Goal: Information Seeking & Learning: Learn about a topic

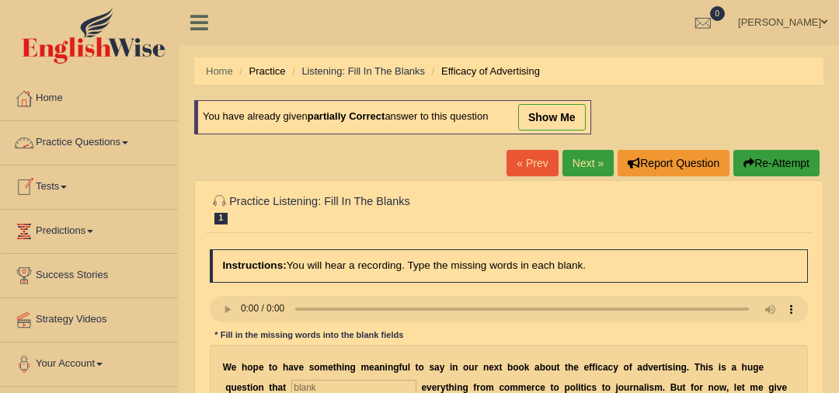
click at [90, 143] on link "Practice Questions" at bounding box center [89, 140] width 177 height 39
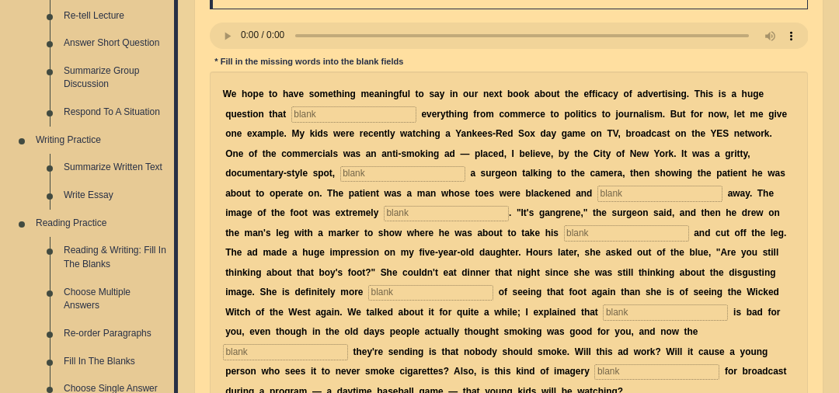
scroll to position [142, 0]
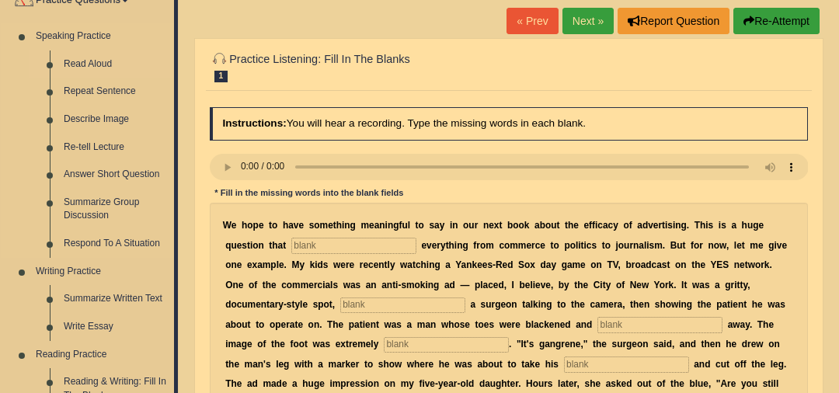
click at [101, 57] on link "Read Aloud" at bounding box center [115, 65] width 117 height 28
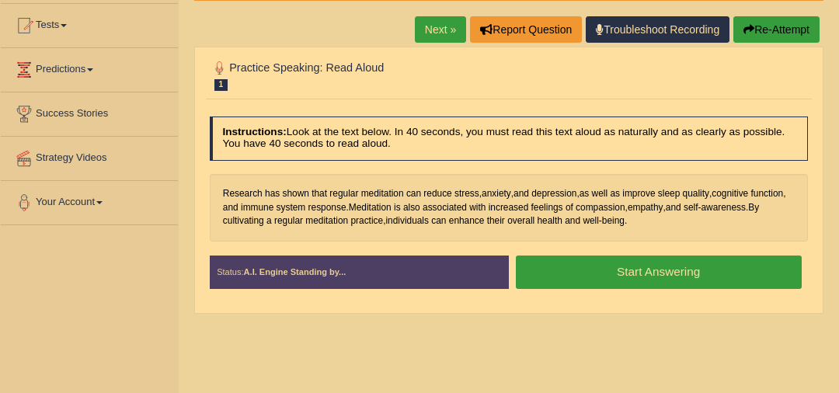
scroll to position [159, 0]
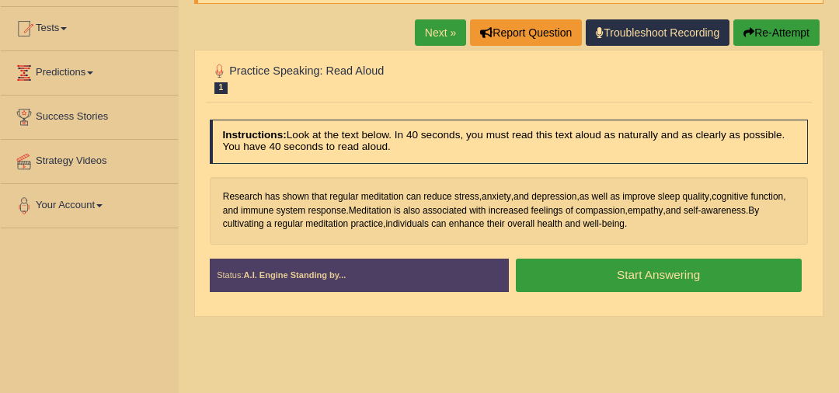
click at [720, 277] on button "Start Answering" at bounding box center [659, 275] width 286 height 33
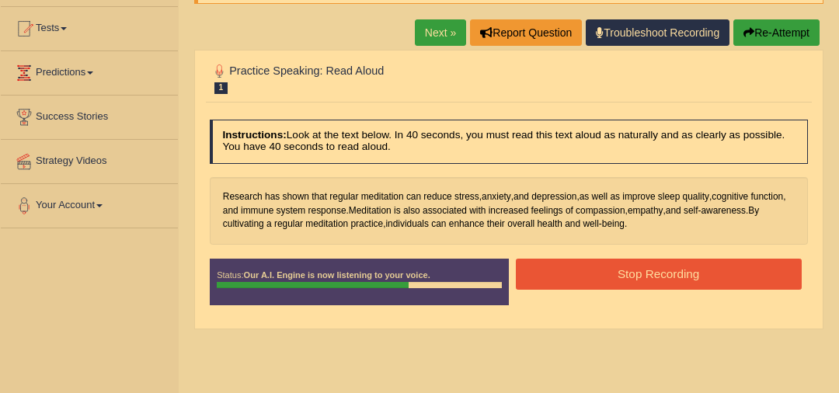
click at [720, 277] on button "Stop Recording" at bounding box center [659, 274] width 286 height 30
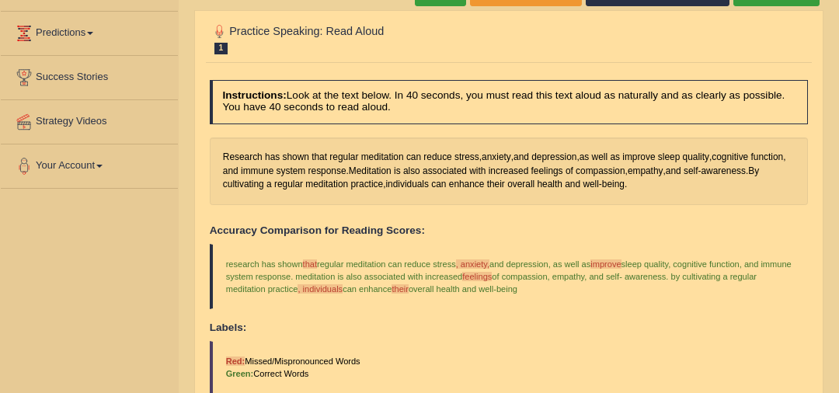
scroll to position [166, 0]
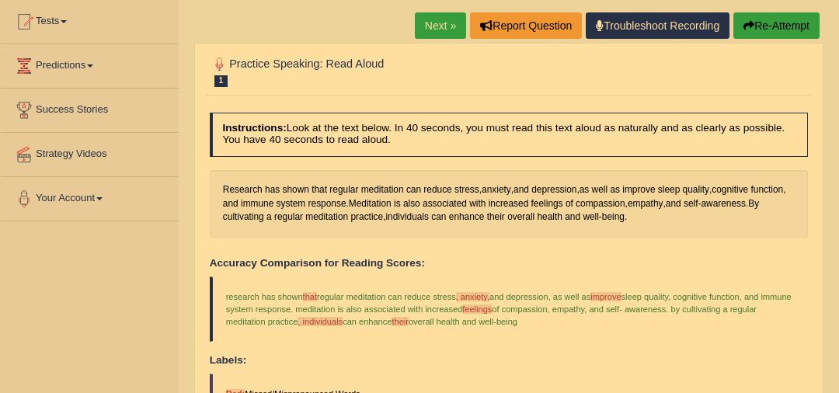
click at [441, 19] on link "Next »" at bounding box center [440, 25] width 51 height 26
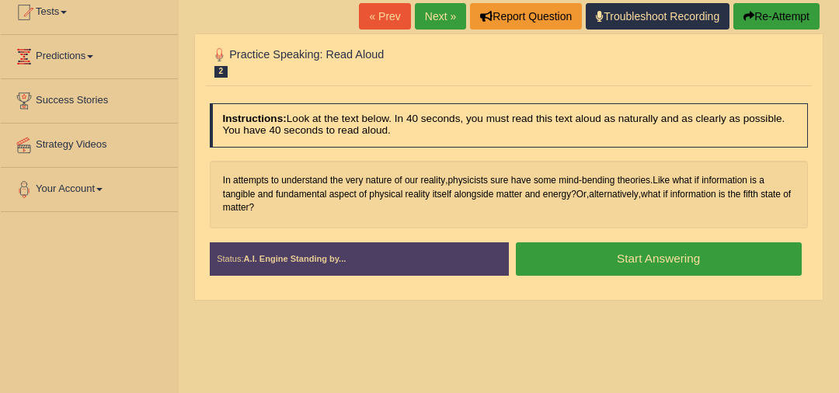
scroll to position [193, 0]
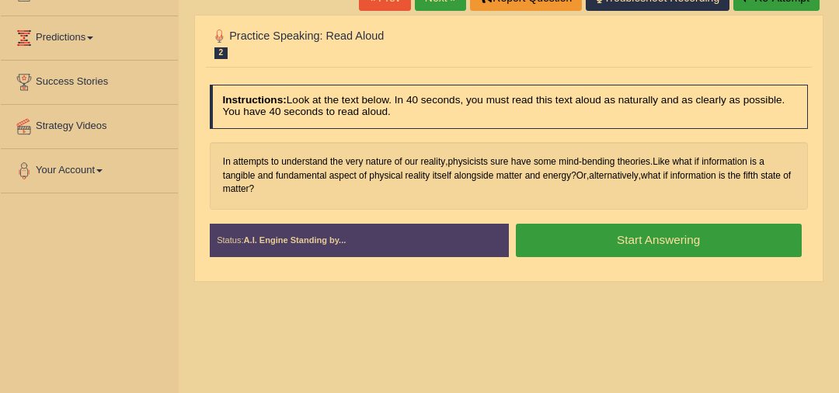
click at [743, 240] on button "Start Answering" at bounding box center [659, 240] width 286 height 33
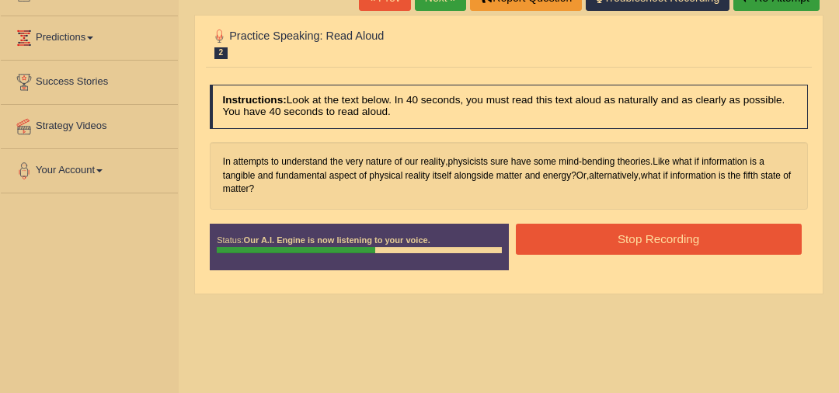
drag, startPoint x: 743, startPoint y: 240, endPoint x: 753, endPoint y: 209, distance: 32.7
click at [752, 208] on div "Instructions: Look at the text below. In 40 seconds, you must read this text al…" at bounding box center [508, 183] width 605 height 210
click at [766, 239] on button "Stop Recording" at bounding box center [659, 239] width 286 height 30
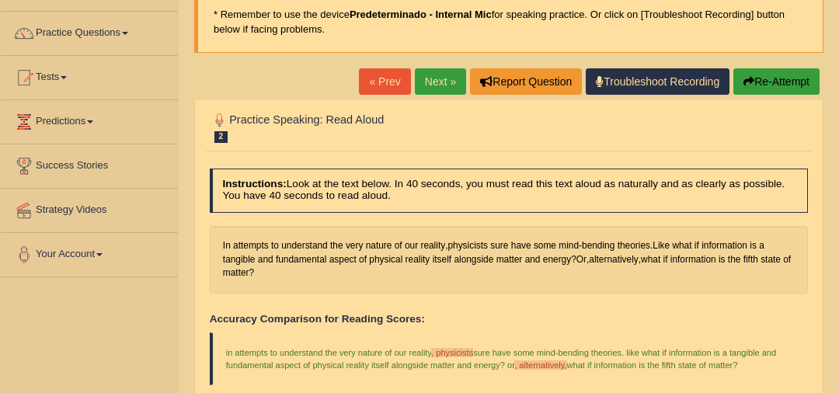
scroll to position [92, 0]
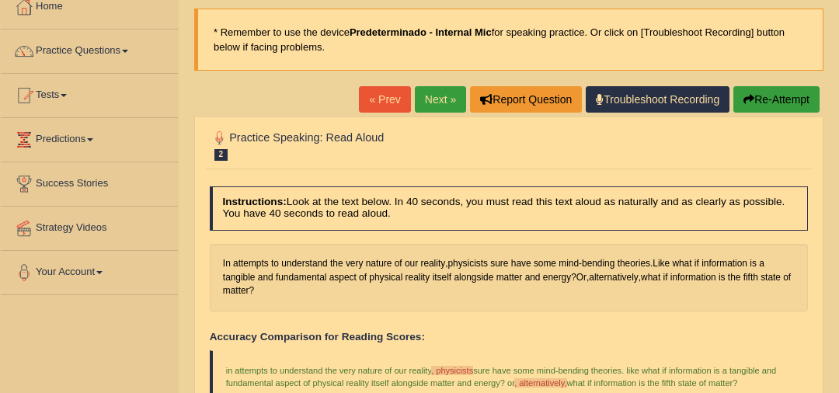
click at [431, 99] on link "Next »" at bounding box center [440, 99] width 51 height 26
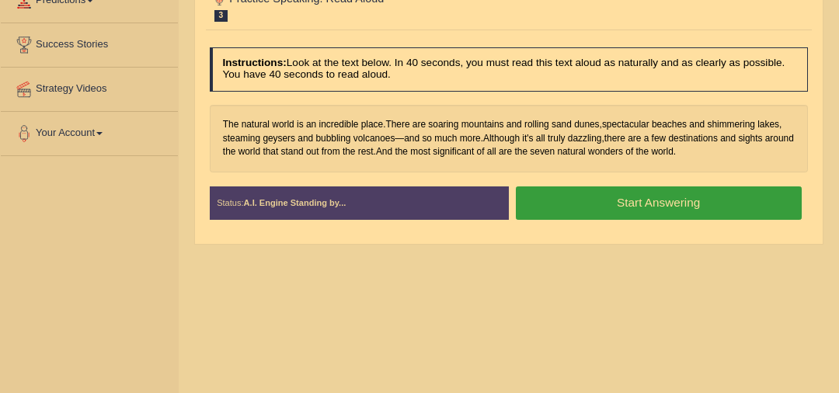
click at [720, 203] on button "Start Answering" at bounding box center [659, 202] width 286 height 33
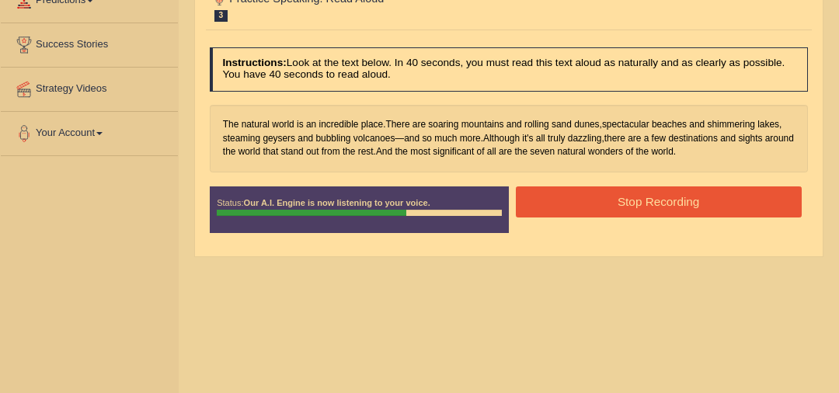
click at [720, 203] on button "Stop Recording" at bounding box center [659, 201] width 286 height 30
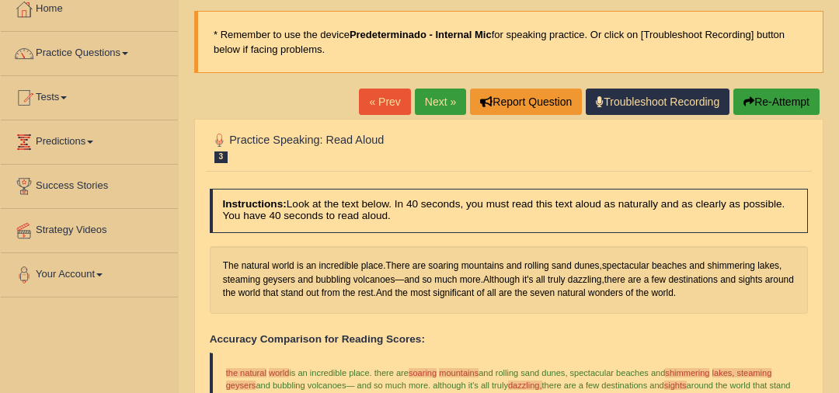
scroll to position [86, 0]
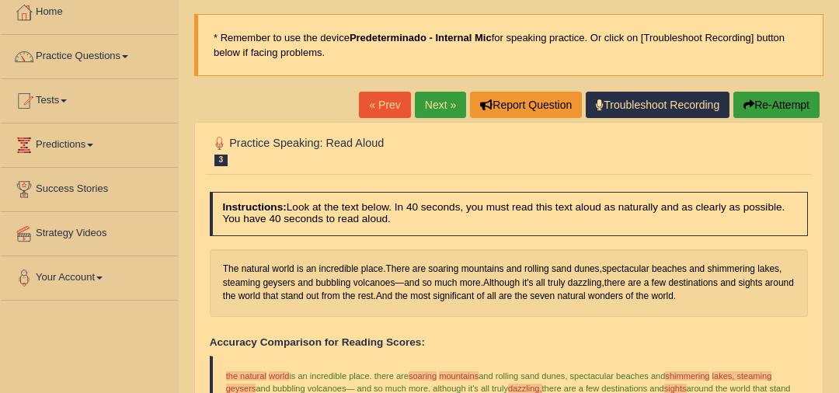
click at [444, 92] on link "Next »" at bounding box center [440, 105] width 51 height 26
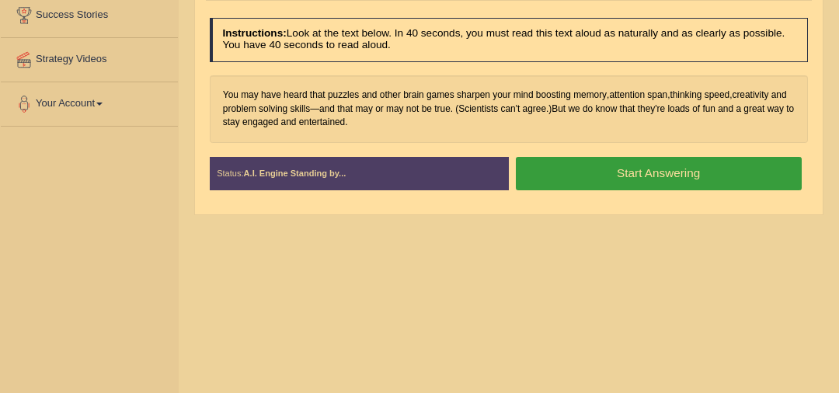
click at [758, 178] on button "Start Answering" at bounding box center [659, 173] width 286 height 33
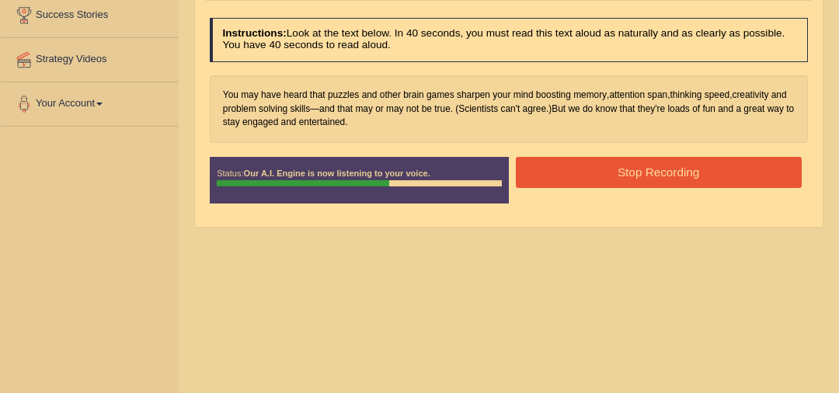
click at [751, 171] on button "Stop Recording" at bounding box center [659, 172] width 286 height 30
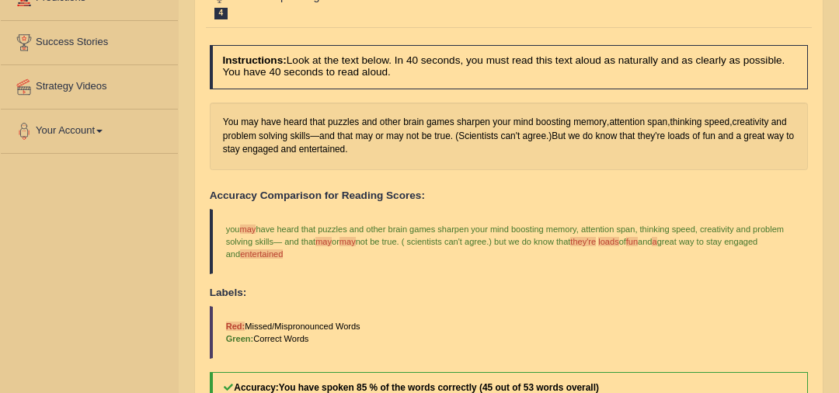
scroll to position [46, 0]
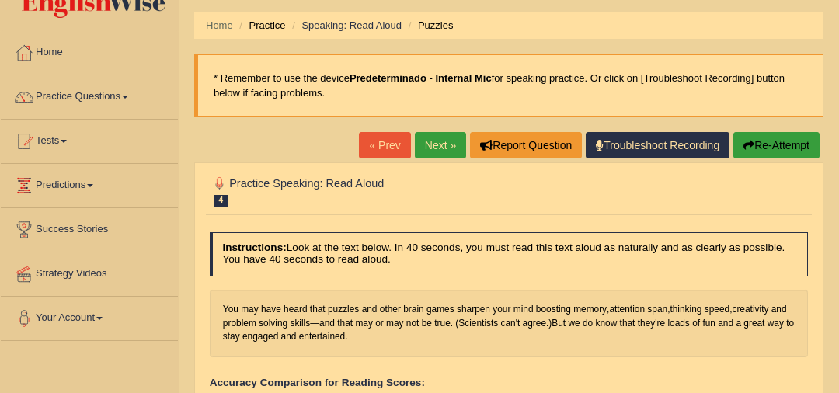
click at [435, 147] on link "Next »" at bounding box center [440, 145] width 51 height 26
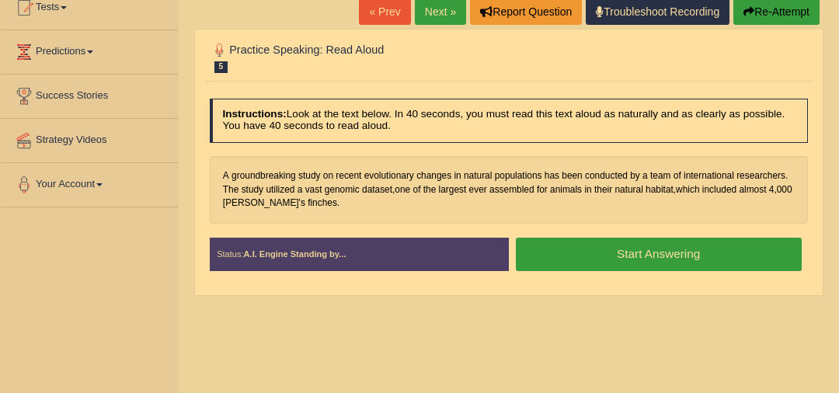
click at [716, 251] on button "Start Answering" at bounding box center [659, 254] width 286 height 33
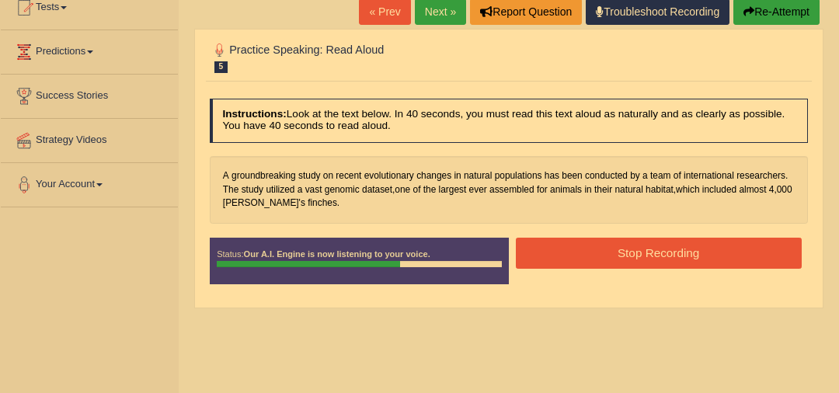
click at [765, 14] on button "Re-Attempt" at bounding box center [777, 11] width 86 height 26
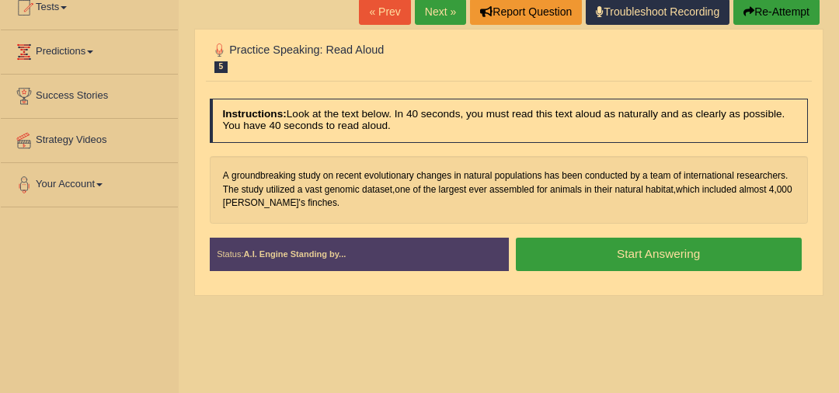
click at [694, 246] on button "Start Answering" at bounding box center [659, 254] width 286 height 33
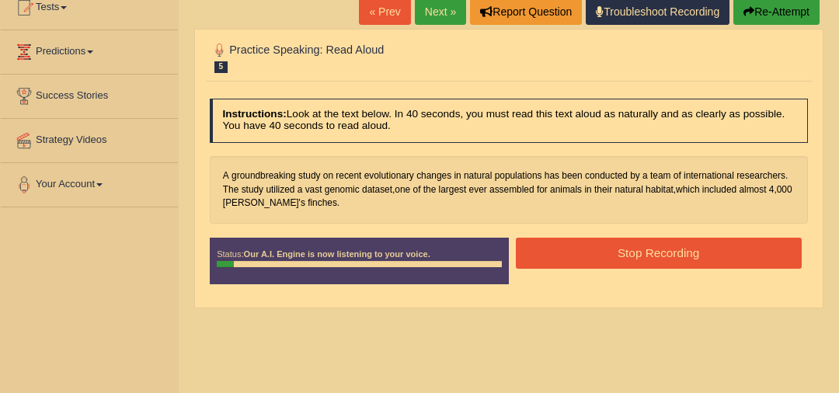
click at [786, 17] on button "Re-Attempt" at bounding box center [777, 11] width 86 height 26
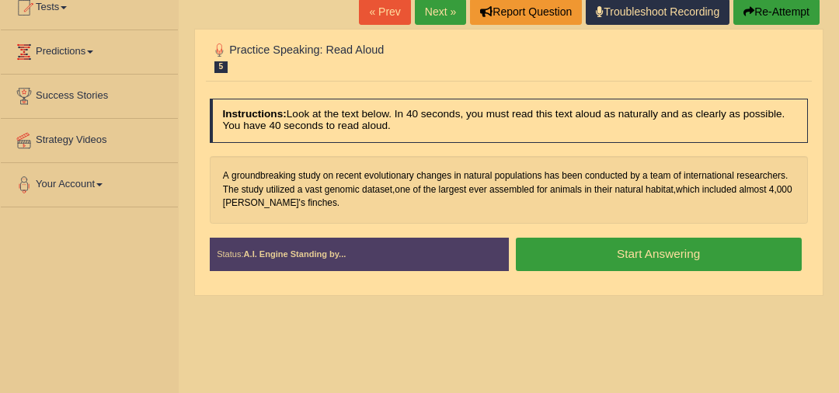
scroll to position [179, 0]
click at [715, 254] on button "Start Answering" at bounding box center [659, 254] width 286 height 33
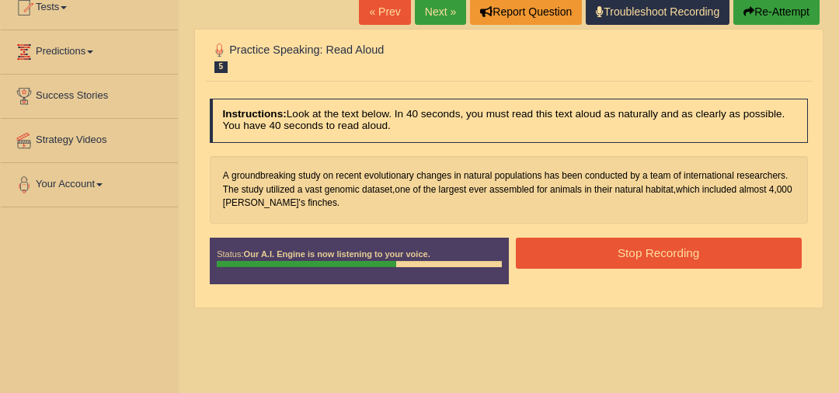
click at [715, 254] on button "Stop Recording" at bounding box center [659, 253] width 286 height 30
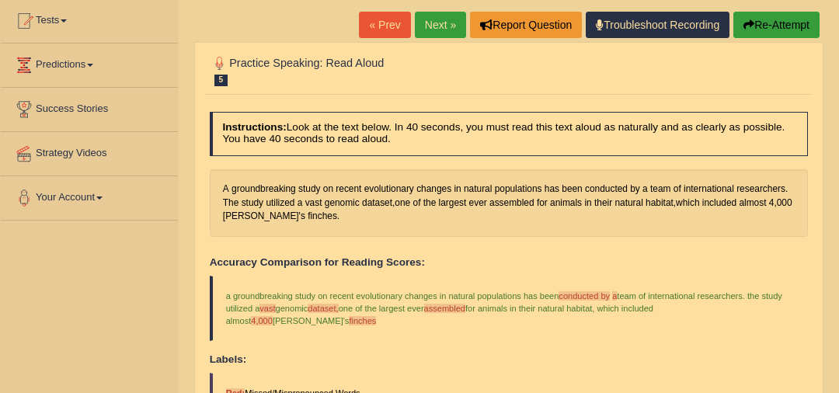
scroll to position [36, 0]
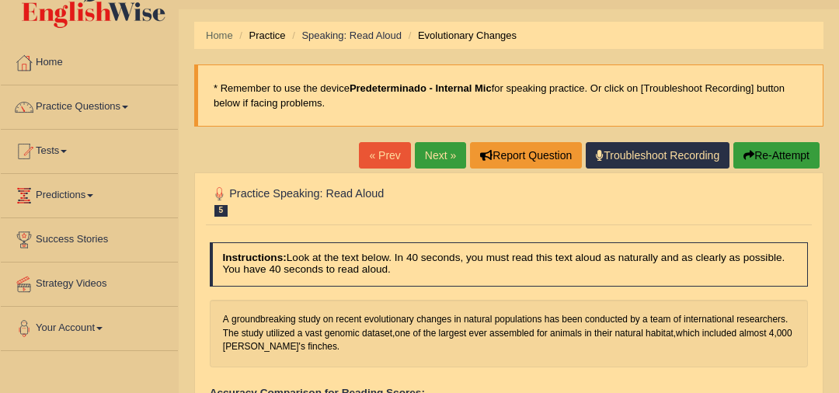
click at [443, 152] on link "Next »" at bounding box center [440, 155] width 51 height 26
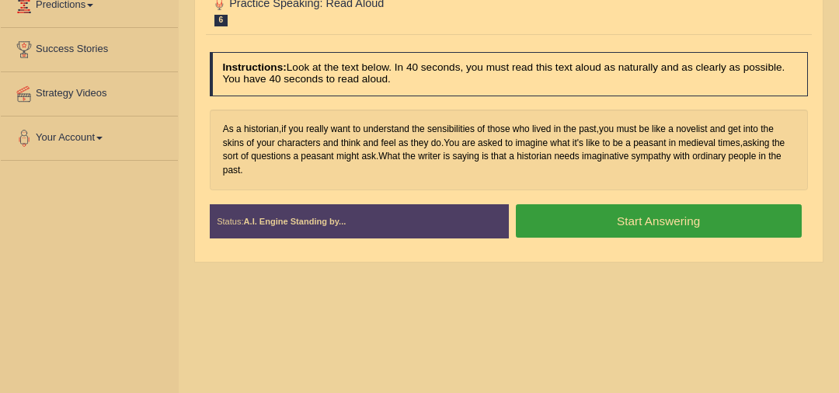
click at [718, 218] on button "Start Answering" at bounding box center [659, 220] width 286 height 33
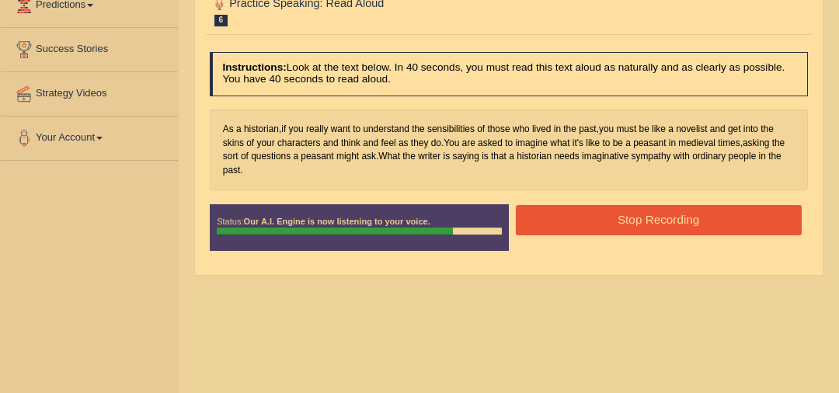
click at [718, 218] on button "Stop Recording" at bounding box center [659, 220] width 286 height 30
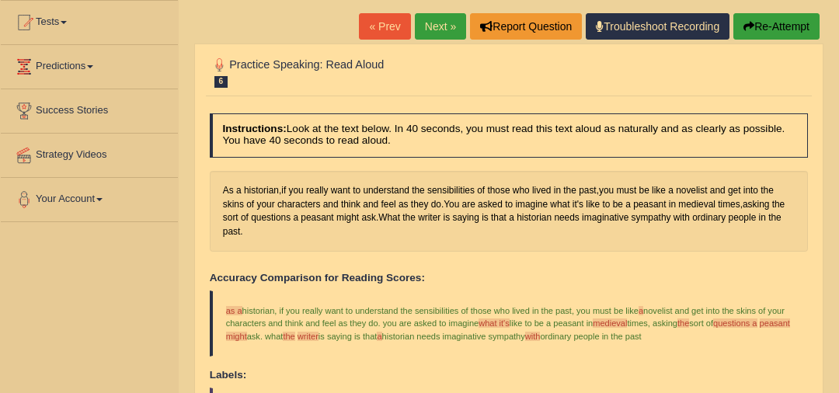
scroll to position [144, 0]
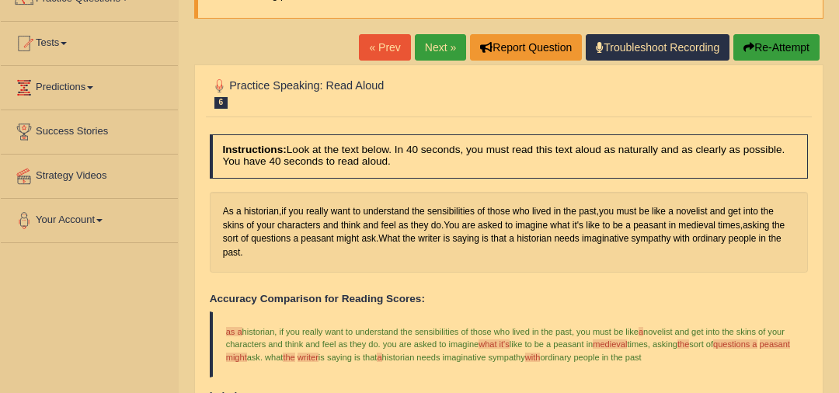
click at [442, 35] on link "Next »" at bounding box center [440, 47] width 51 height 26
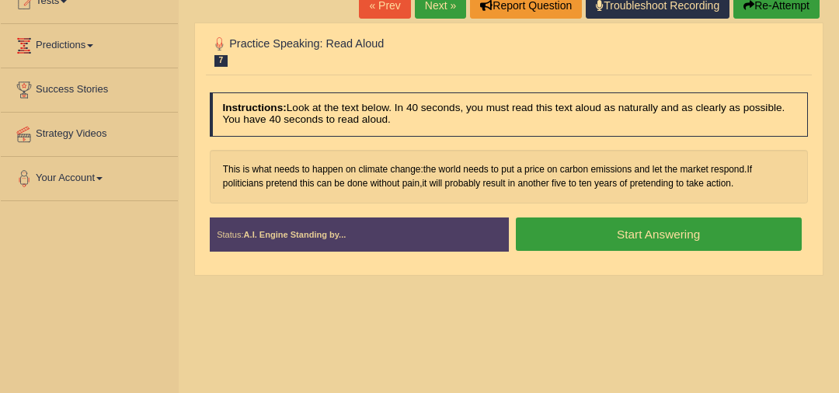
scroll to position [187, 0]
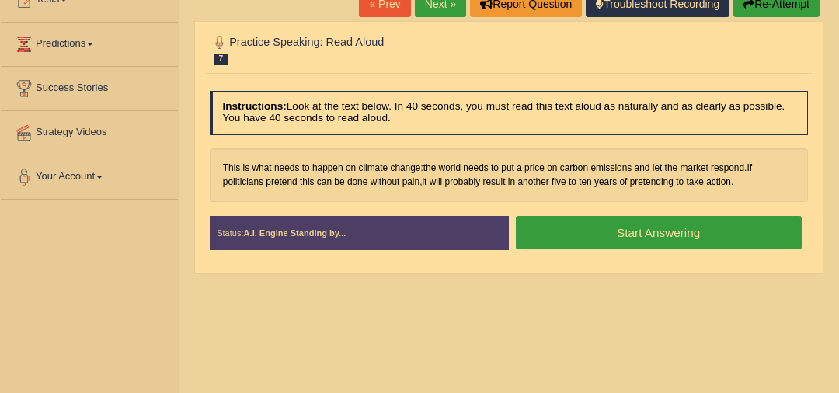
click at [746, 242] on button "Start Answering" at bounding box center [659, 232] width 286 height 33
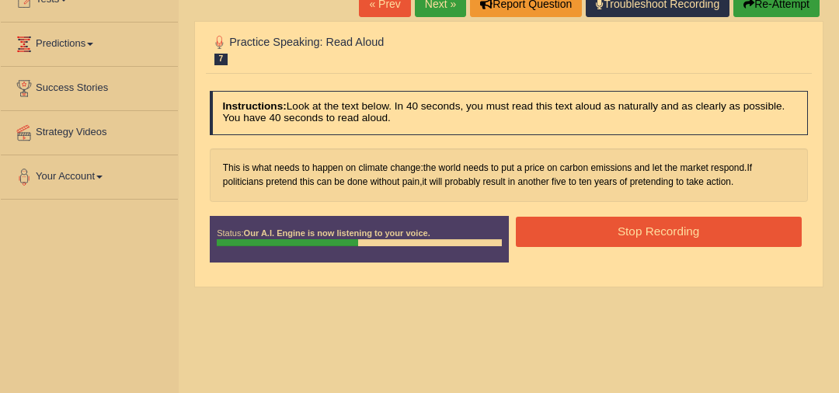
click at [742, 238] on button "Stop Recording" at bounding box center [659, 232] width 286 height 30
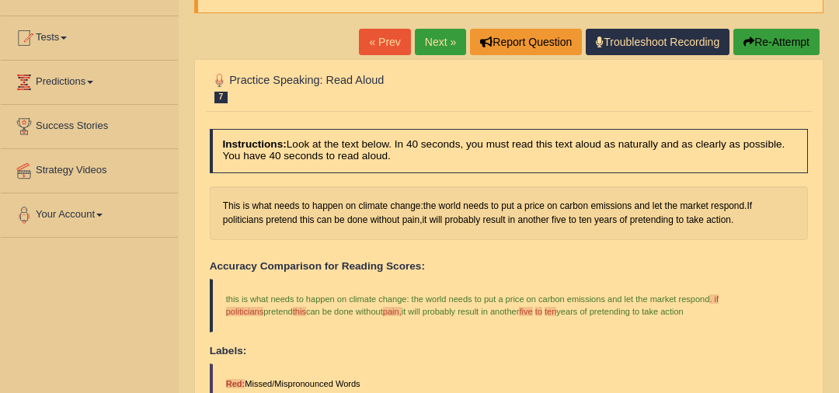
scroll to position [95, 0]
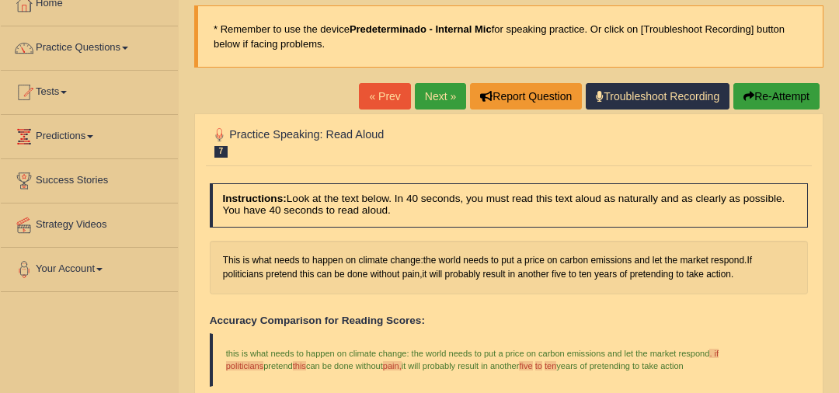
click at [428, 91] on link "Next »" at bounding box center [440, 96] width 51 height 26
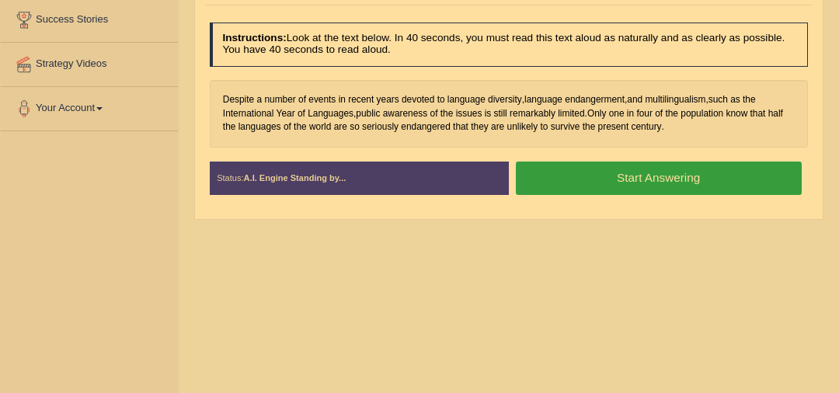
scroll to position [266, 0]
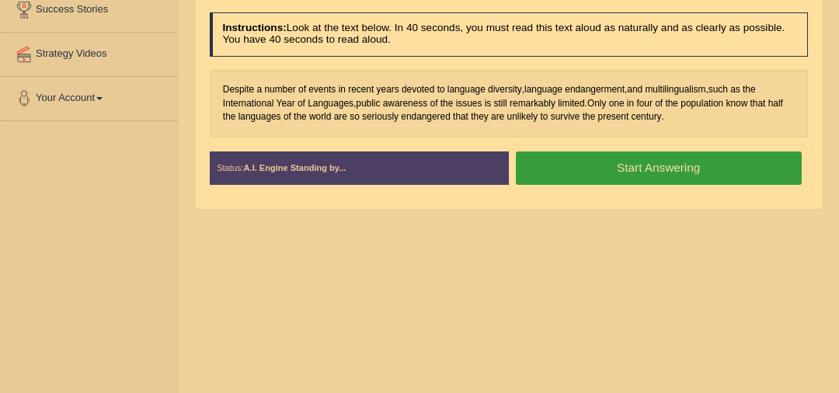
click at [713, 166] on button "Start Answering" at bounding box center [659, 168] width 286 height 33
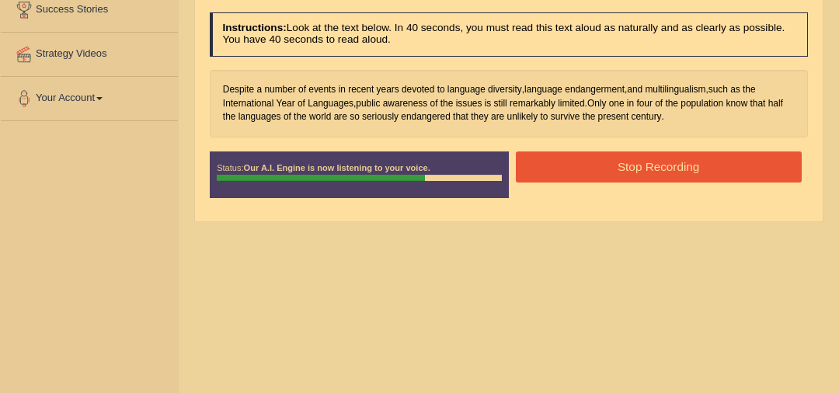
click at [713, 166] on button "Stop Recording" at bounding box center [659, 167] width 286 height 30
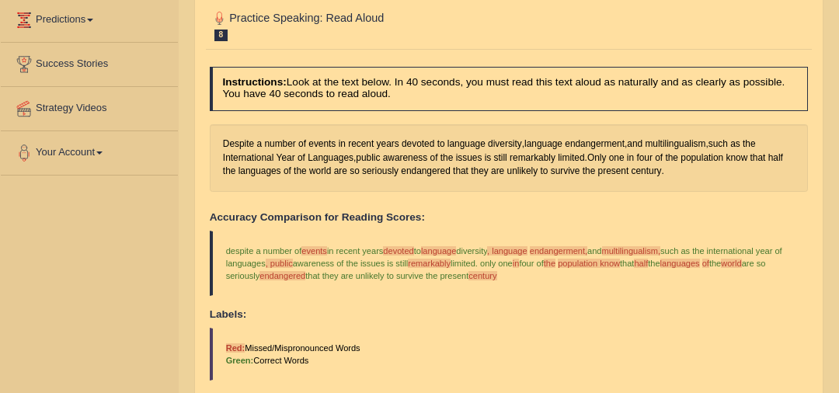
scroll to position [70, 0]
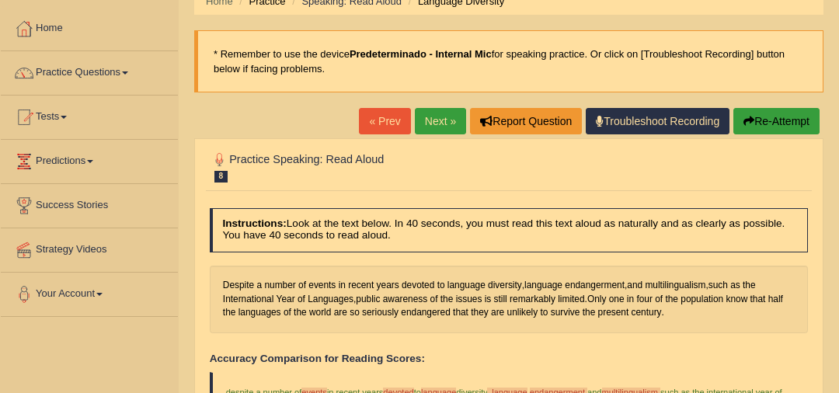
click at [447, 128] on link "Next »" at bounding box center [440, 121] width 51 height 26
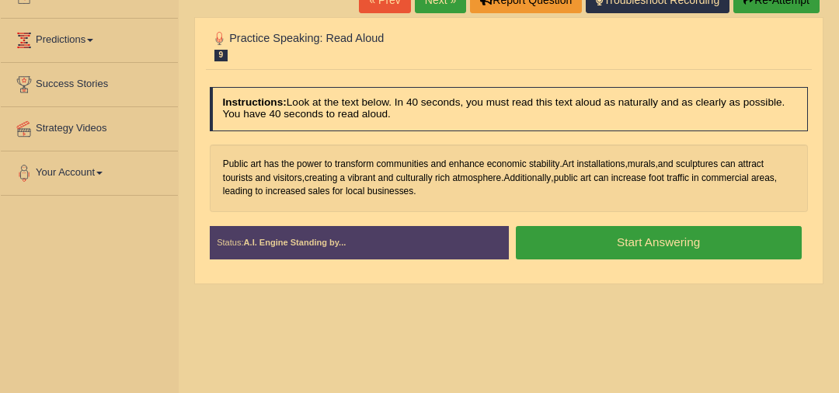
click at [729, 246] on button "Start Answering" at bounding box center [659, 242] width 286 height 33
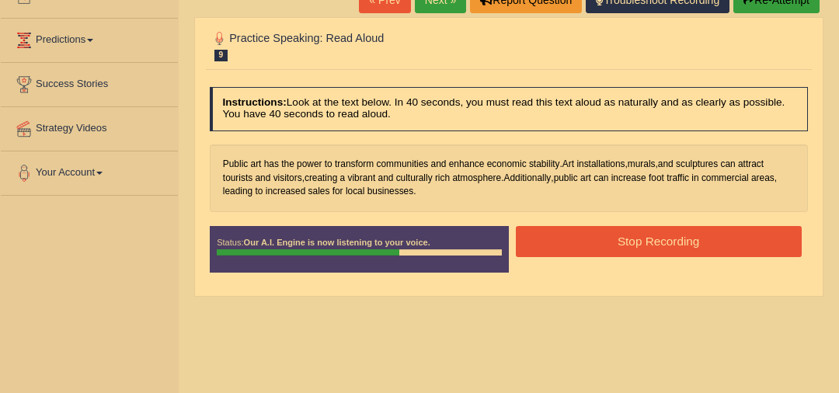
click at [729, 246] on button "Stop Recording" at bounding box center [659, 241] width 286 height 30
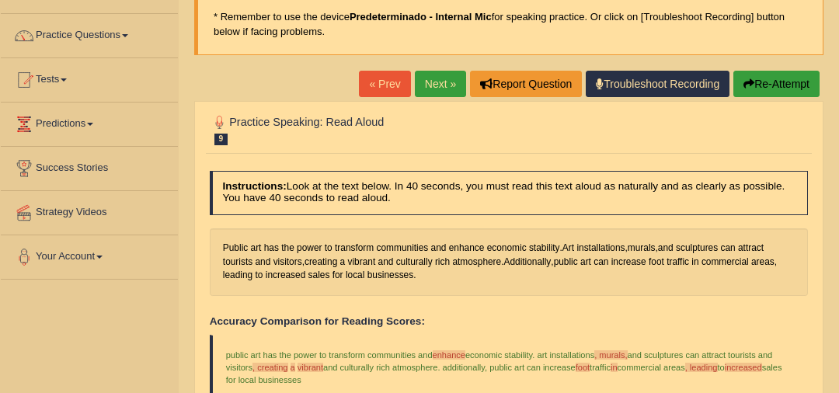
scroll to position [103, 0]
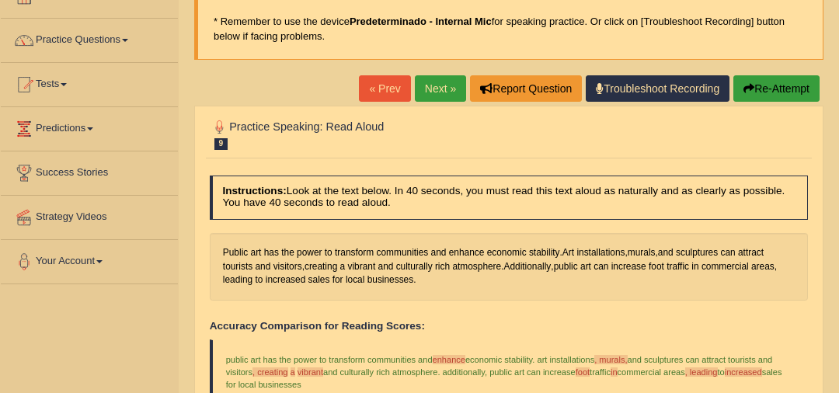
click at [447, 81] on link "Next »" at bounding box center [440, 88] width 51 height 26
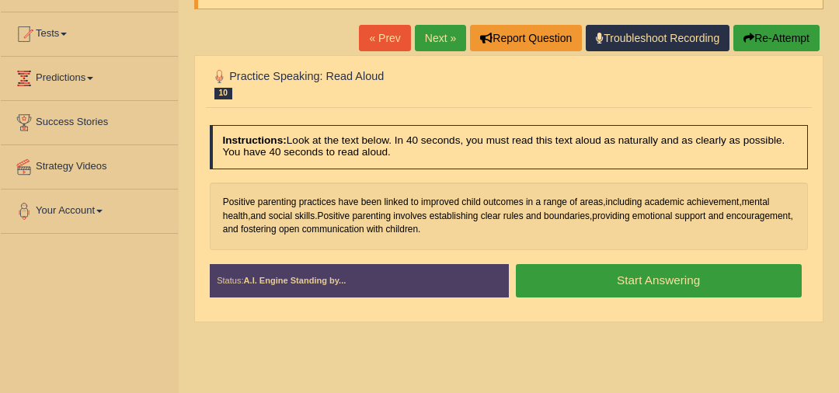
scroll to position [173, 0]
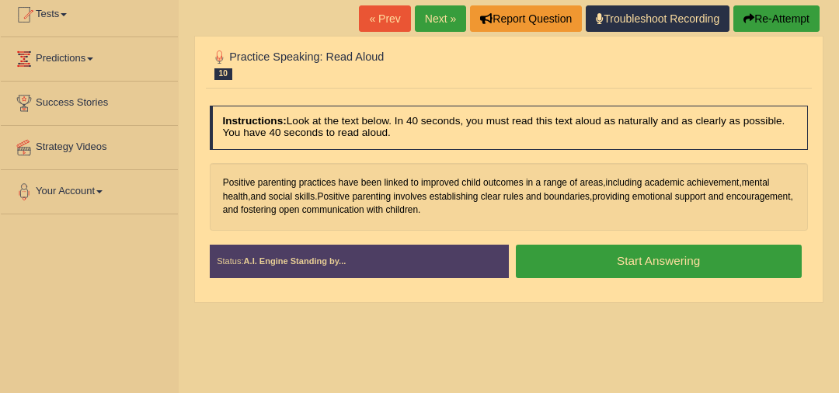
click at [723, 254] on button "Start Answering" at bounding box center [659, 261] width 286 height 33
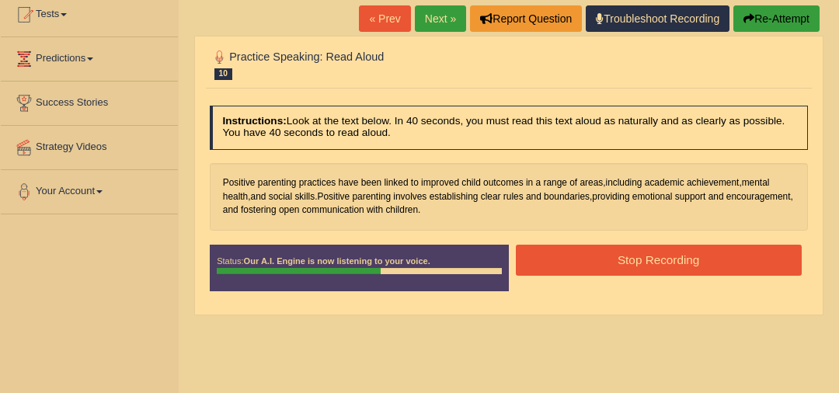
click at [723, 254] on button "Stop Recording" at bounding box center [659, 260] width 286 height 30
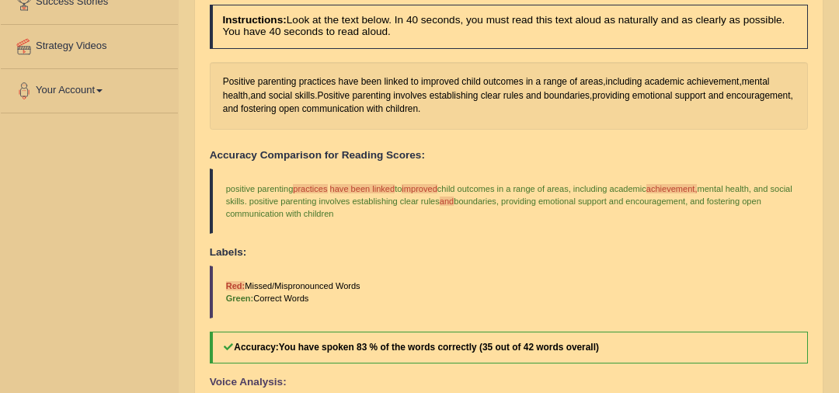
scroll to position [16, 0]
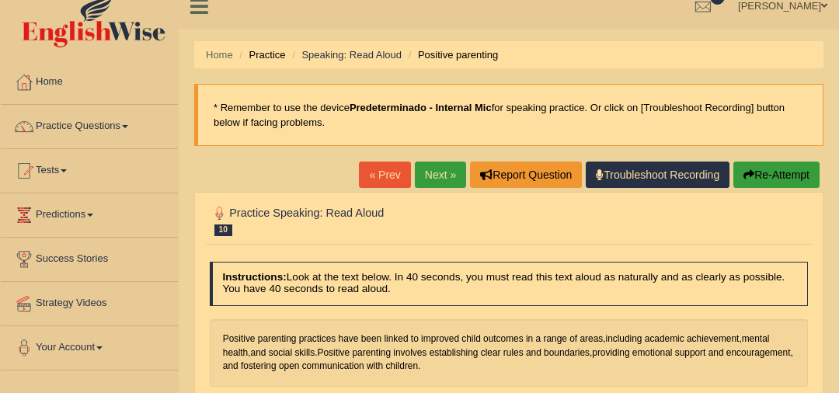
click at [448, 175] on link "Next »" at bounding box center [440, 175] width 51 height 26
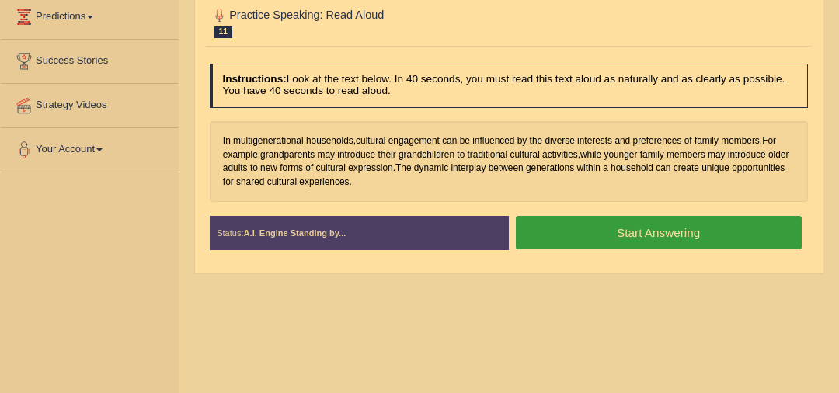
click at [633, 232] on button "Start Answering" at bounding box center [659, 232] width 286 height 33
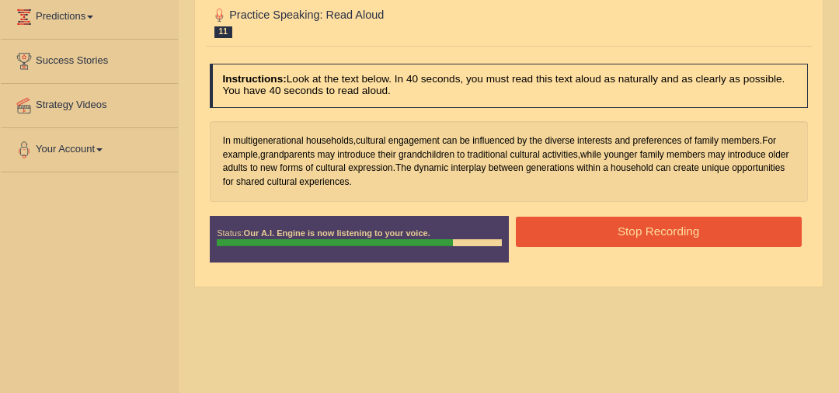
click at [633, 232] on button "Stop Recording" at bounding box center [659, 232] width 286 height 30
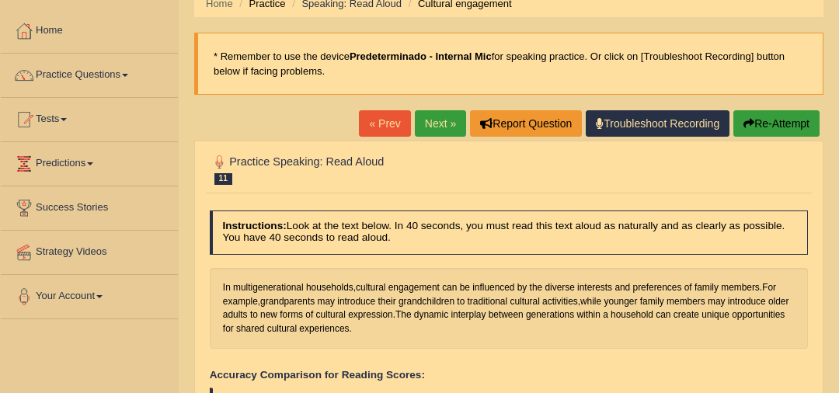
scroll to position [64, 0]
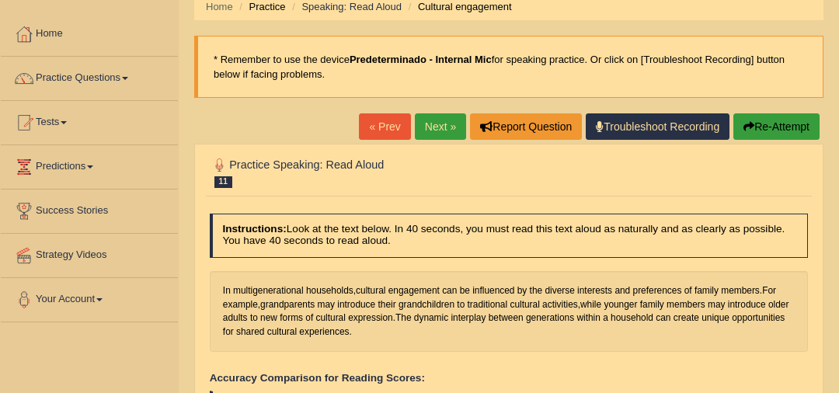
click at [451, 122] on link "Next »" at bounding box center [440, 126] width 51 height 26
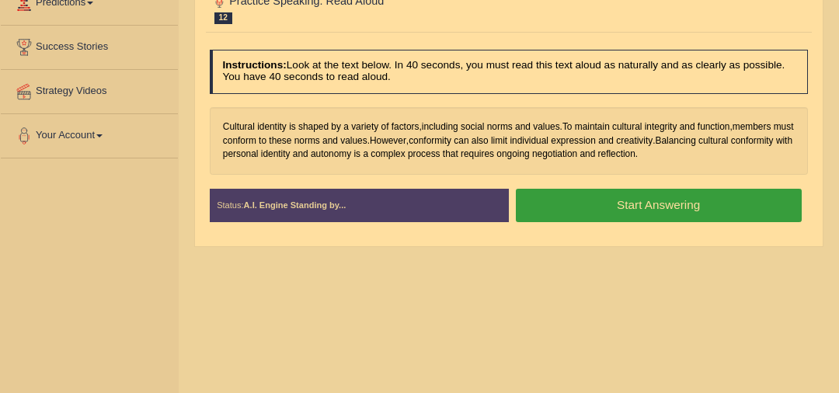
click at [709, 205] on button "Start Answering" at bounding box center [659, 205] width 286 height 33
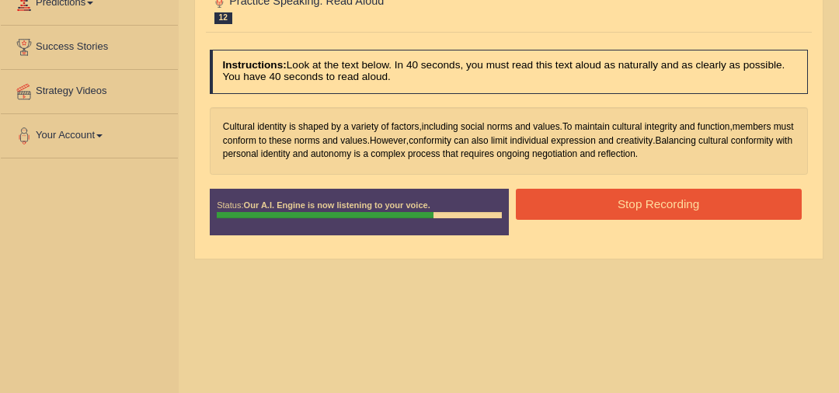
drag, startPoint x: 709, startPoint y: 205, endPoint x: 701, endPoint y: 198, distance: 10.5
click at [707, 204] on button "Stop Recording" at bounding box center [659, 204] width 286 height 30
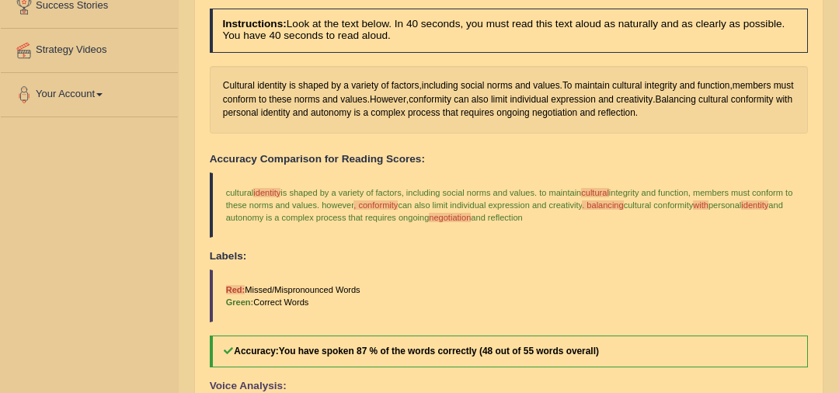
scroll to position [71, 0]
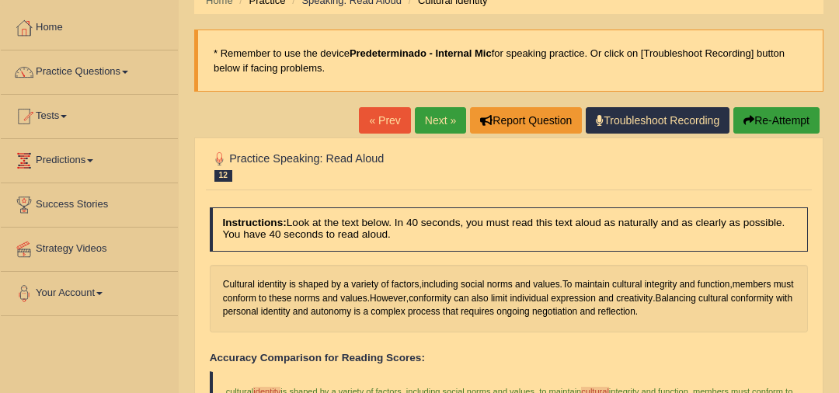
click at [432, 112] on link "Next »" at bounding box center [440, 120] width 51 height 26
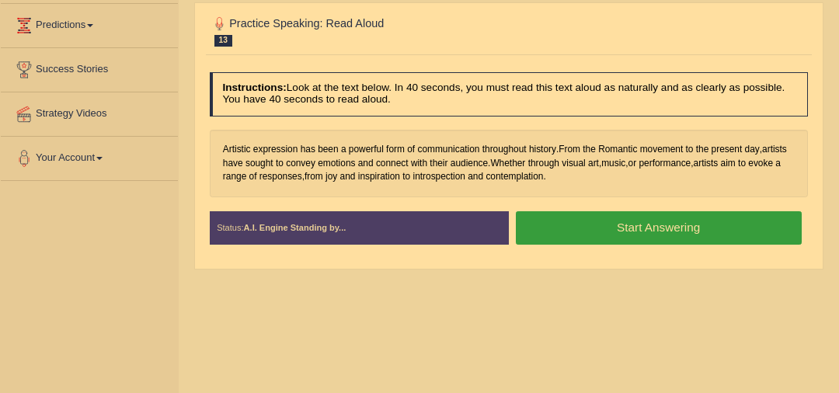
scroll to position [207, 0]
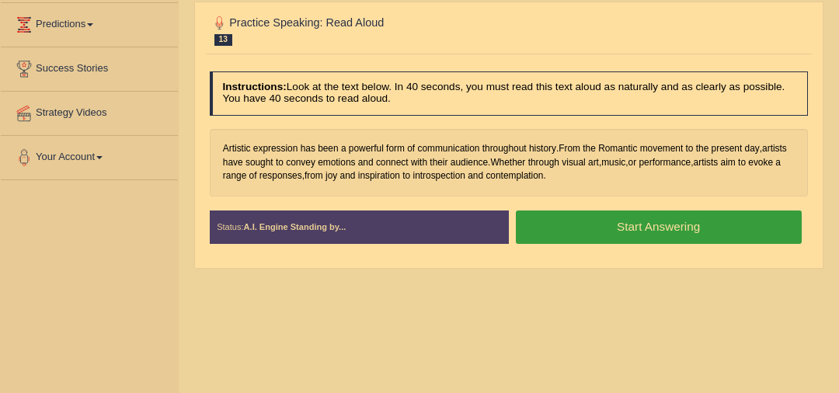
click at [695, 220] on button "Start Answering" at bounding box center [659, 227] width 286 height 33
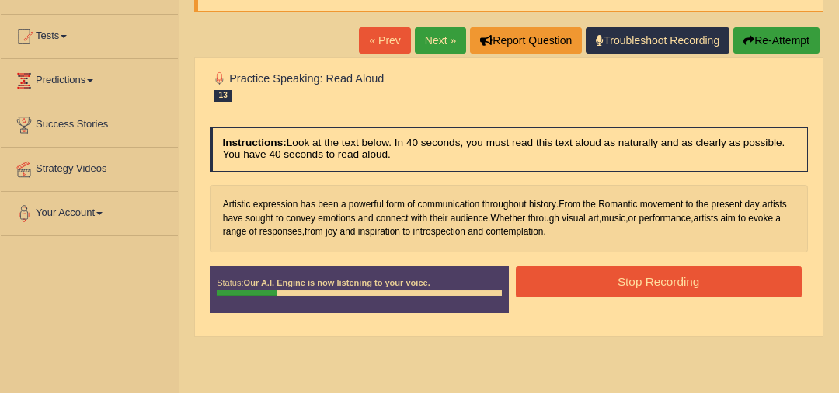
scroll to position [141, 0]
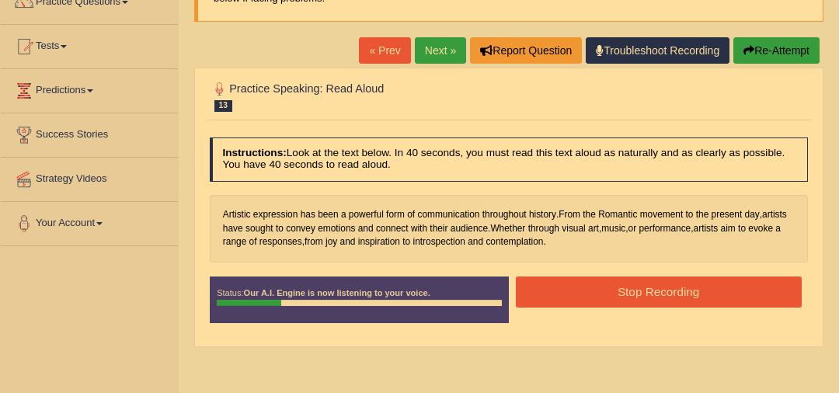
click at [764, 42] on button "Re-Attempt" at bounding box center [777, 50] width 86 height 26
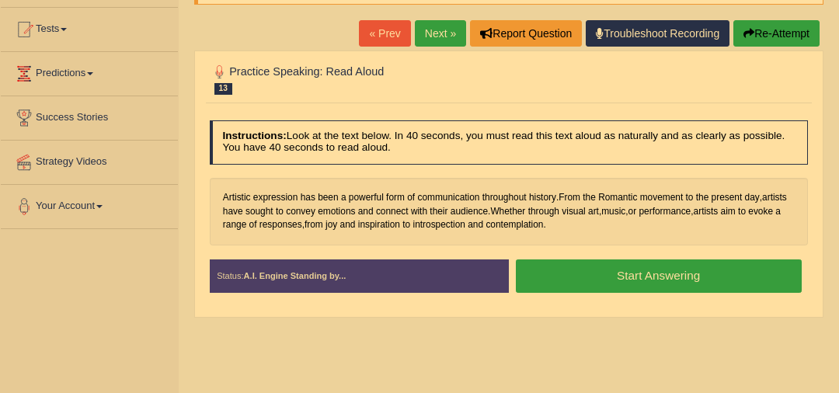
scroll to position [165, 0]
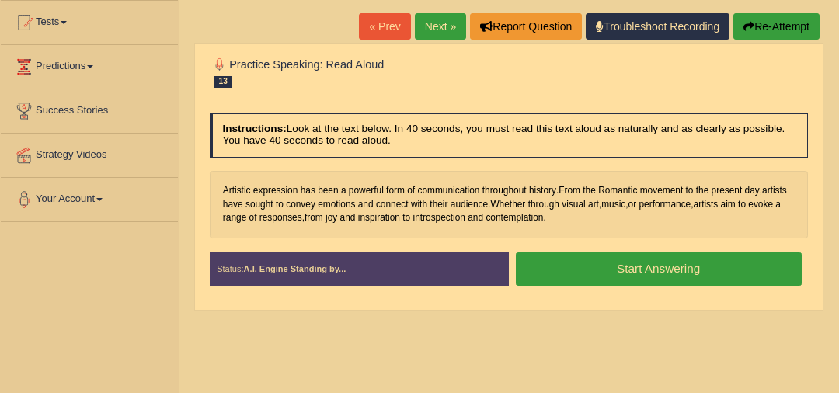
click at [706, 264] on button "Start Answering" at bounding box center [659, 269] width 286 height 33
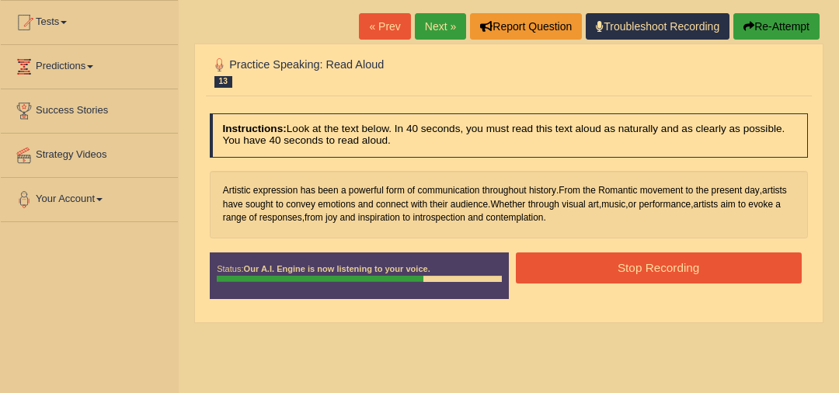
click at [706, 264] on button "Stop Recording" at bounding box center [659, 268] width 286 height 30
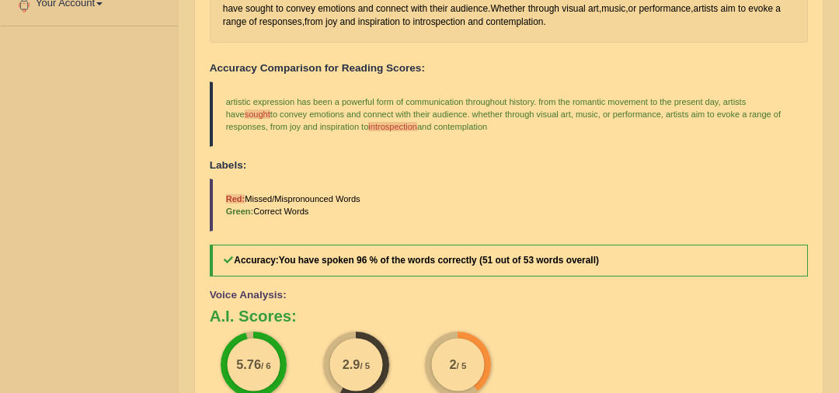
scroll to position [0, 0]
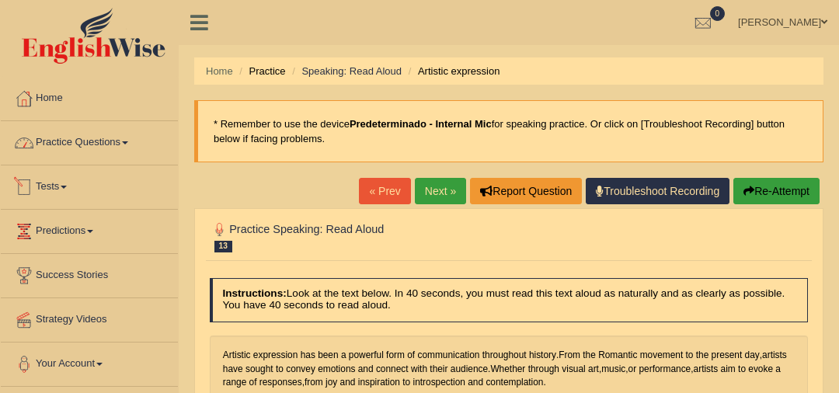
click at [82, 141] on link "Practice Questions" at bounding box center [89, 140] width 177 height 39
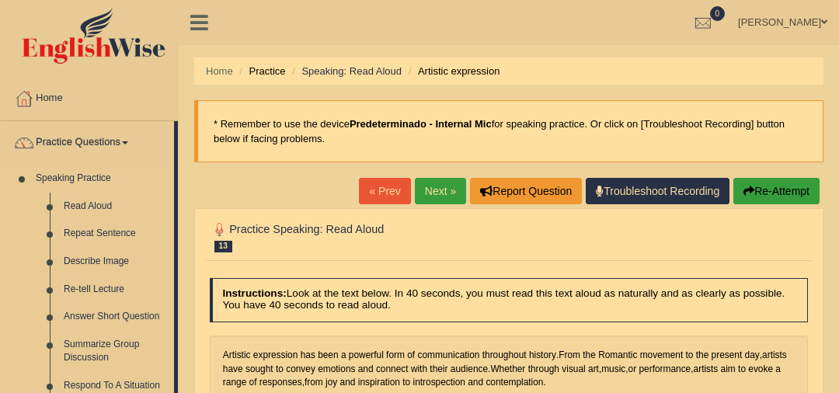
click at [119, 233] on link "Repeat Sentence" at bounding box center [115, 234] width 117 height 28
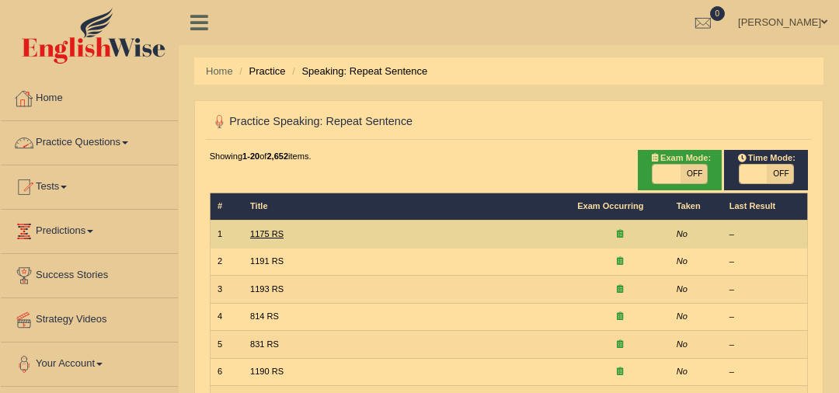
click at [258, 232] on link "1175 RS" at bounding box center [266, 233] width 33 height 9
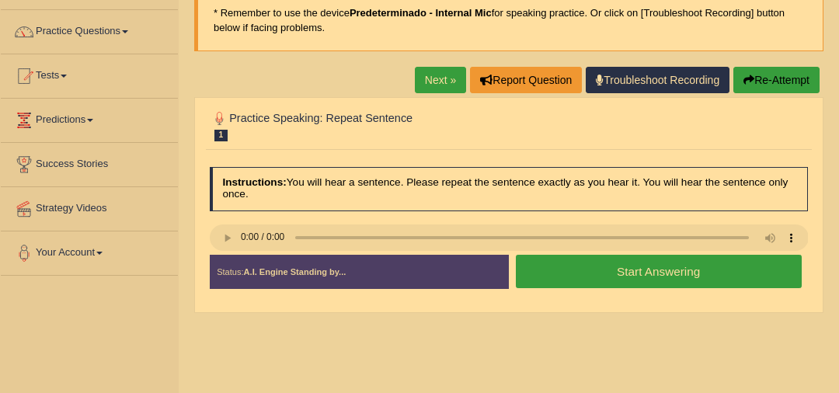
scroll to position [126, 0]
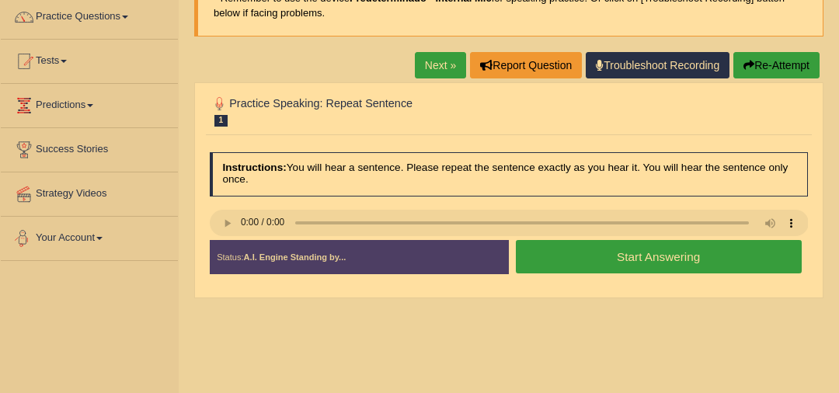
click at [569, 258] on button "Start Answering" at bounding box center [659, 256] width 286 height 33
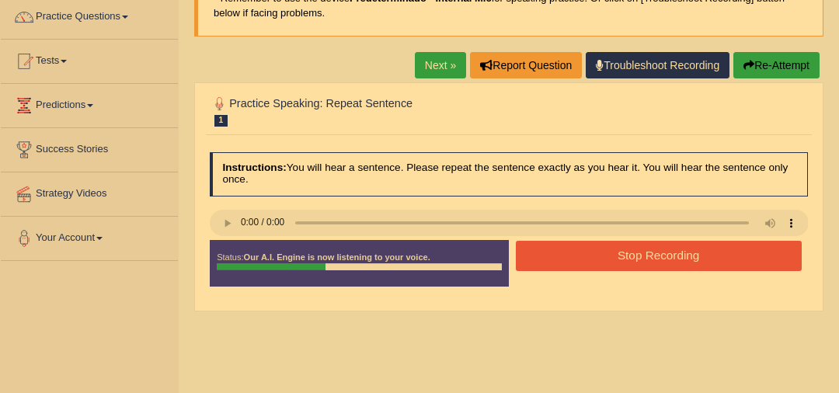
click at [569, 258] on button "Stop Recording" at bounding box center [659, 256] width 286 height 30
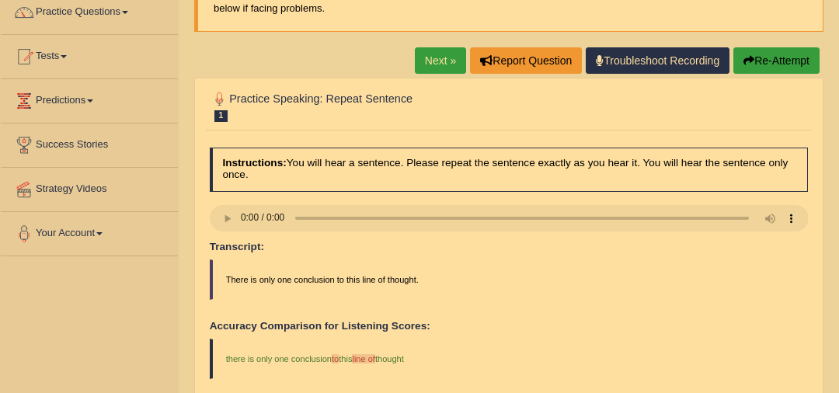
scroll to position [130, 0]
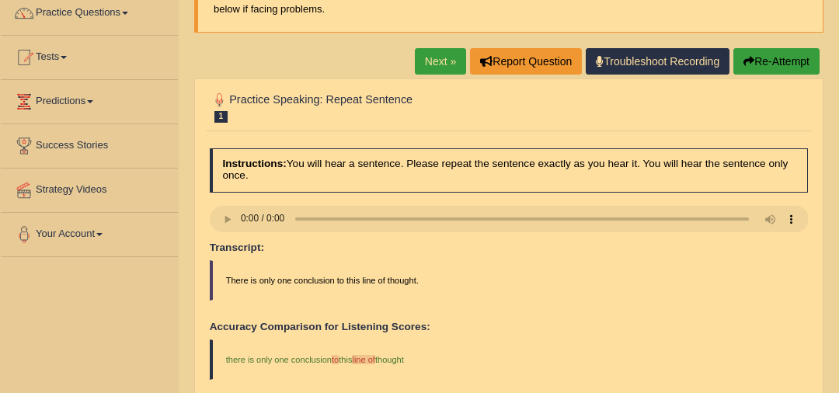
click at [435, 54] on link "Next »" at bounding box center [440, 61] width 51 height 26
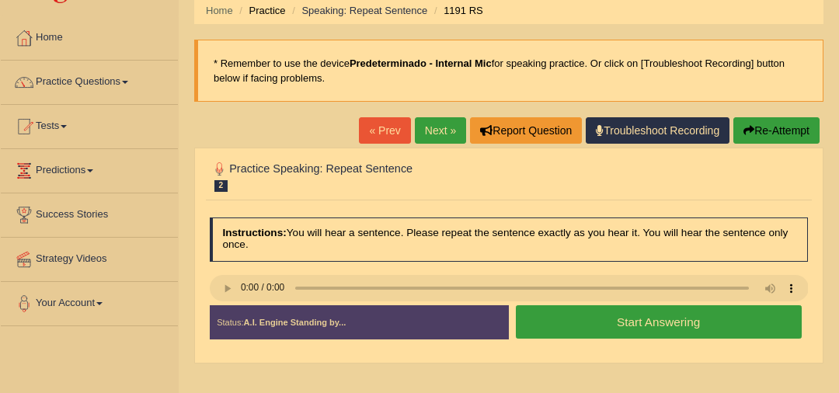
click at [723, 317] on button "Start Answering" at bounding box center [659, 321] width 286 height 33
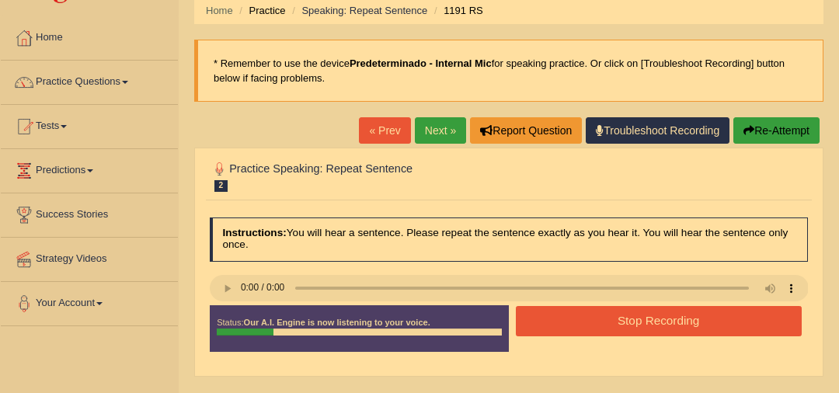
click at [718, 315] on button "Stop Recording" at bounding box center [659, 321] width 286 height 30
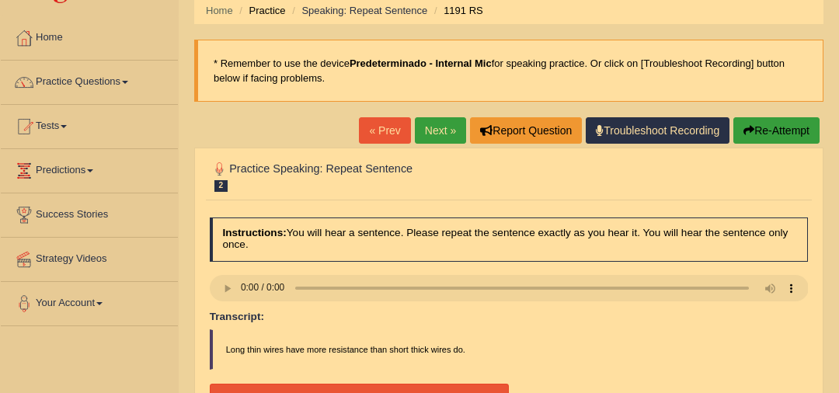
click at [779, 117] on button "Re-Attempt" at bounding box center [777, 130] width 86 height 26
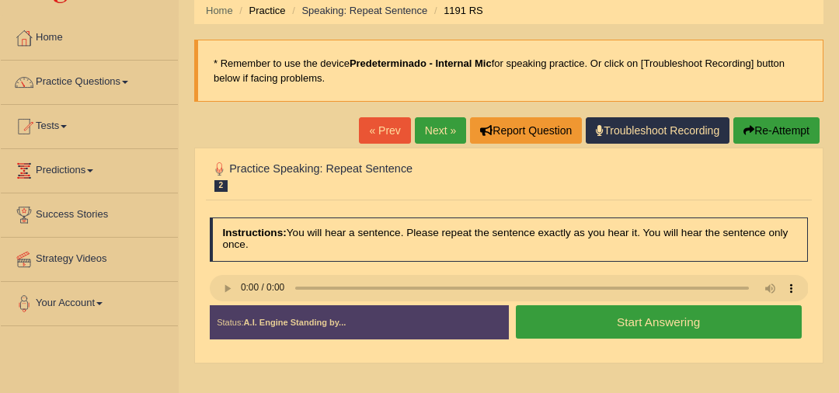
scroll to position [61, 0]
click at [608, 315] on button "Start Answering" at bounding box center [659, 321] width 286 height 33
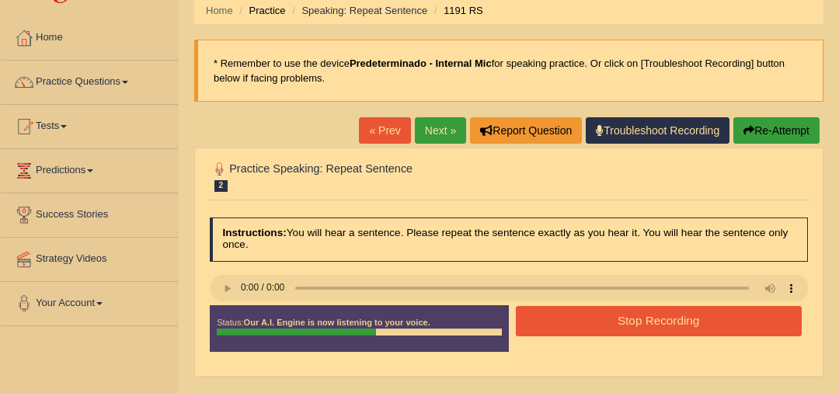
click at [608, 315] on button "Stop Recording" at bounding box center [659, 321] width 286 height 30
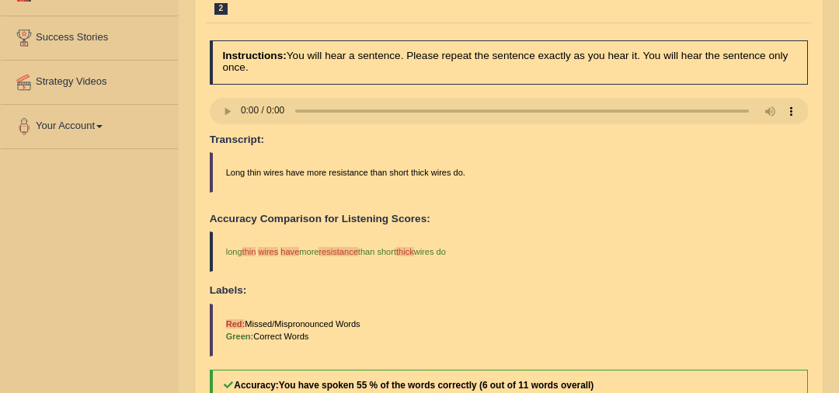
scroll to position [0, 0]
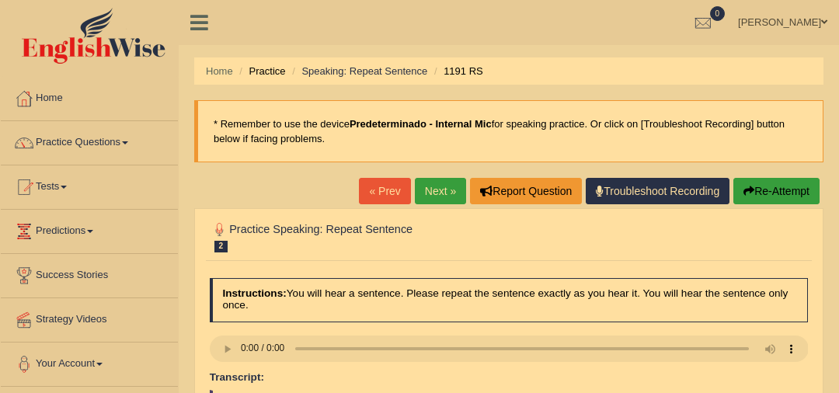
click at [420, 186] on link "Next »" at bounding box center [440, 191] width 51 height 26
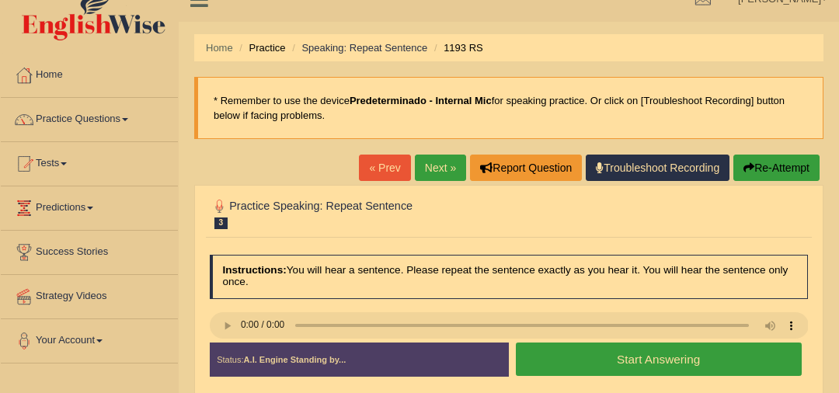
click at [600, 351] on button "Start Answering" at bounding box center [659, 359] width 286 height 33
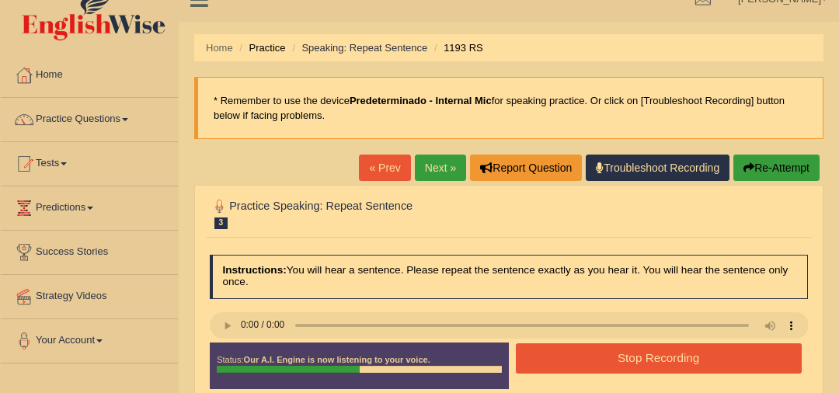
click at [598, 350] on button "Stop Recording" at bounding box center [659, 358] width 286 height 30
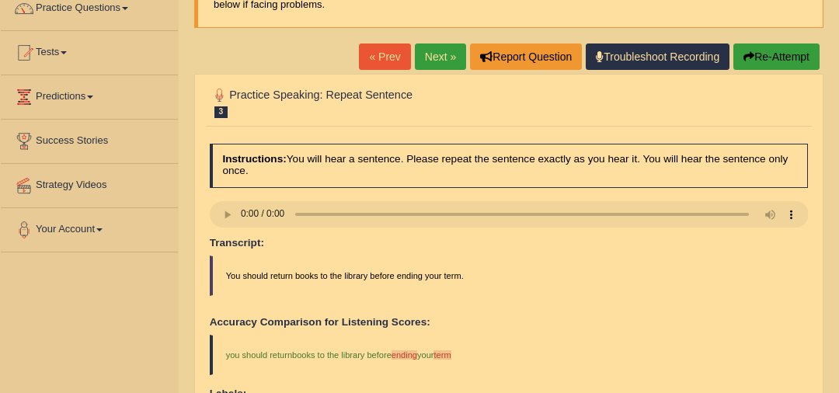
scroll to position [133, 0]
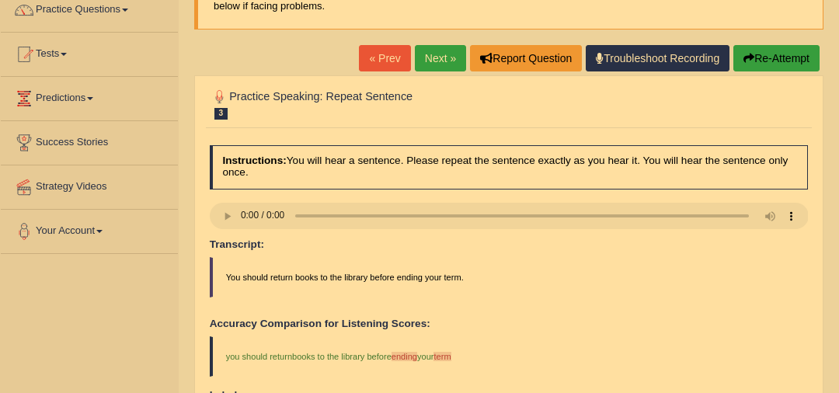
click at [427, 61] on link "Next »" at bounding box center [440, 58] width 51 height 26
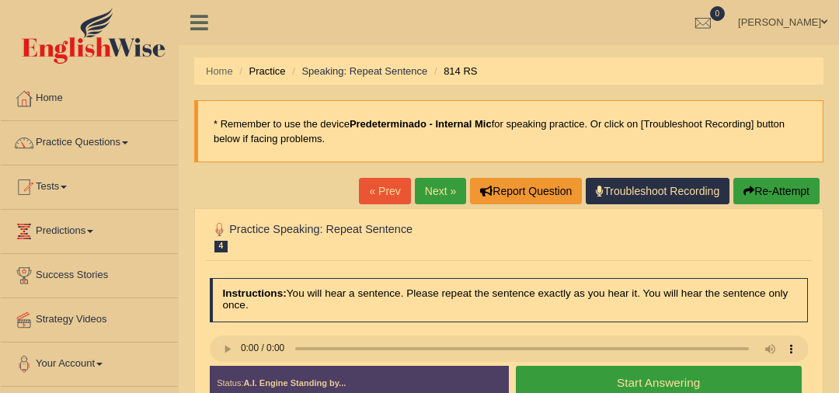
click at [433, 193] on link "Next »" at bounding box center [440, 191] width 51 height 26
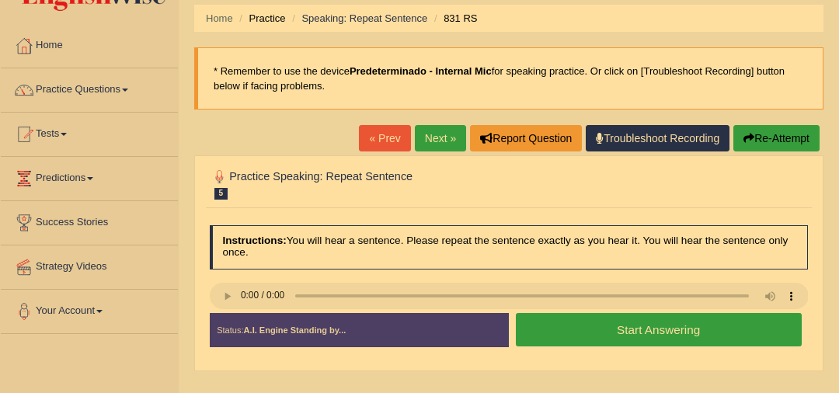
scroll to position [56, 0]
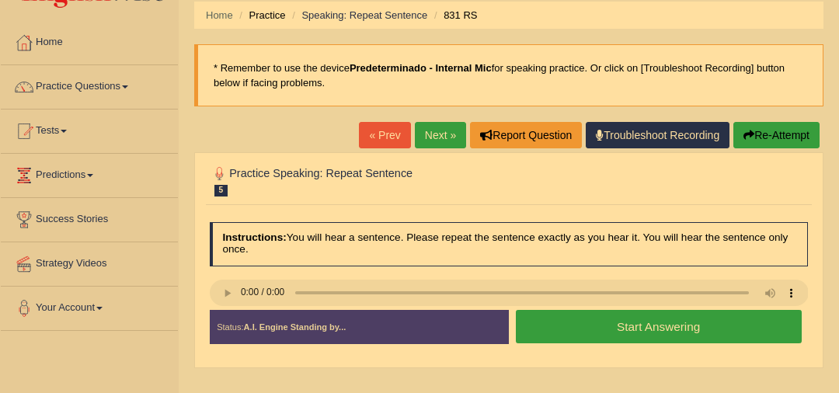
click at [619, 328] on button "Start Answering" at bounding box center [659, 326] width 286 height 33
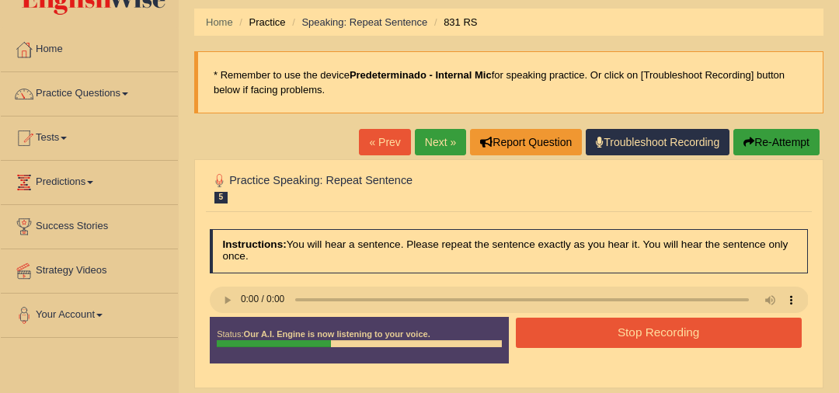
scroll to position [40, 0]
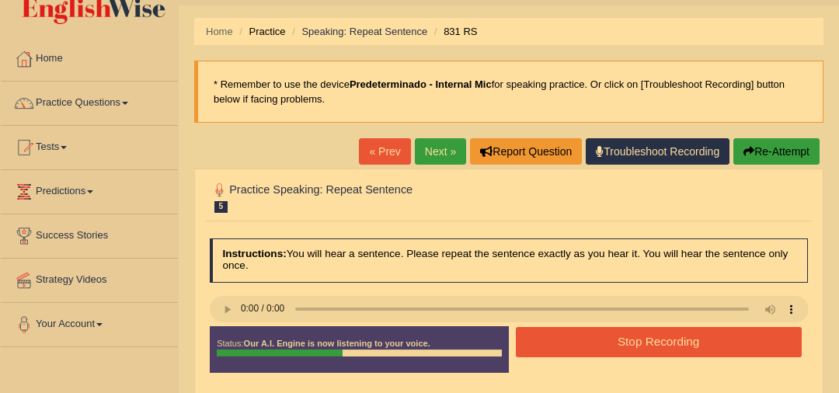
click at [619, 327] on button "Stop Recording" at bounding box center [659, 342] width 286 height 30
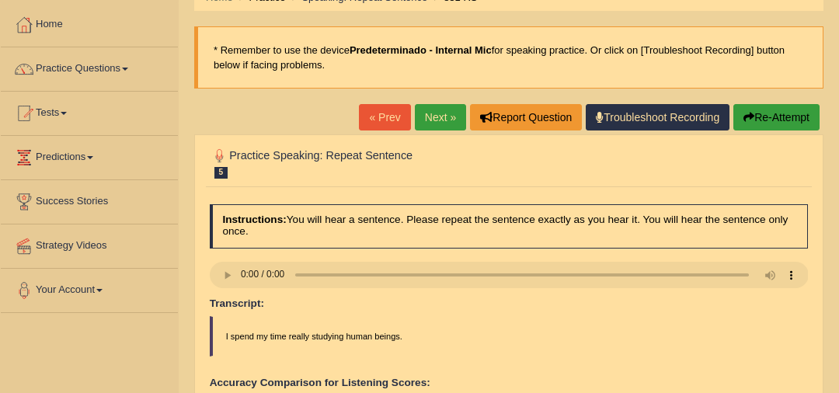
scroll to position [72, 0]
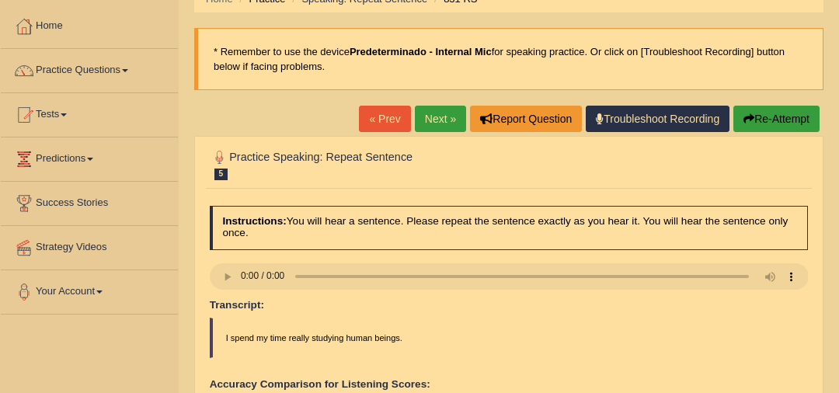
click at [442, 122] on link "Next »" at bounding box center [440, 119] width 51 height 26
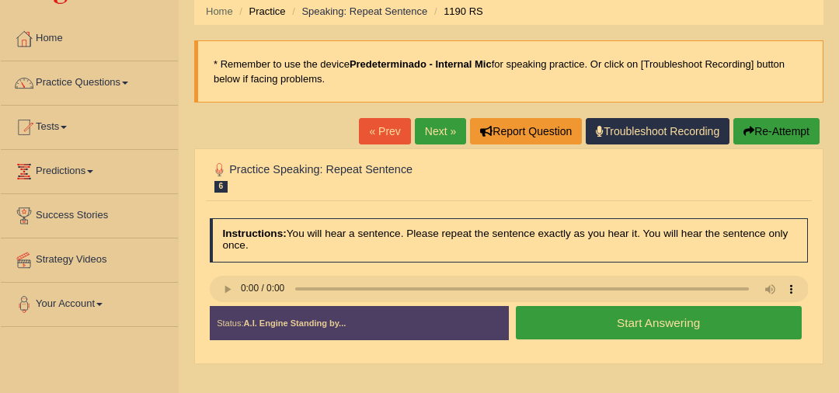
scroll to position [2, 0]
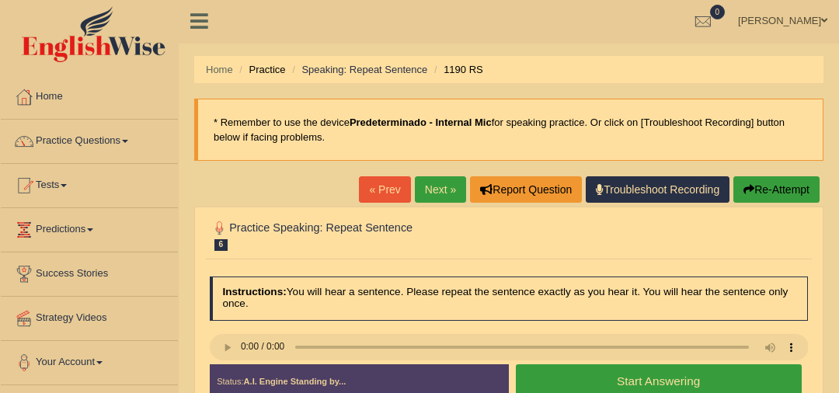
click at [447, 179] on link "Next »" at bounding box center [440, 189] width 51 height 26
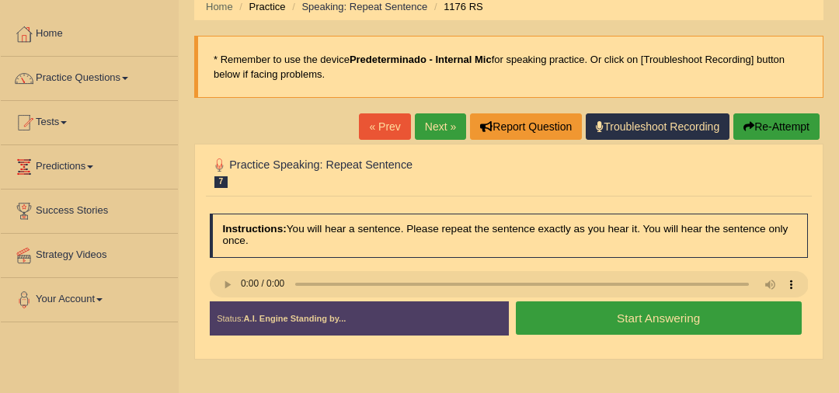
click at [565, 319] on button "Start Answering" at bounding box center [659, 317] width 286 height 33
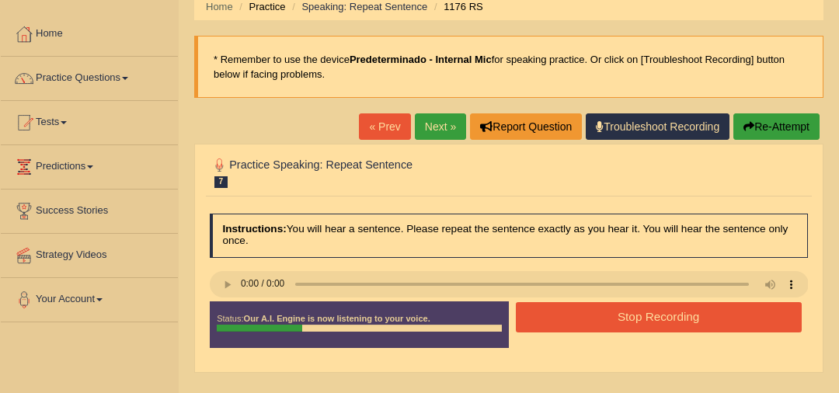
click at [565, 319] on button "Stop Recording" at bounding box center [659, 317] width 286 height 30
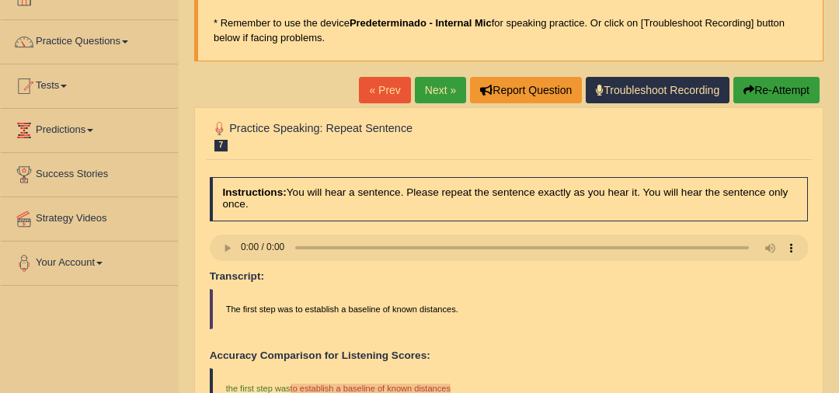
scroll to position [100, 0]
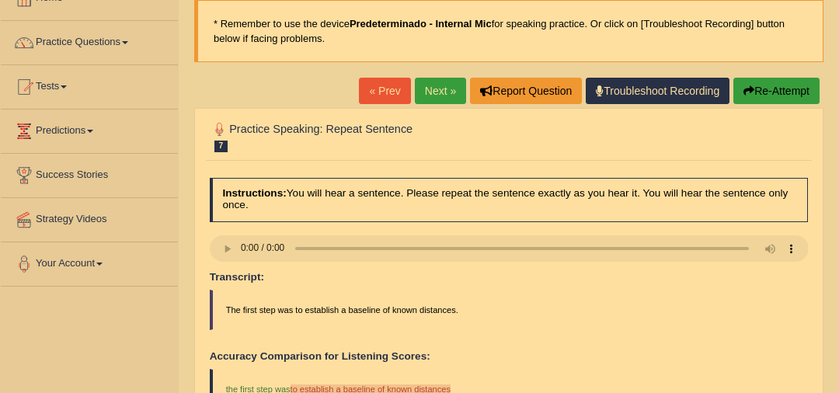
click at [424, 85] on link "Next »" at bounding box center [440, 91] width 51 height 26
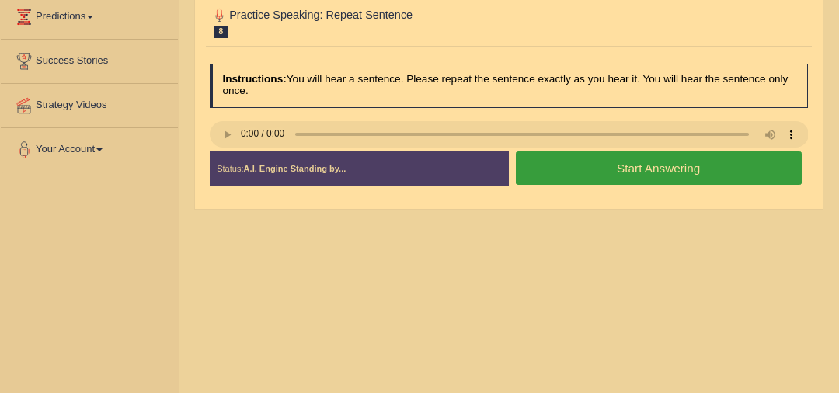
click at [602, 174] on button "Start Answering" at bounding box center [659, 168] width 286 height 33
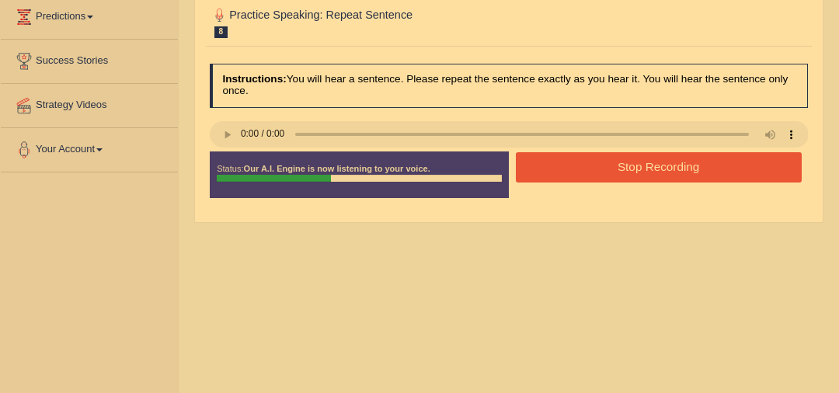
click at [600, 172] on button "Stop Recording" at bounding box center [659, 167] width 286 height 30
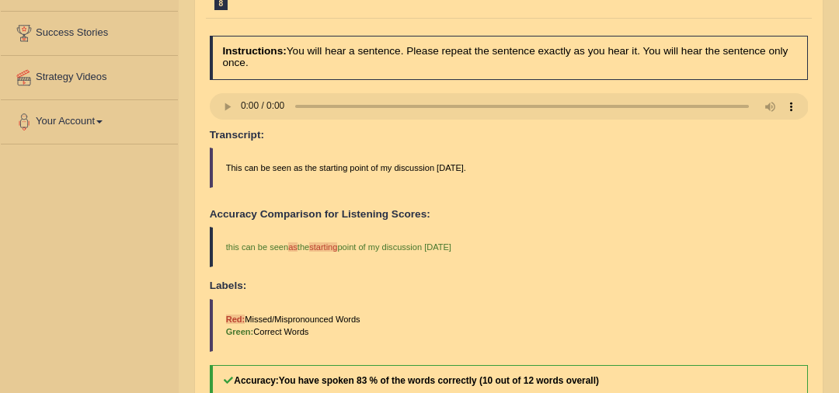
scroll to position [173, 0]
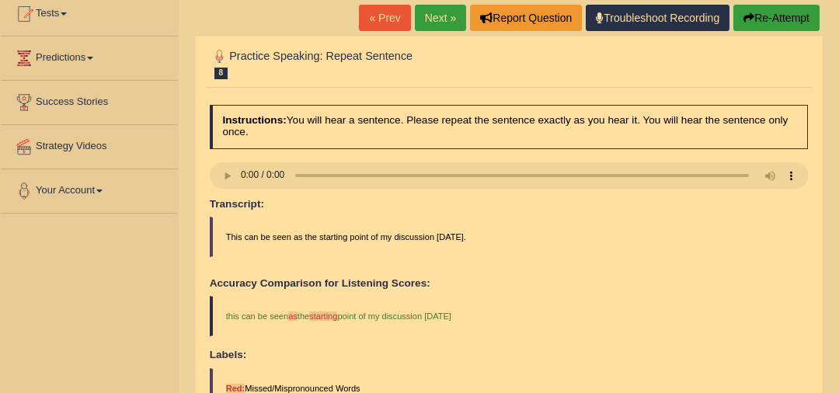
click at [439, 14] on link "Next »" at bounding box center [440, 18] width 51 height 26
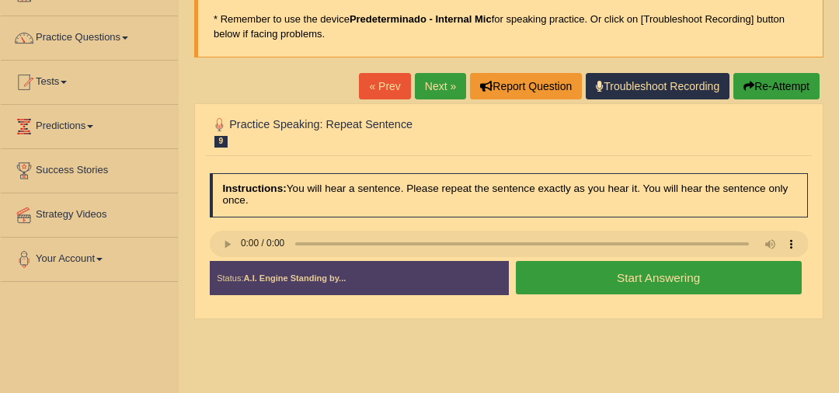
click at [548, 284] on button "Start Answering" at bounding box center [659, 277] width 286 height 33
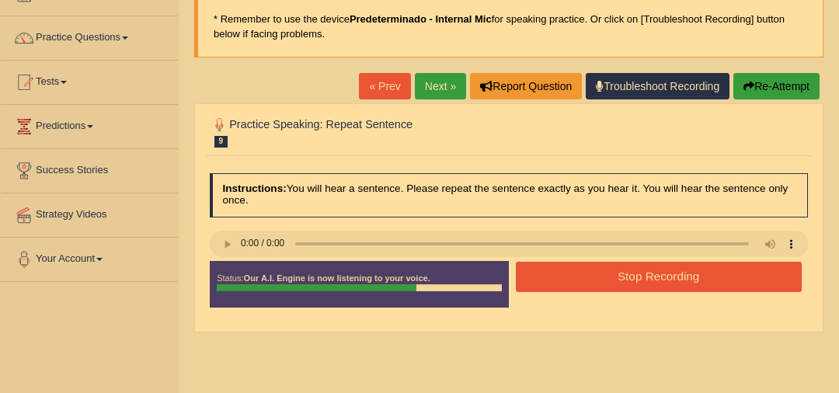
click at [779, 76] on button "Re-Attempt" at bounding box center [777, 86] width 86 height 26
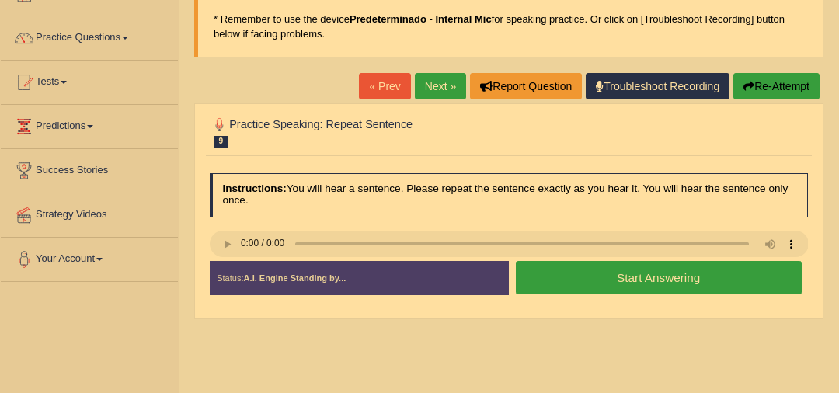
click at [573, 269] on button "Start Answering" at bounding box center [659, 277] width 286 height 33
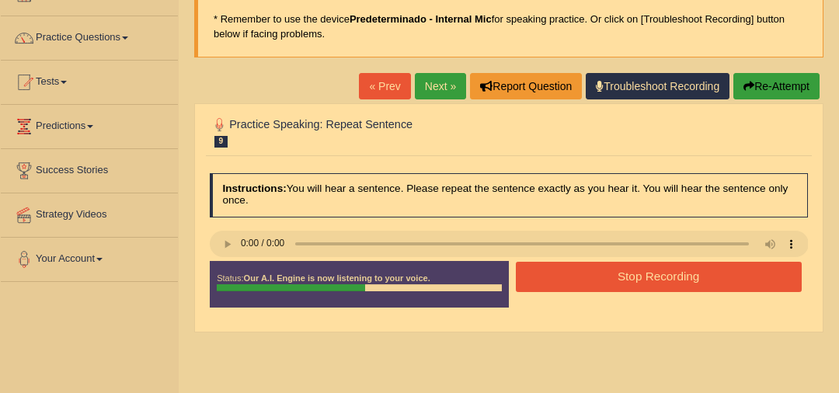
click at [573, 270] on button "Stop Recording" at bounding box center [659, 277] width 286 height 30
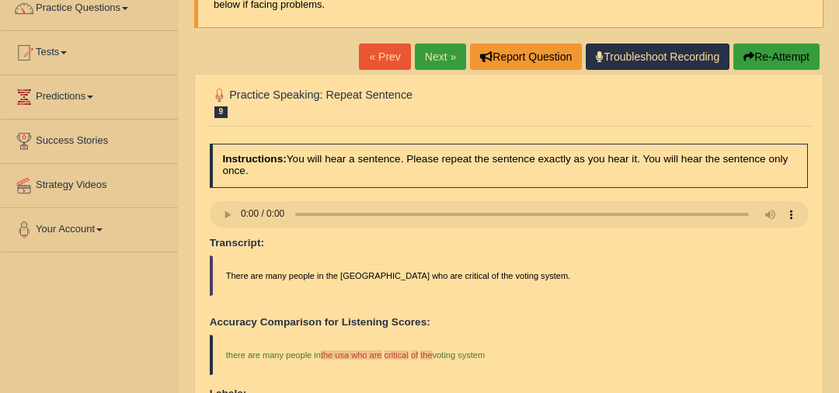
scroll to position [134, 0]
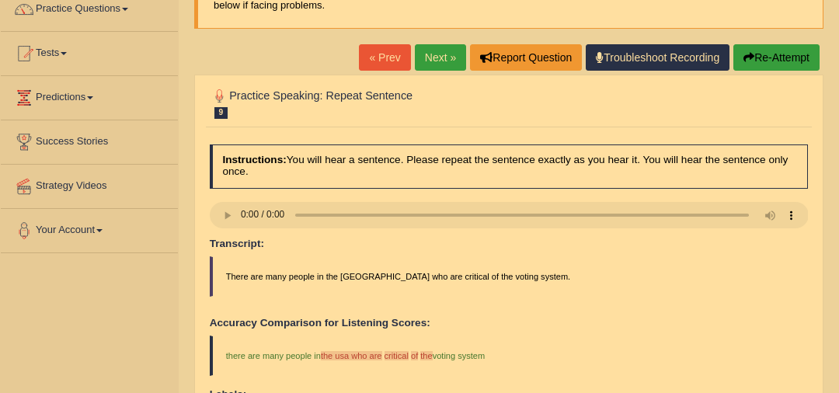
click at [444, 52] on link "Next »" at bounding box center [440, 57] width 51 height 26
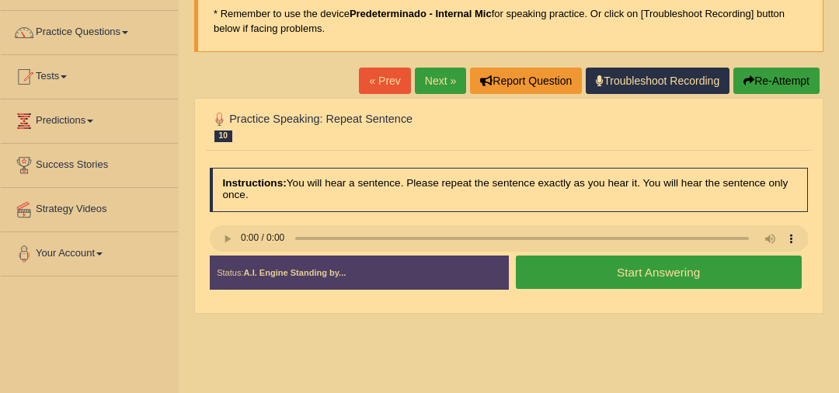
scroll to position [110, 0]
click at [577, 270] on button "Start Answering" at bounding box center [659, 272] width 286 height 33
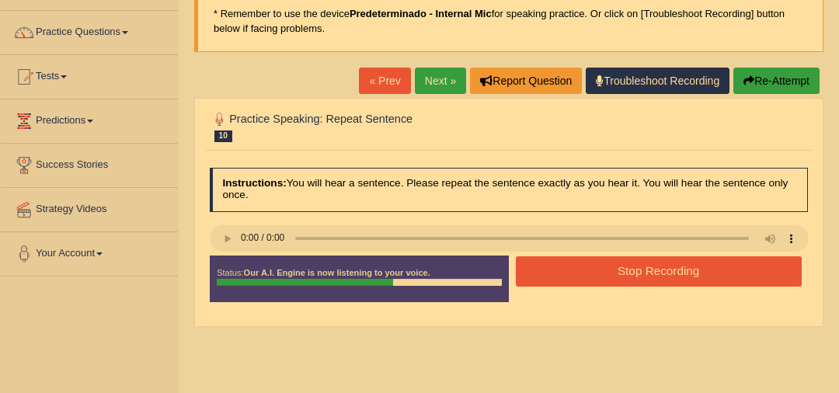
click at [577, 270] on button "Stop Recording" at bounding box center [659, 271] width 286 height 30
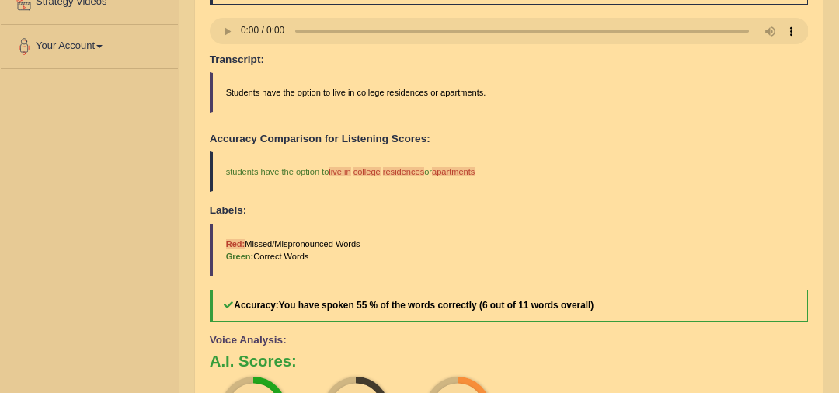
scroll to position [106, 0]
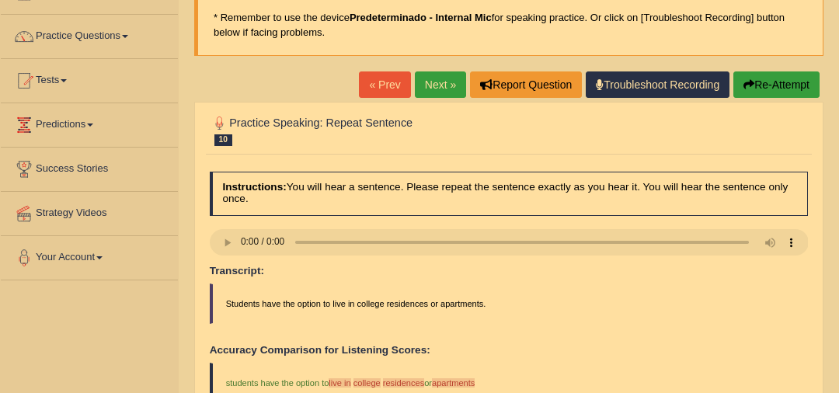
click at [443, 81] on link "Next »" at bounding box center [440, 84] width 51 height 26
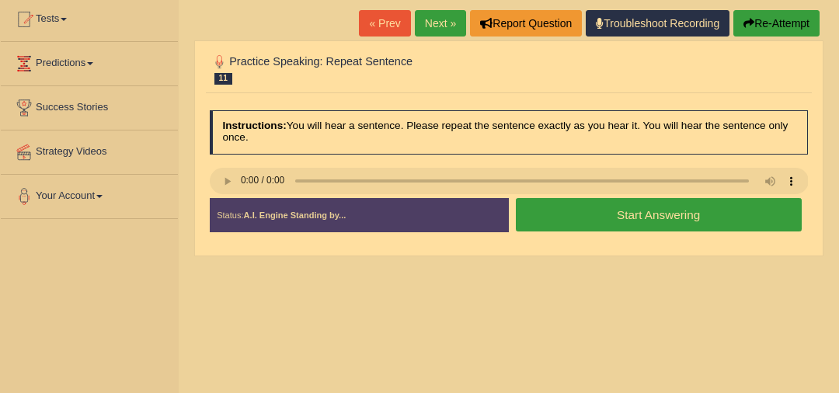
click at [225, 198] on div "Instructions: You will hear a sentence. Please repeat the sentence exactly as y…" at bounding box center [508, 176] width 605 height 146
click at [559, 221] on button "Start Answering" at bounding box center [659, 214] width 286 height 33
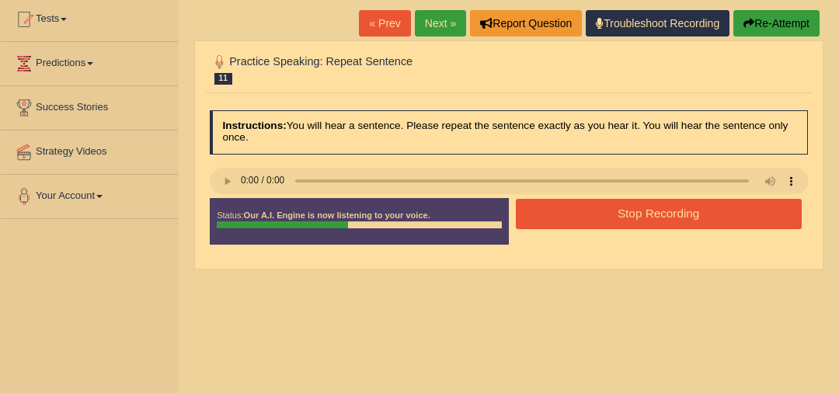
click at [559, 219] on button "Stop Recording" at bounding box center [659, 214] width 286 height 30
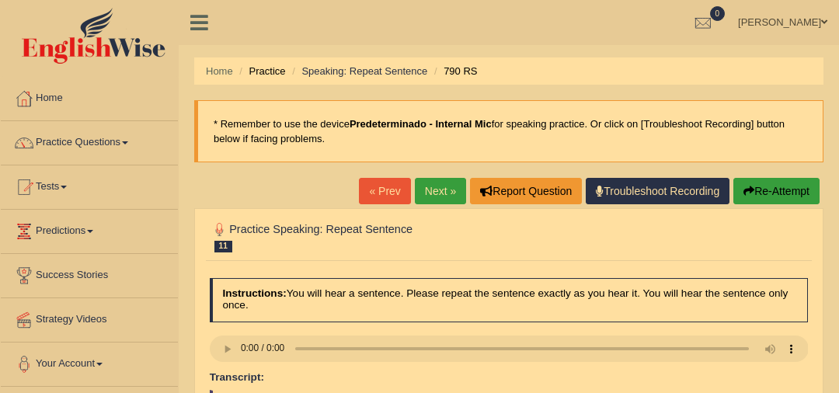
click at [440, 186] on link "Next »" at bounding box center [440, 191] width 51 height 26
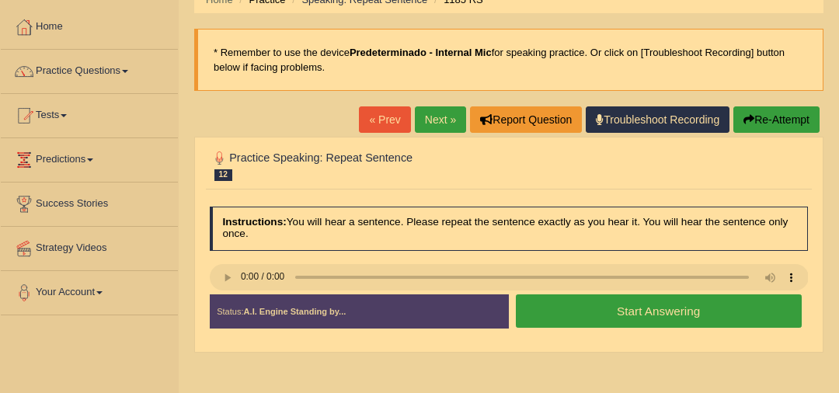
click at [688, 319] on button "Start Answering" at bounding box center [659, 311] width 286 height 33
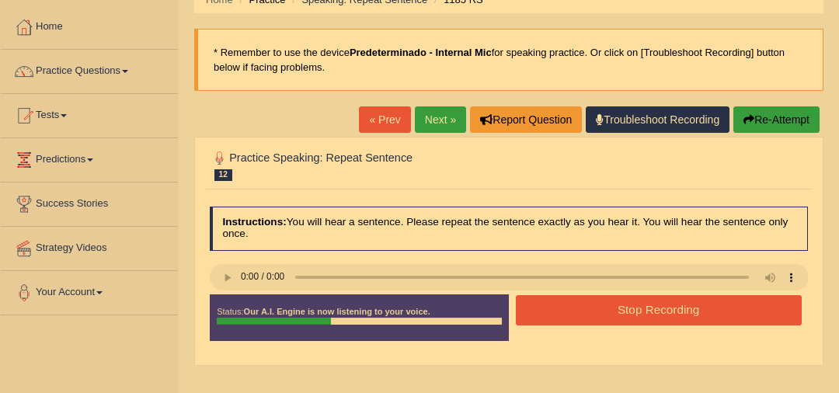
click at [683, 315] on button "Stop Recording" at bounding box center [659, 310] width 286 height 30
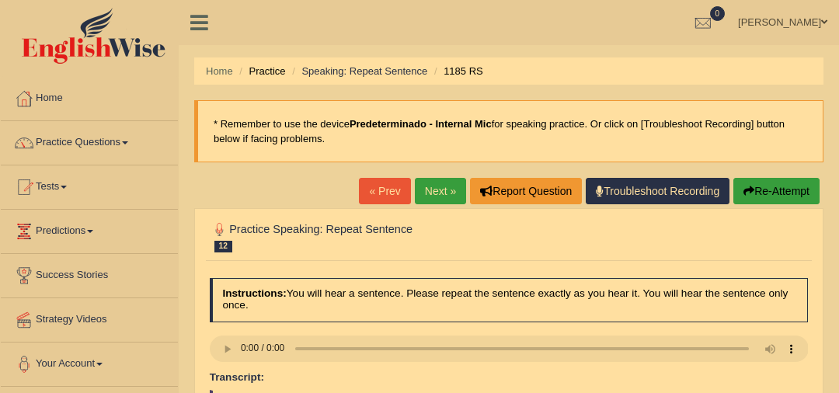
click at [440, 190] on link "Next »" at bounding box center [440, 191] width 51 height 26
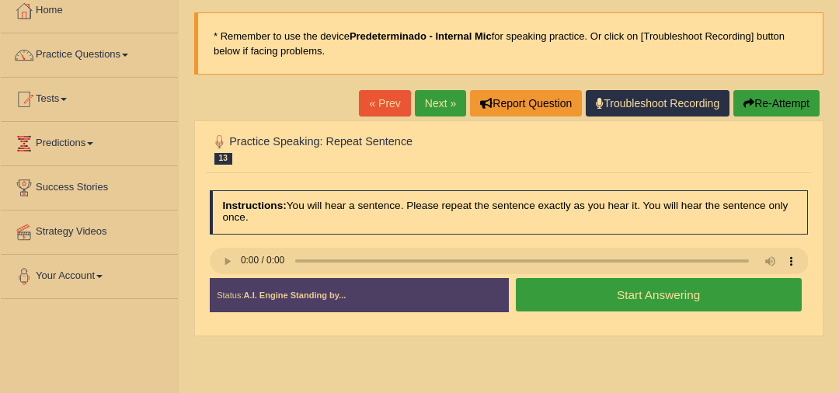
click at [564, 296] on button "Start Answering" at bounding box center [659, 294] width 286 height 33
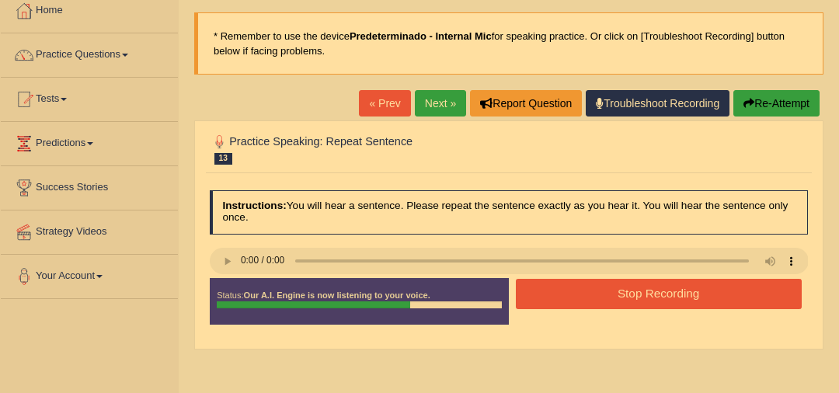
click at [564, 296] on button "Stop Recording" at bounding box center [659, 294] width 286 height 30
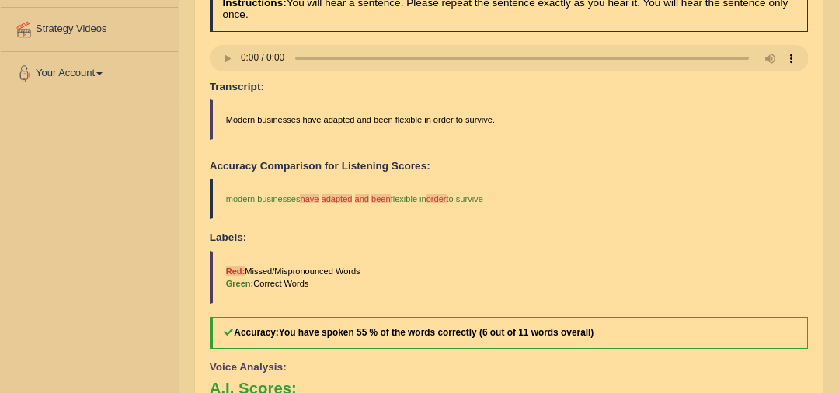
scroll to position [57, 0]
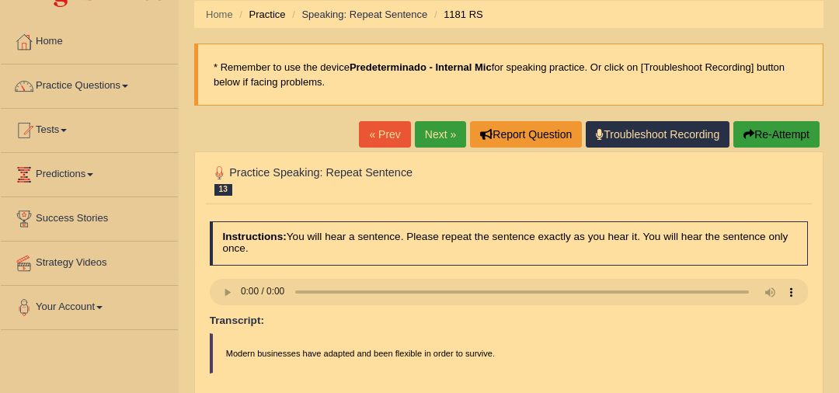
click at [441, 134] on link "Next »" at bounding box center [440, 134] width 51 height 26
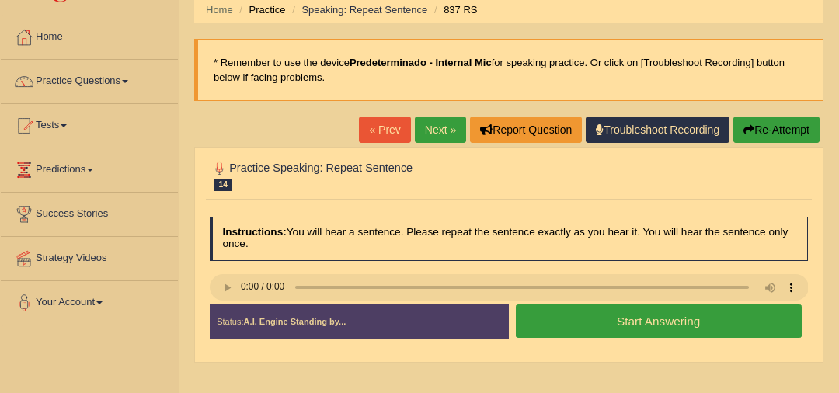
scroll to position [61, 0]
click at [588, 324] on button "Start Answering" at bounding box center [659, 321] width 286 height 33
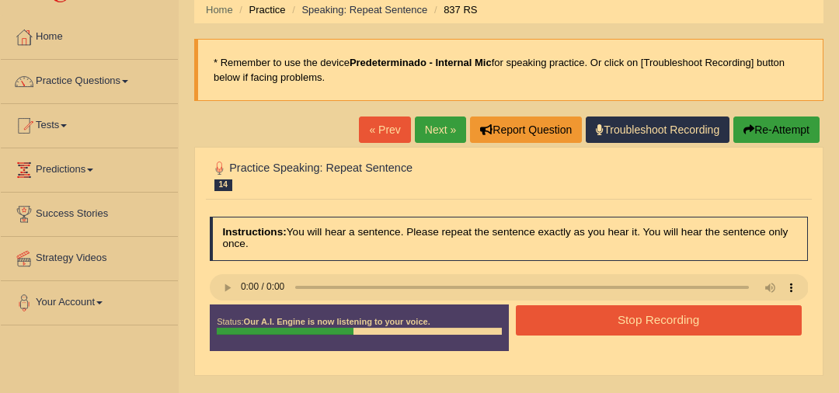
click at [587, 324] on button "Stop Recording" at bounding box center [659, 320] width 286 height 30
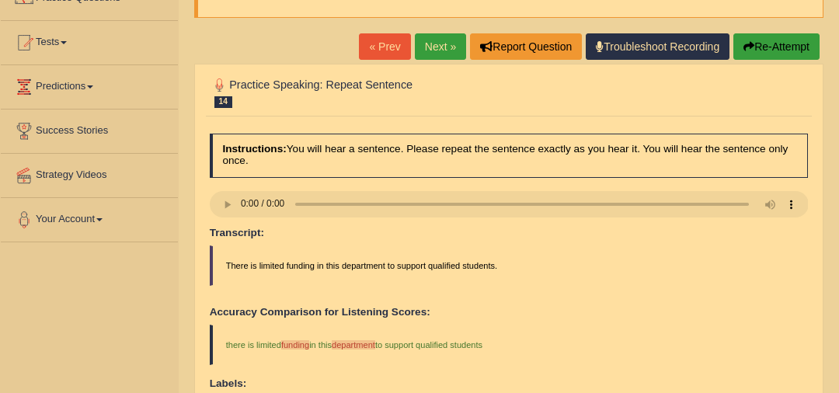
scroll to position [141, 0]
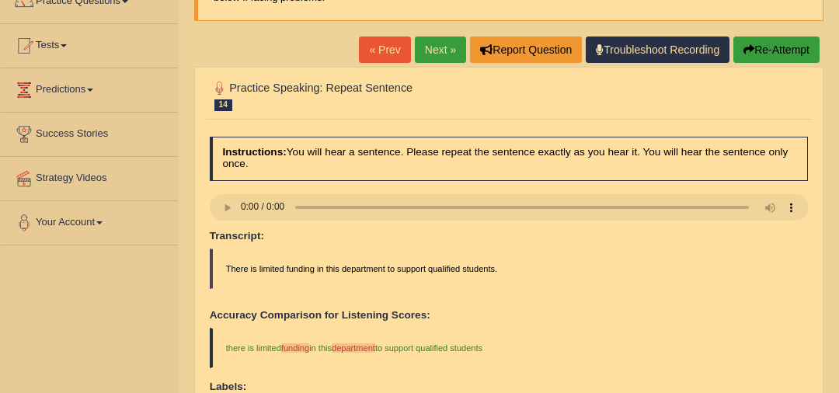
click at [441, 56] on link "Next »" at bounding box center [440, 50] width 51 height 26
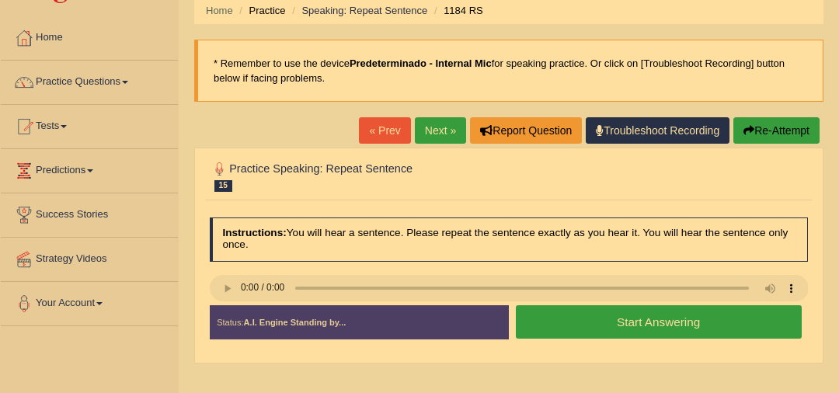
click at [228, 301] on div at bounding box center [509, 290] width 599 height 30
click at [145, 336] on div "Toggle navigation Home Practice Questions Speaking Practice Read Aloud Repeat S…" at bounding box center [419, 343] width 839 height 808
click at [622, 315] on button "Start Answering" at bounding box center [659, 321] width 286 height 33
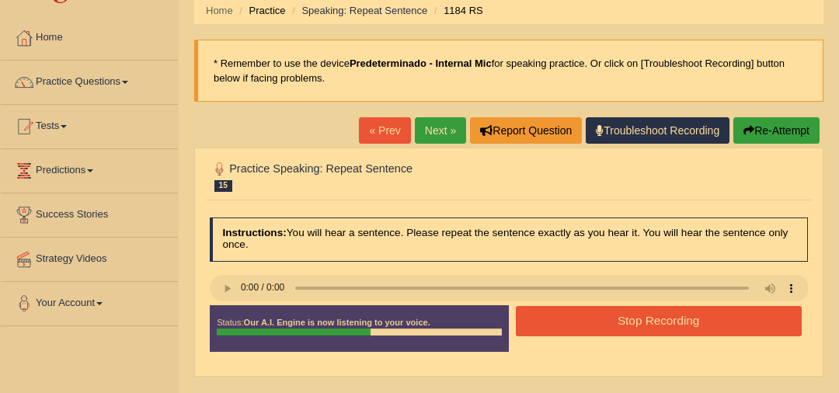
click at [785, 117] on button "Re-Attempt" at bounding box center [777, 130] width 86 height 26
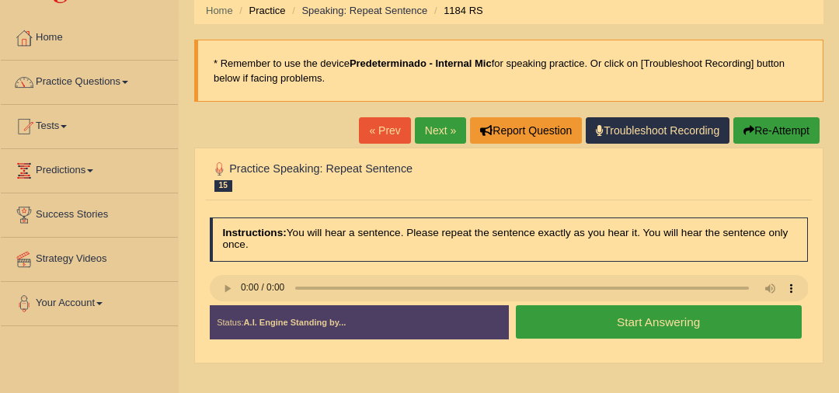
click at [580, 317] on button "Start Answering" at bounding box center [659, 321] width 286 height 33
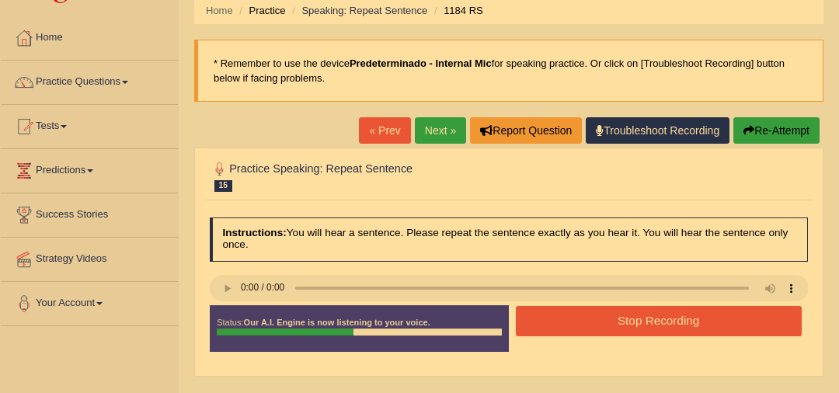
click at [580, 317] on button "Stop Recording" at bounding box center [659, 321] width 286 height 30
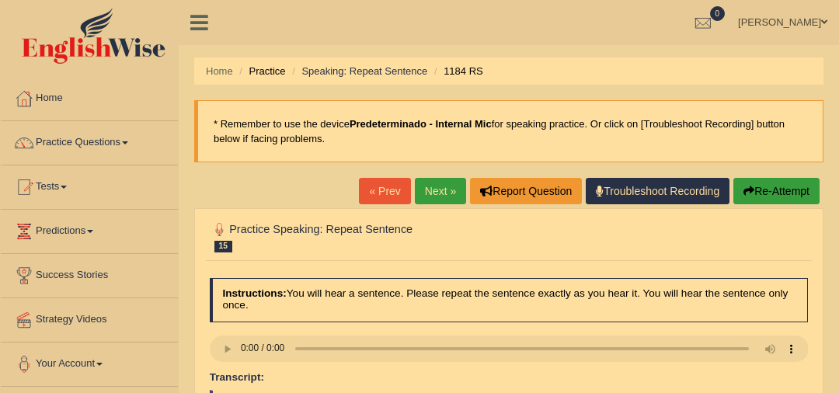
click at [446, 183] on link "Next »" at bounding box center [440, 191] width 51 height 26
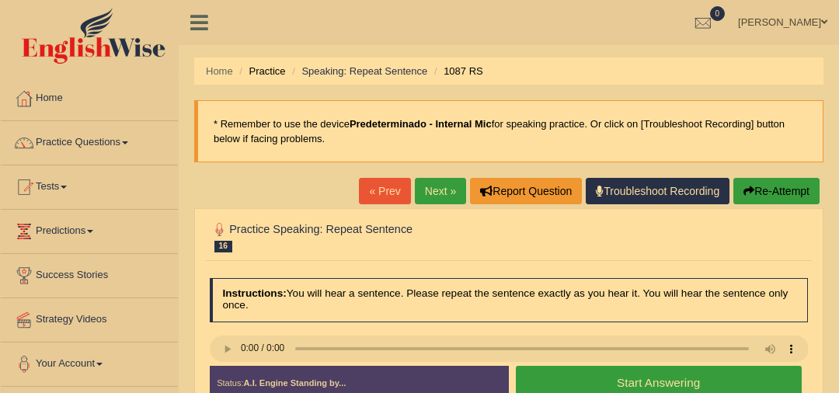
click at [434, 196] on link "Next »" at bounding box center [440, 191] width 51 height 26
click at [556, 373] on button "Start Answering" at bounding box center [659, 382] width 286 height 33
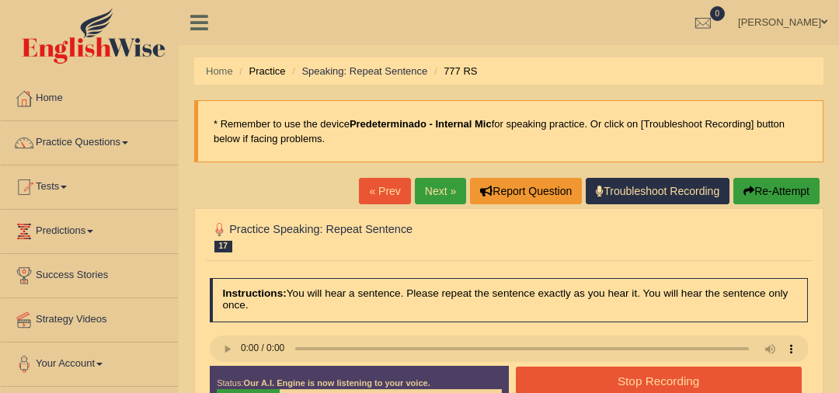
click at [771, 195] on button "Re-Attempt" at bounding box center [777, 191] width 86 height 26
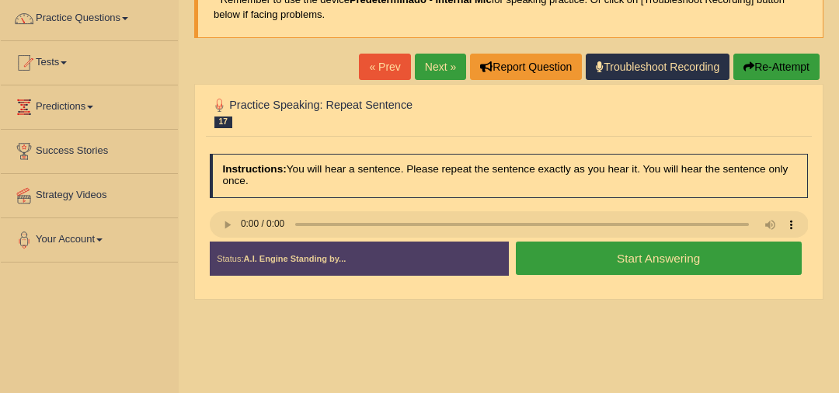
click at [577, 258] on button "Start Answering" at bounding box center [659, 258] width 286 height 33
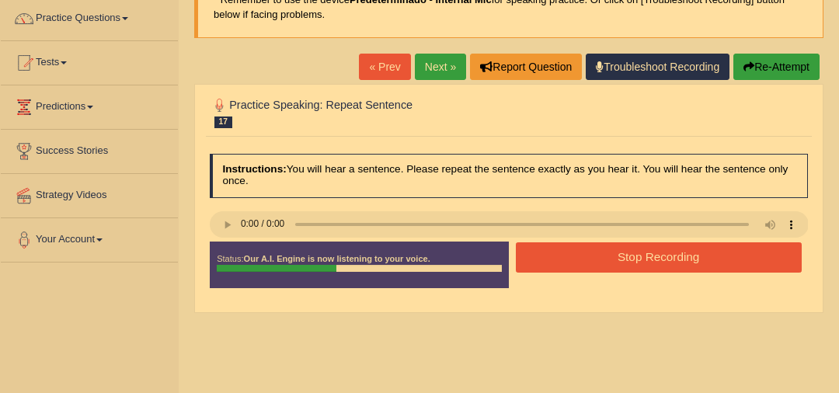
click at [577, 260] on button "Stop Recording" at bounding box center [659, 257] width 286 height 30
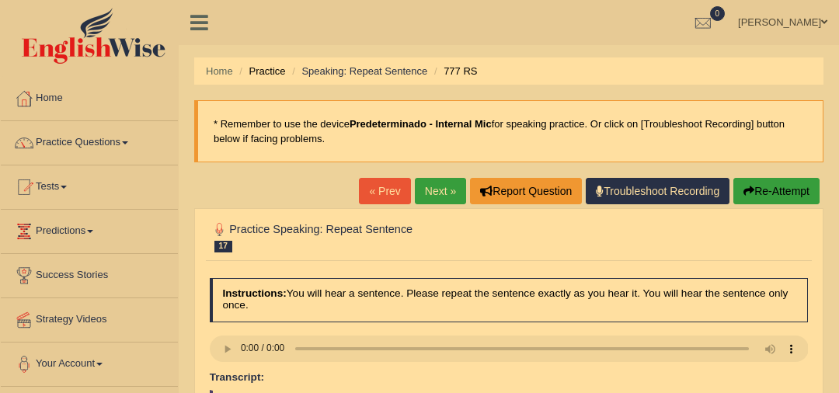
click at [435, 187] on link "Next »" at bounding box center [440, 191] width 51 height 26
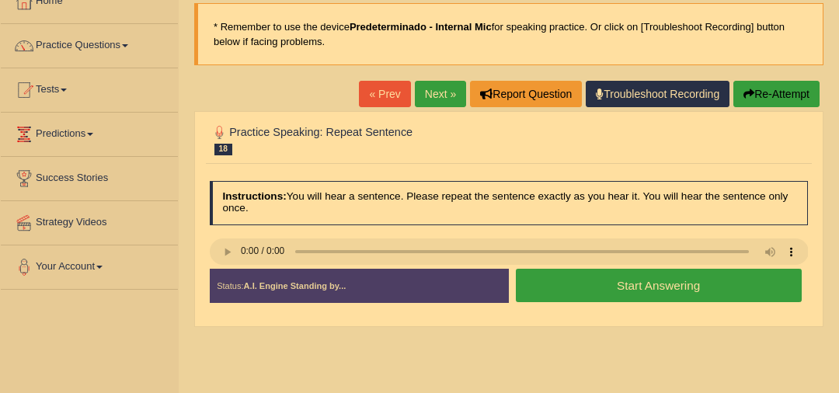
scroll to position [99, 0]
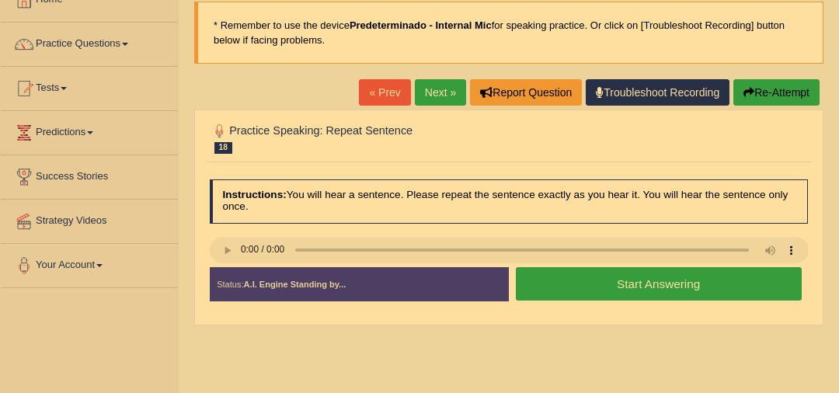
click at [580, 281] on button "Start Answering" at bounding box center [659, 283] width 286 height 33
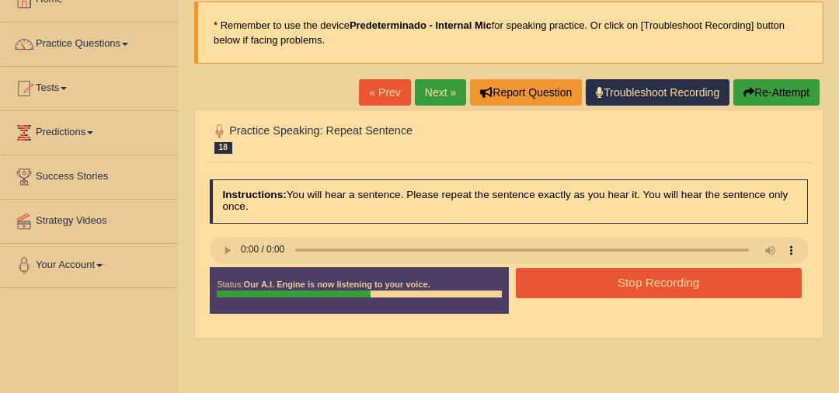
click at [570, 286] on button "Stop Recording" at bounding box center [659, 283] width 286 height 30
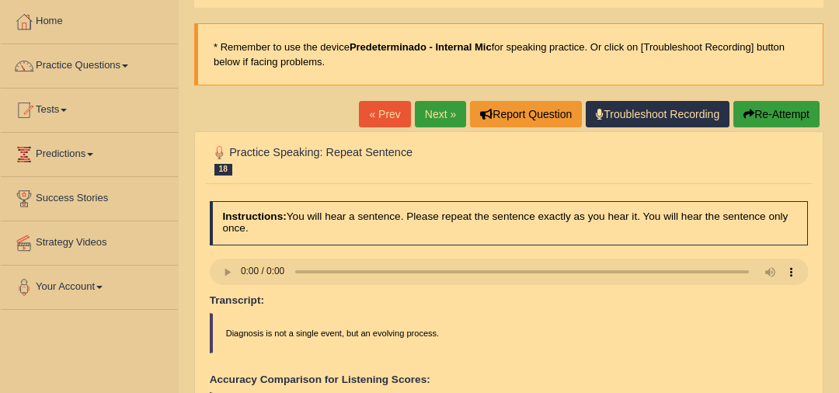
scroll to position [73, 0]
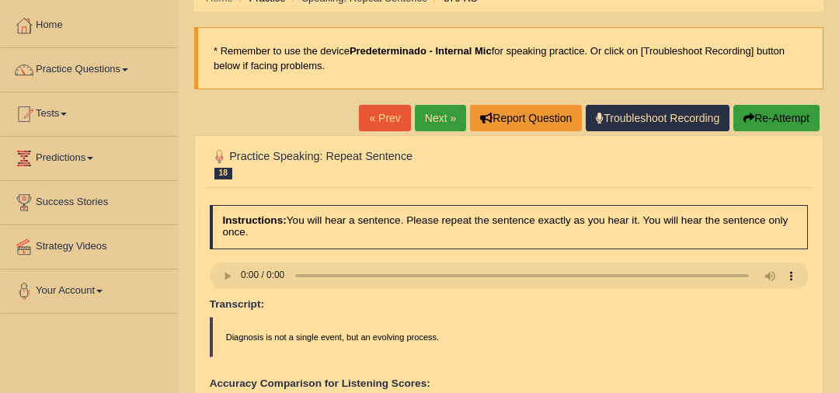
click at [436, 119] on link "Next »" at bounding box center [440, 118] width 51 height 26
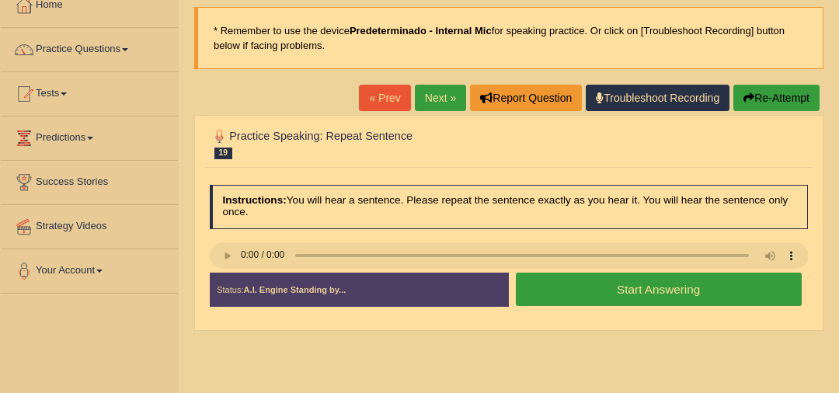
click at [559, 285] on button "Start Answering" at bounding box center [659, 289] width 286 height 33
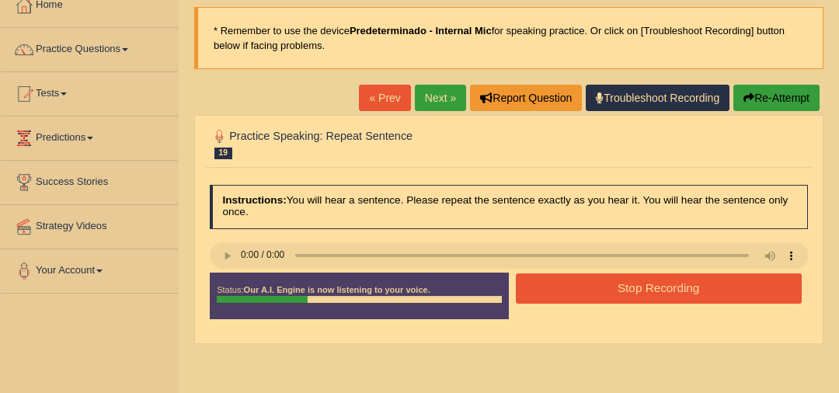
click at [566, 294] on button "Stop Recording" at bounding box center [659, 289] width 286 height 30
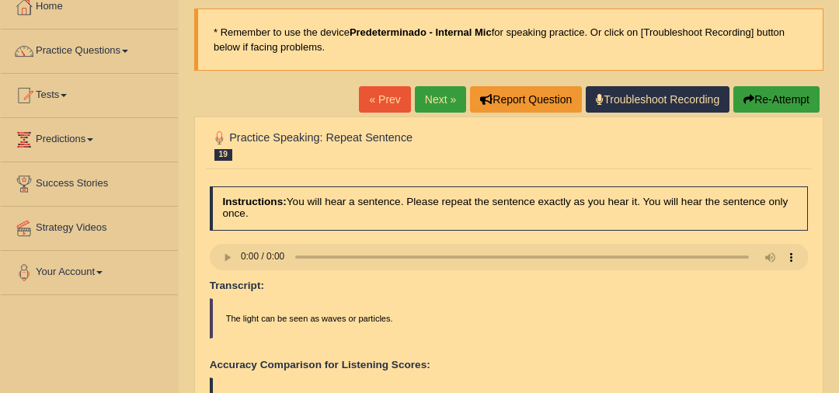
scroll to position [86, 0]
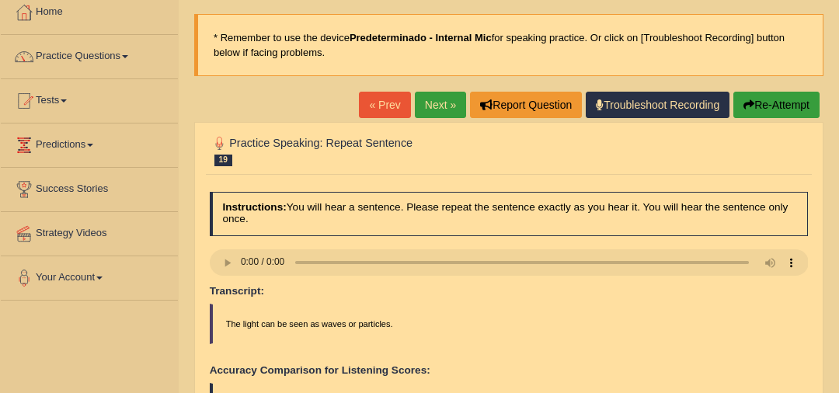
click at [437, 109] on link "Next »" at bounding box center [440, 105] width 51 height 26
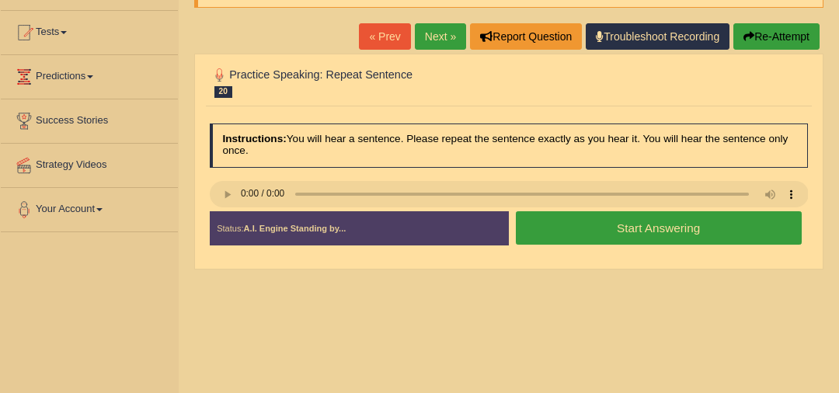
click at [585, 249] on div "Stop Recording" at bounding box center [658, 249] width 299 height 1
click at [573, 223] on button "Start Answering" at bounding box center [659, 227] width 286 height 33
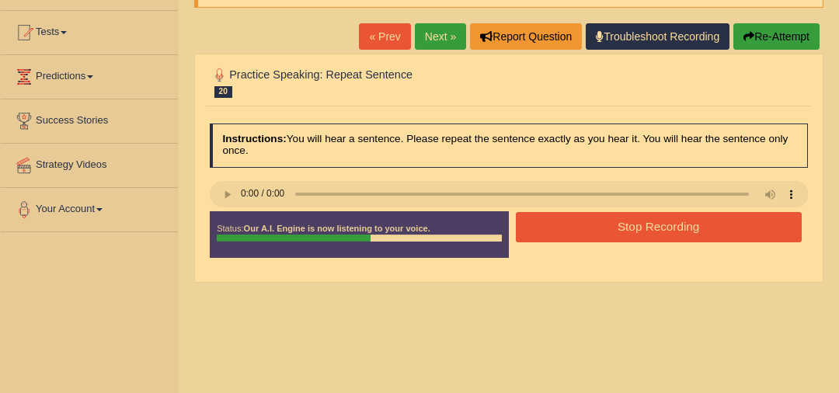
click at [577, 212] on button "Stop Recording" at bounding box center [659, 227] width 286 height 30
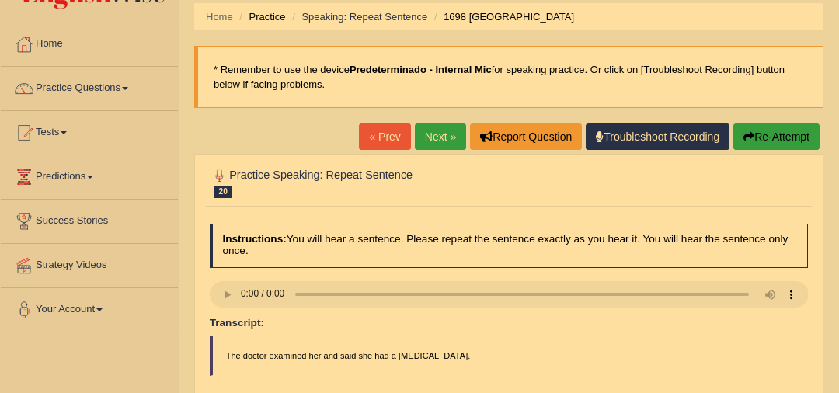
scroll to position [53, 0]
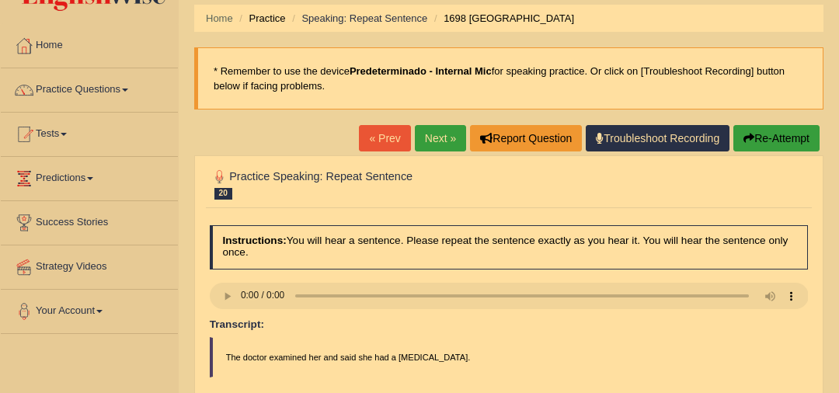
click at [434, 127] on link "Next »" at bounding box center [440, 138] width 51 height 26
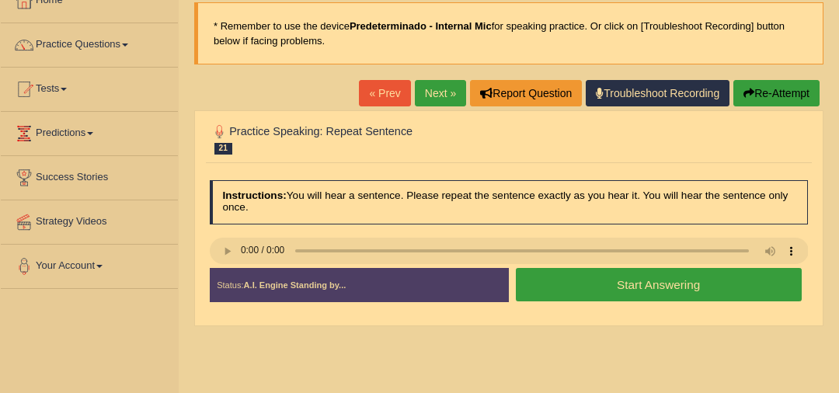
scroll to position [99, 0]
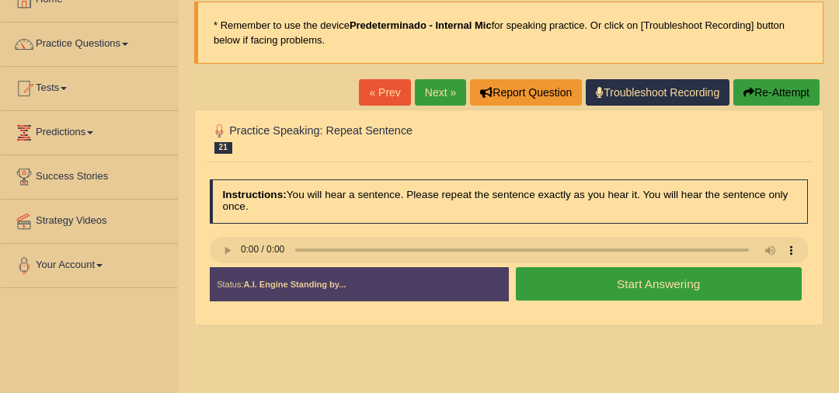
click at [590, 291] on button "Start Answering" at bounding box center [659, 283] width 286 height 33
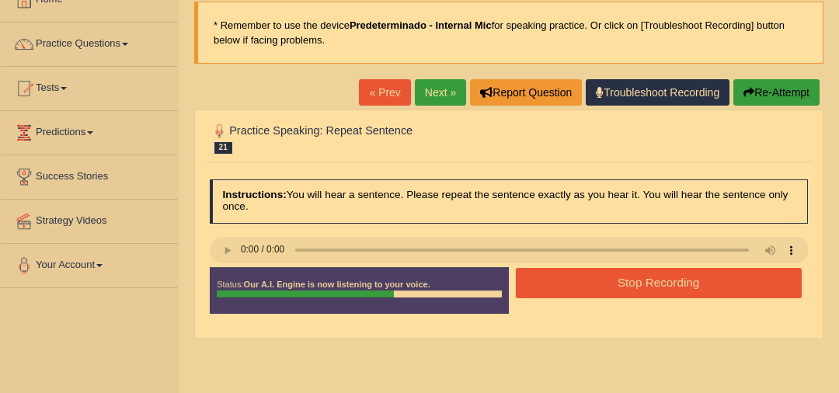
click at [597, 288] on button "Stop Recording" at bounding box center [659, 283] width 286 height 30
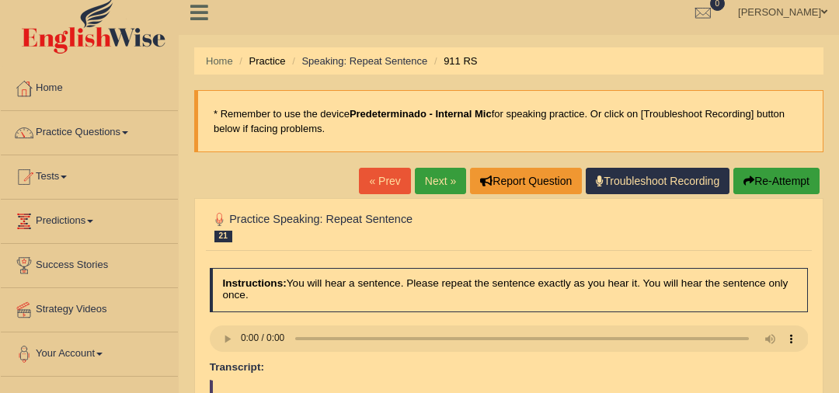
scroll to position [7, 0]
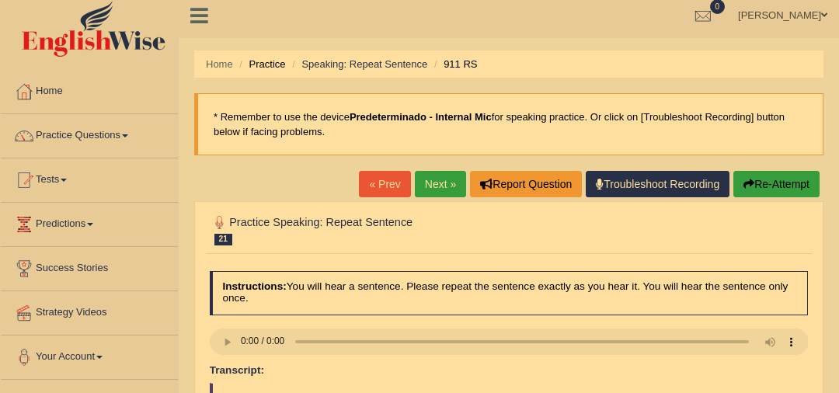
click at [432, 183] on link "Next »" at bounding box center [440, 184] width 51 height 26
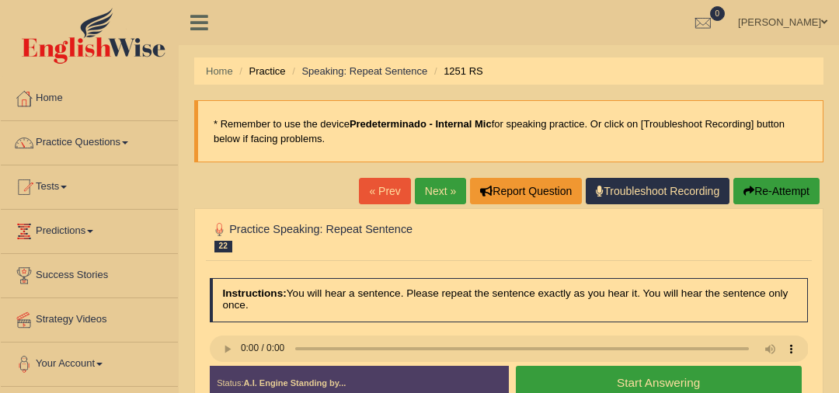
click at [550, 373] on button "Start Answering" at bounding box center [659, 382] width 286 height 33
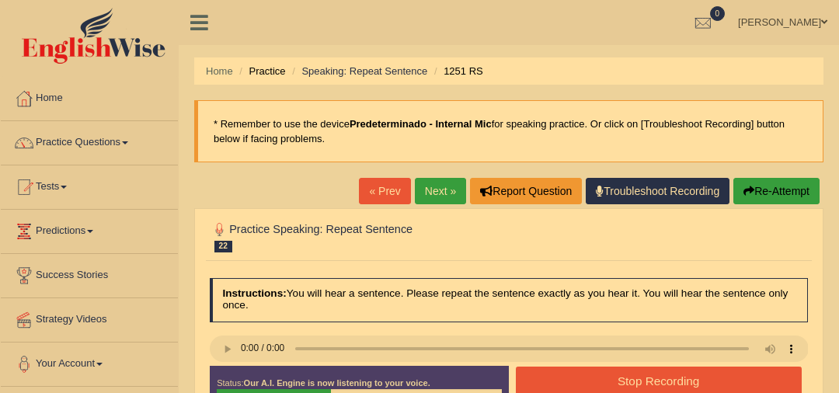
click at [565, 375] on button "Stop Recording" at bounding box center [659, 382] width 286 height 30
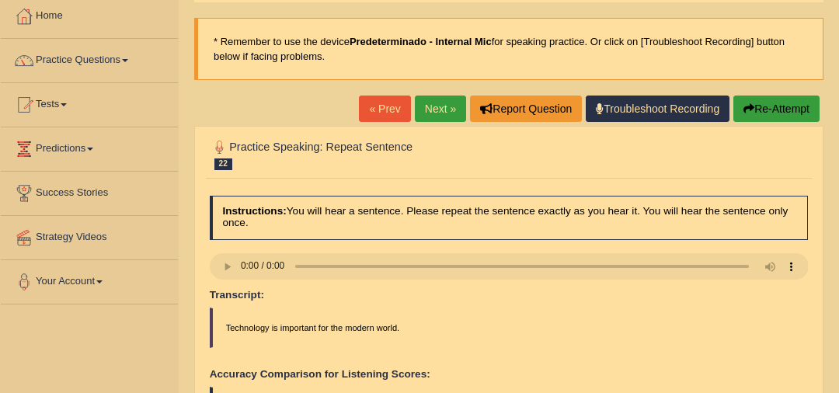
scroll to position [71, 0]
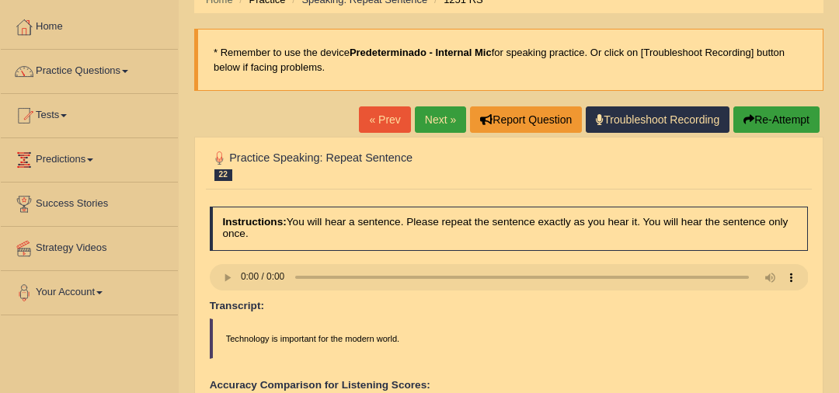
click at [436, 120] on link "Next »" at bounding box center [440, 119] width 51 height 26
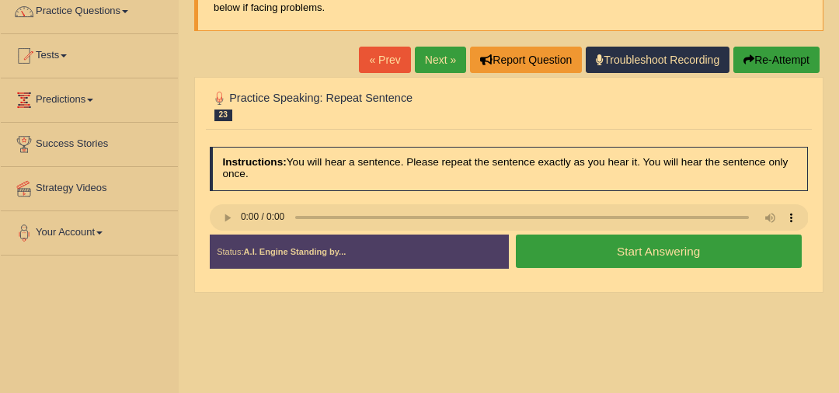
click at [572, 254] on button "Start Answering" at bounding box center [659, 251] width 286 height 33
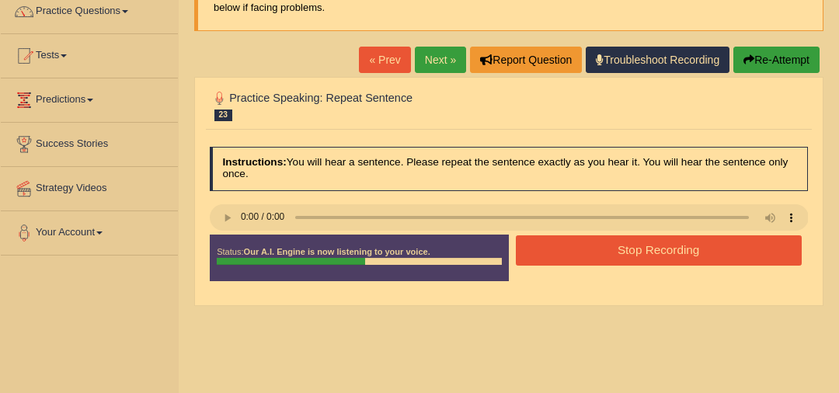
click at [775, 52] on button "Re-Attempt" at bounding box center [777, 60] width 86 height 26
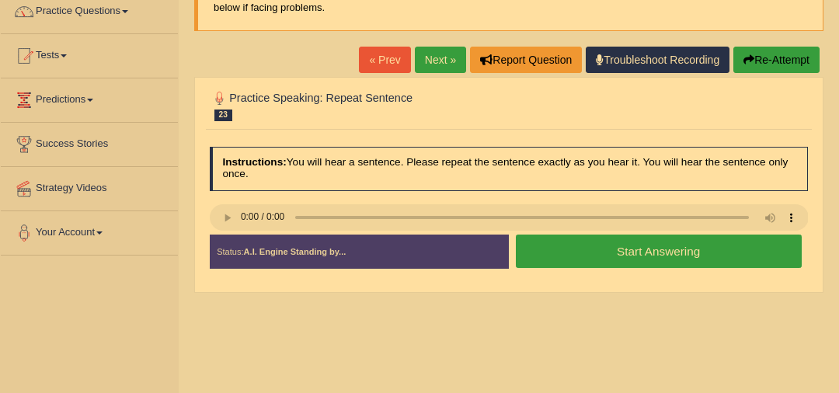
click at [436, 64] on link "Next »" at bounding box center [440, 60] width 51 height 26
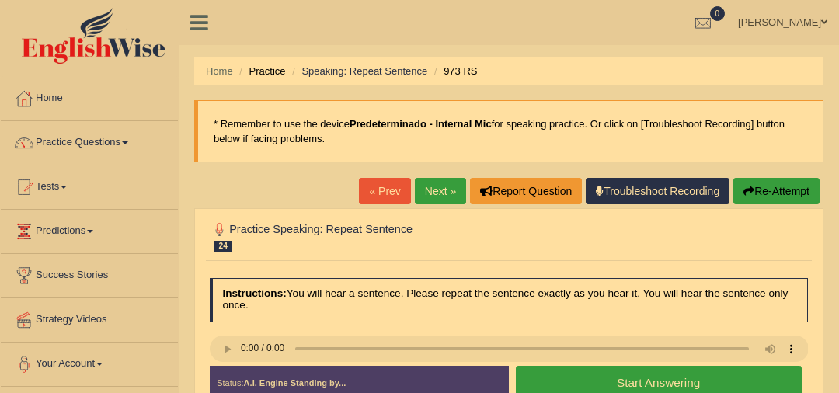
click at [443, 190] on link "Next »" at bounding box center [440, 191] width 51 height 26
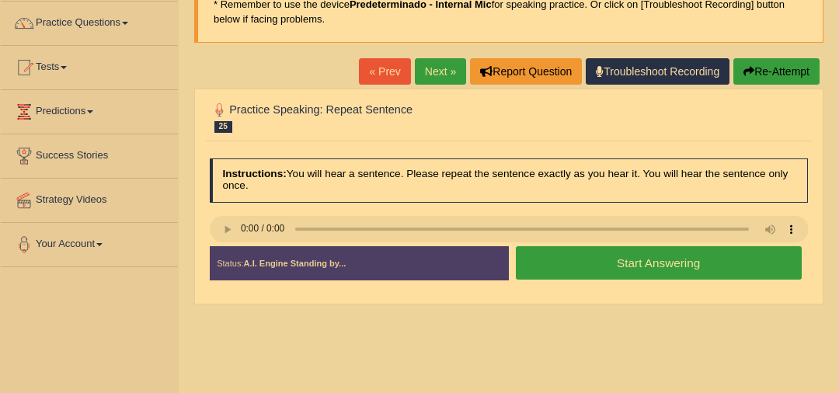
scroll to position [126, 0]
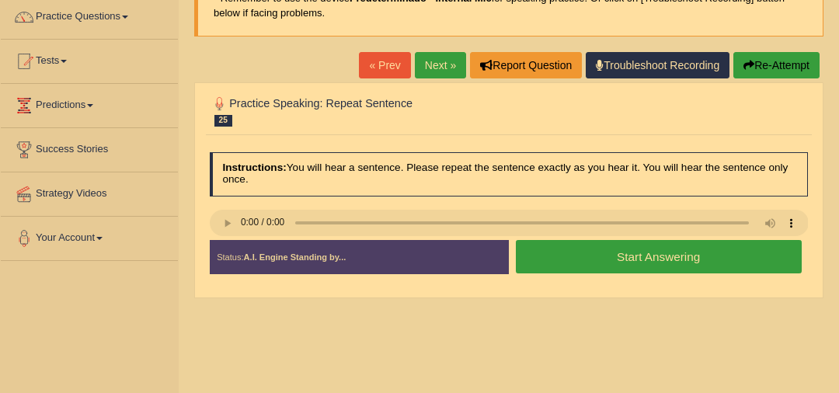
click at [564, 263] on button "Start Answering" at bounding box center [659, 256] width 286 height 33
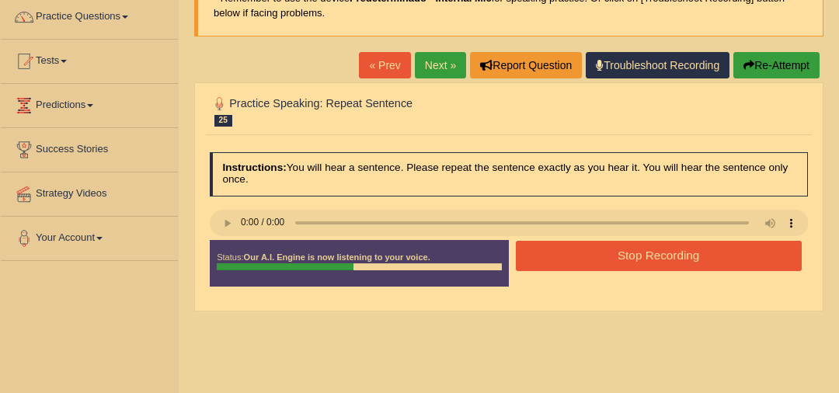
click at [582, 259] on button "Stop Recording" at bounding box center [659, 256] width 286 height 30
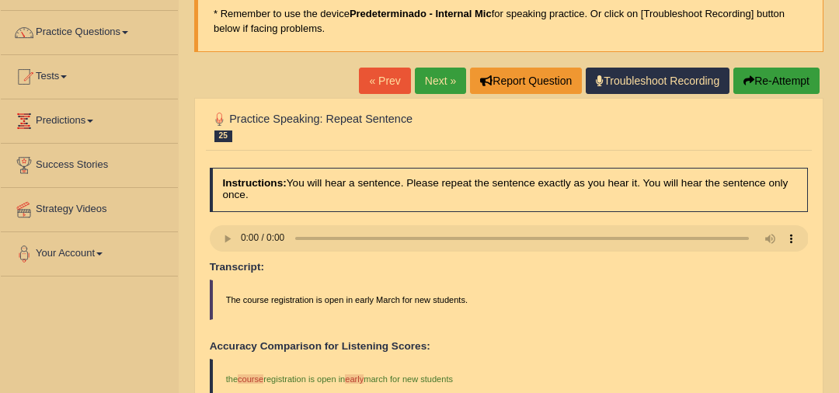
scroll to position [108, 0]
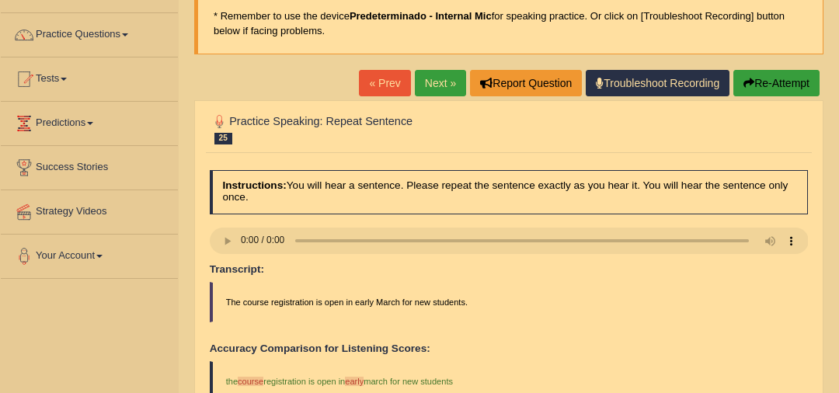
click at [434, 80] on link "Next »" at bounding box center [440, 83] width 51 height 26
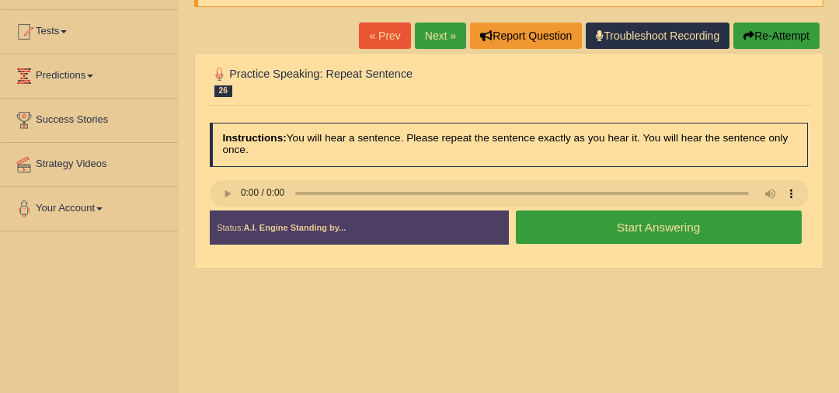
click at [437, 42] on link "Next »" at bounding box center [440, 36] width 51 height 26
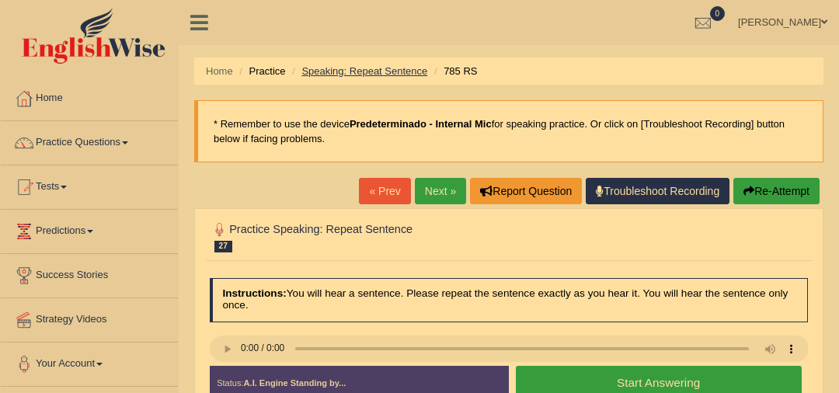
click at [364, 66] on link "Speaking: Repeat Sentence" at bounding box center [364, 71] width 126 height 12
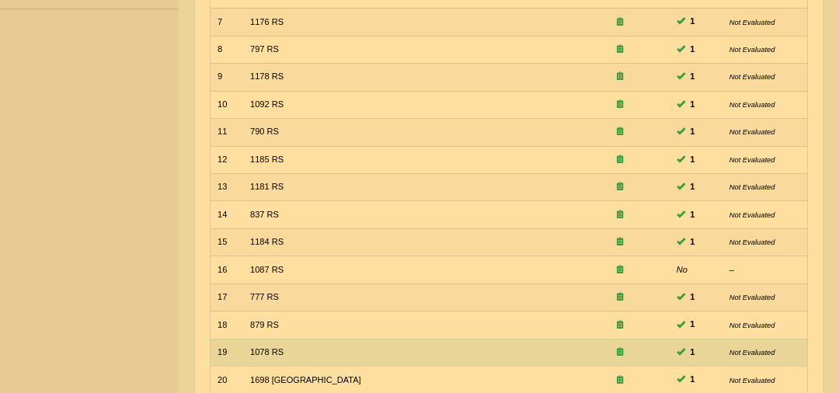
scroll to position [416, 0]
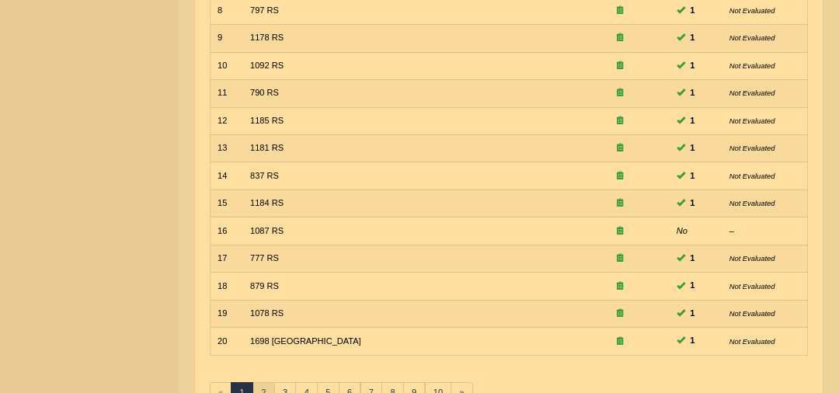
click at [264, 383] on link "2" at bounding box center [264, 393] width 23 height 22
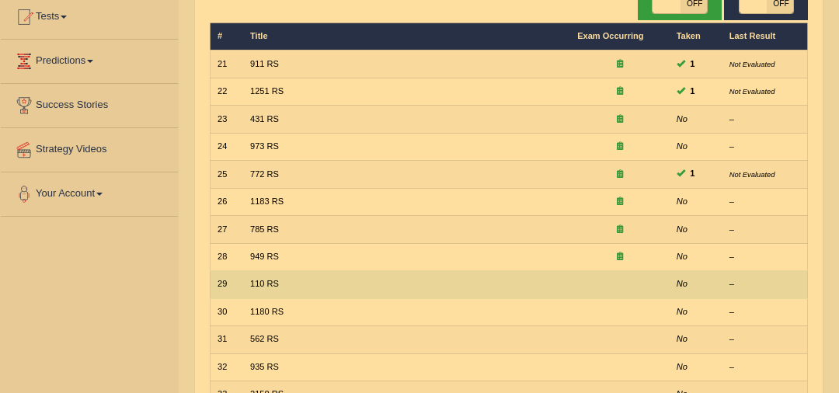
click at [361, 284] on td "110 RS" at bounding box center [406, 284] width 327 height 27
click at [269, 282] on link "110 RS" at bounding box center [264, 283] width 29 height 9
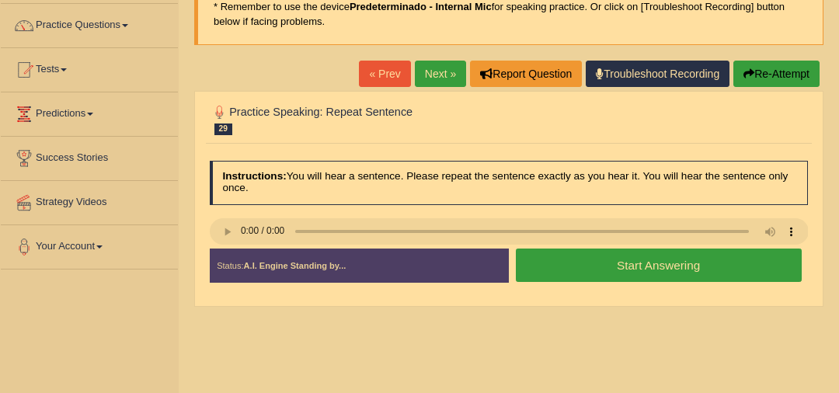
scroll to position [123, 0]
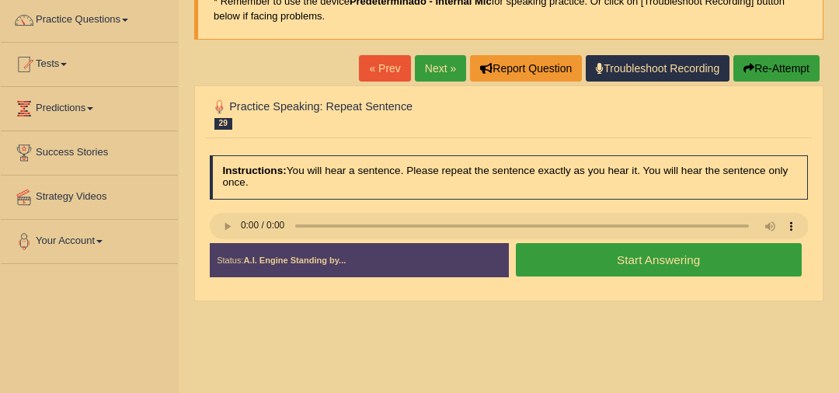
click at [427, 64] on link "Next »" at bounding box center [440, 68] width 51 height 26
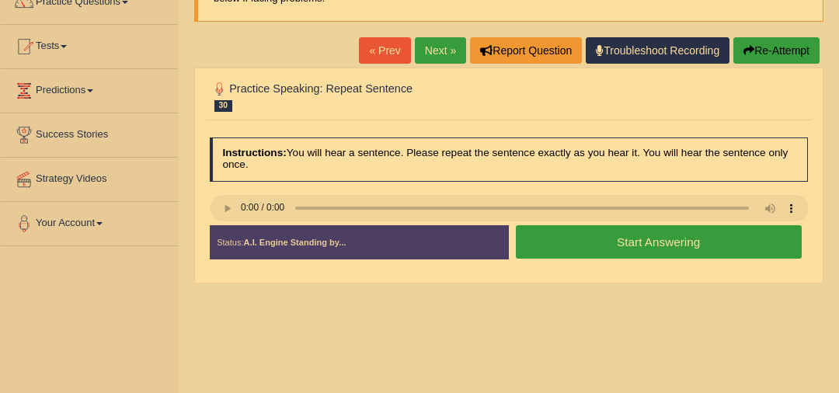
scroll to position [141, 0]
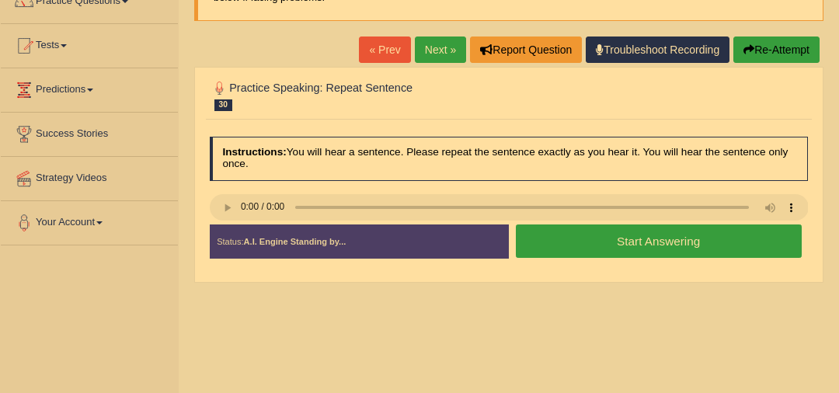
click at [587, 245] on button "Start Answering" at bounding box center [659, 241] width 286 height 33
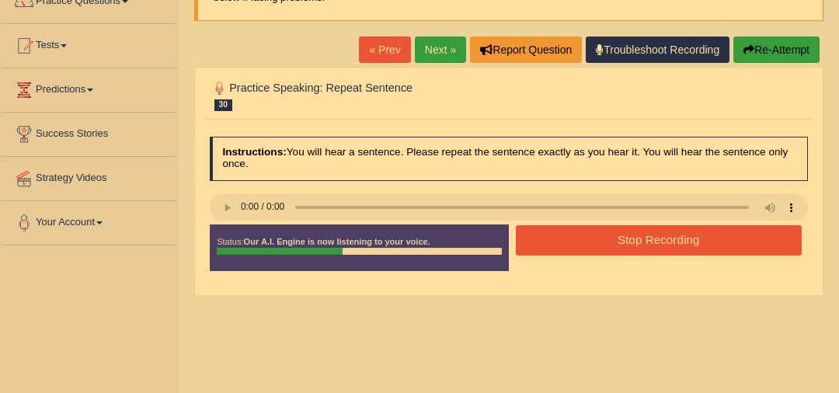
click at [584, 246] on button "Stop Recording" at bounding box center [659, 240] width 286 height 30
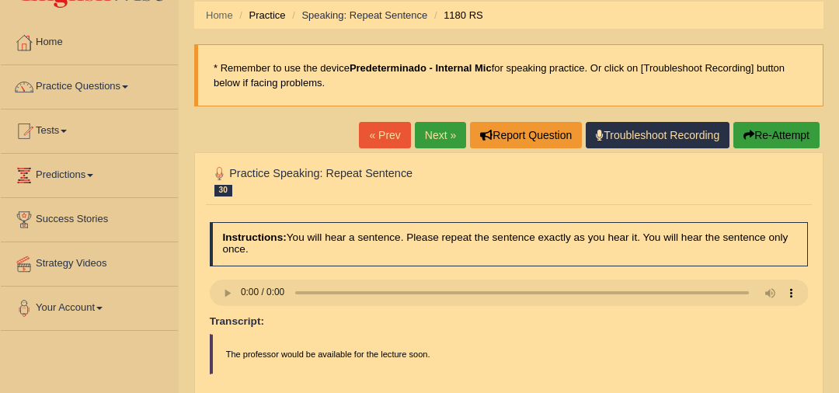
scroll to position [51, 0]
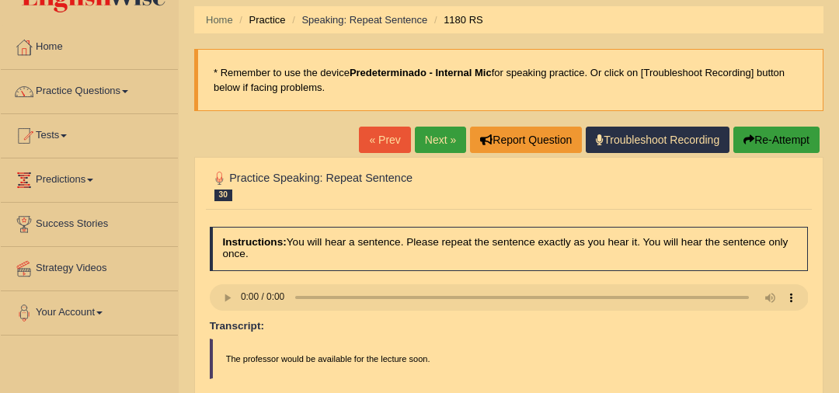
click at [431, 144] on link "Next »" at bounding box center [440, 140] width 51 height 26
click at [436, 137] on link "Next »" at bounding box center [440, 140] width 51 height 26
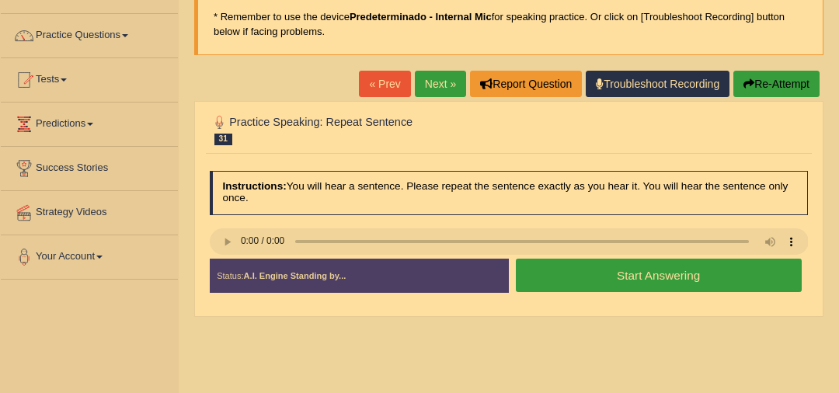
scroll to position [134, 0]
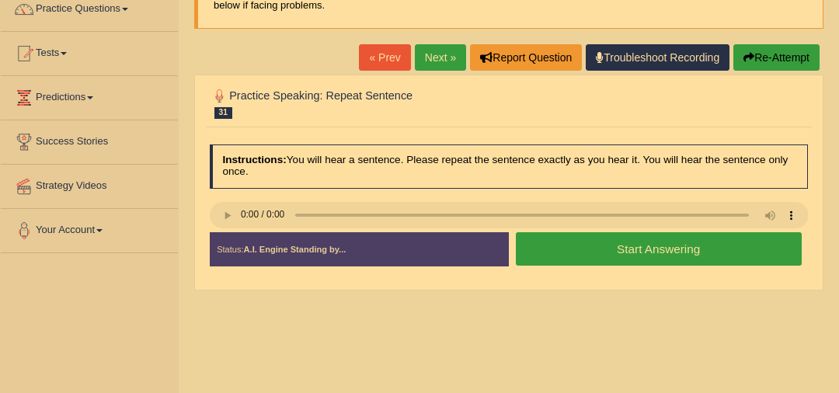
click at [549, 251] on button "Start Answering" at bounding box center [659, 248] width 286 height 33
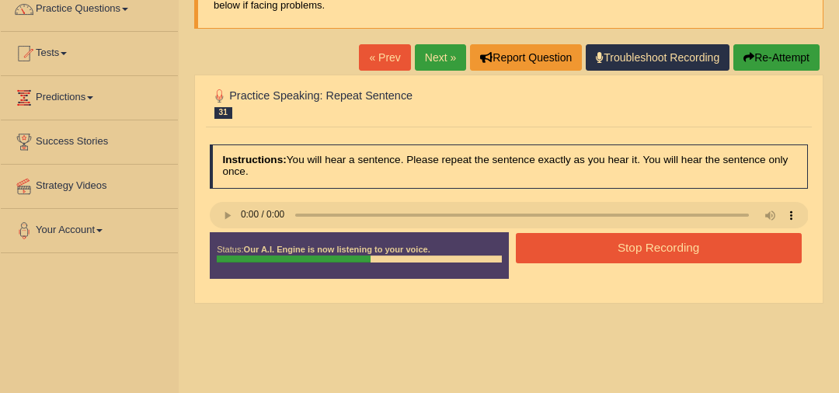
click at [557, 246] on button "Stop Recording" at bounding box center [659, 248] width 286 height 30
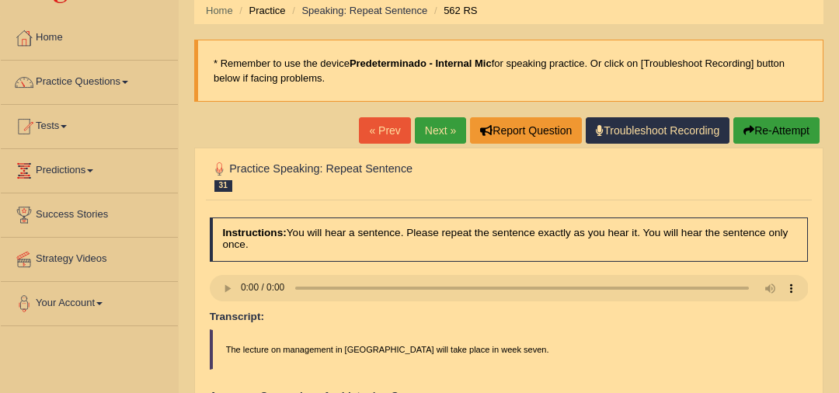
scroll to position [56, 0]
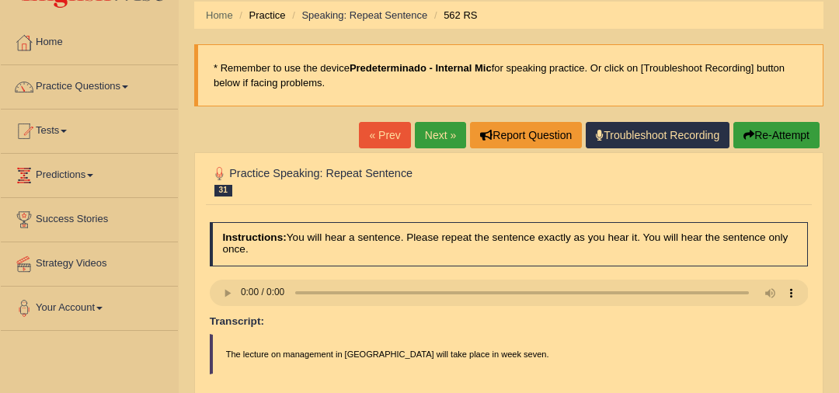
click at [429, 138] on link "Next »" at bounding box center [440, 135] width 51 height 26
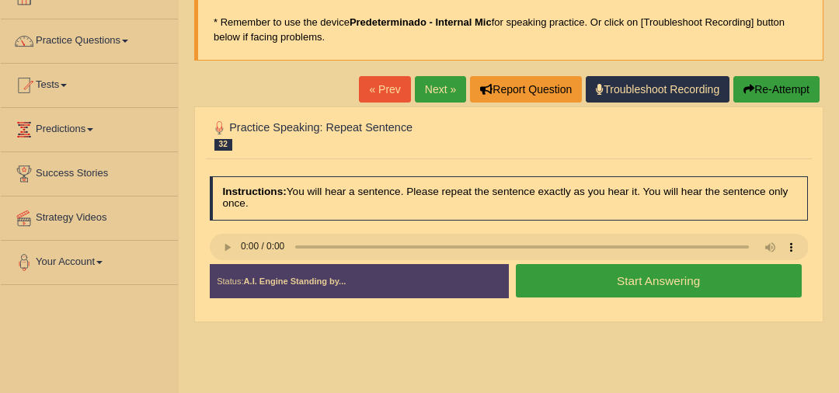
scroll to position [106, 0]
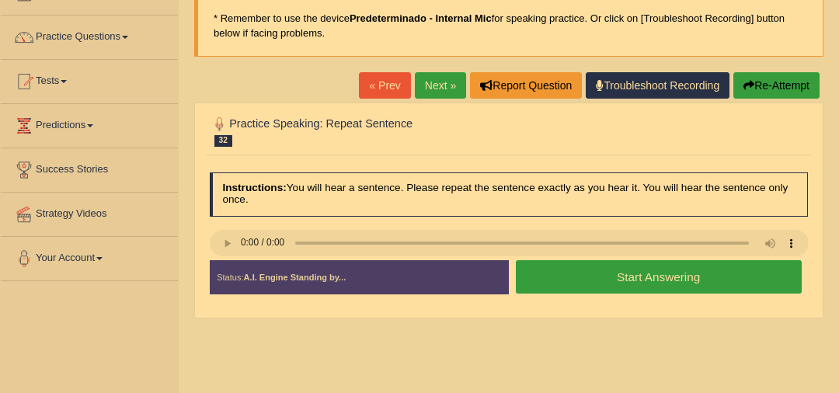
click at [560, 274] on button "Start Answering" at bounding box center [659, 276] width 286 height 33
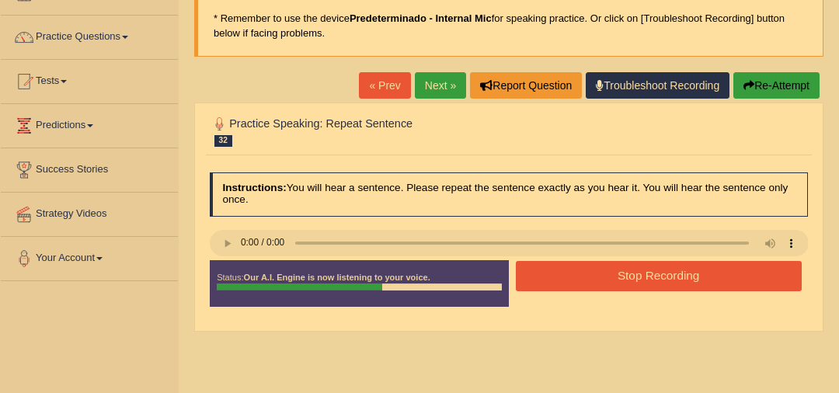
click at [560, 277] on button "Stop Recording" at bounding box center [659, 276] width 286 height 30
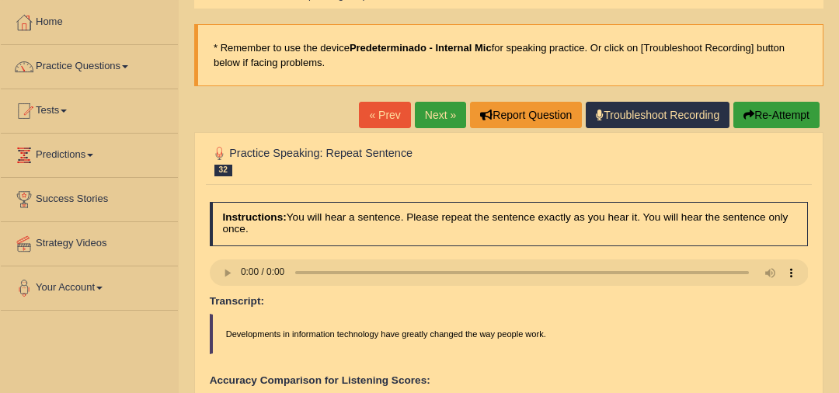
scroll to position [72, 0]
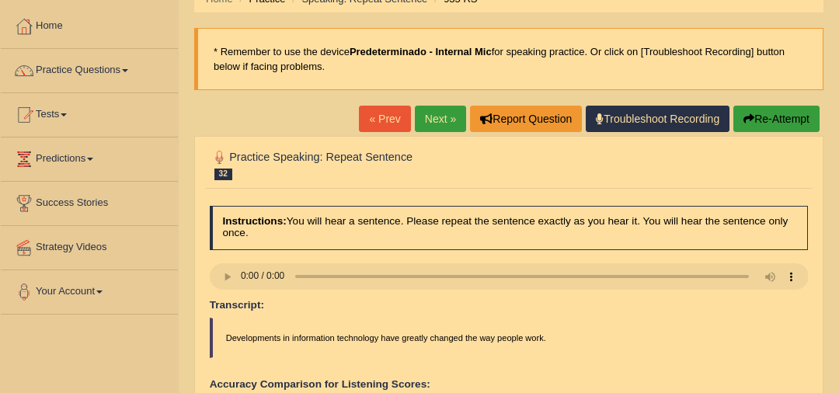
click at [434, 121] on link "Next »" at bounding box center [440, 119] width 51 height 26
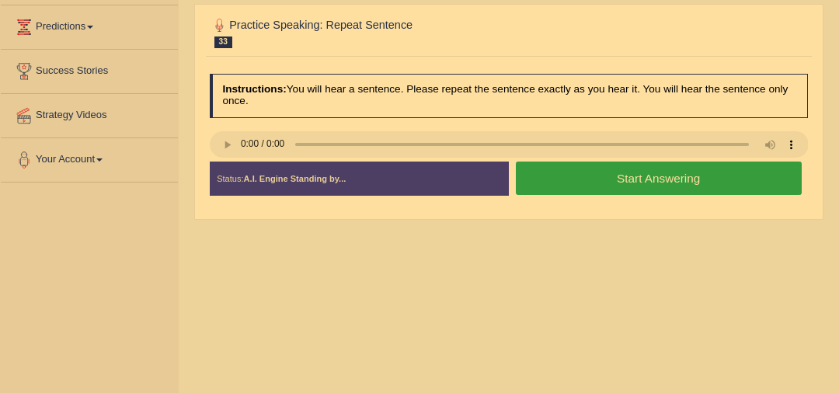
scroll to position [212, 0]
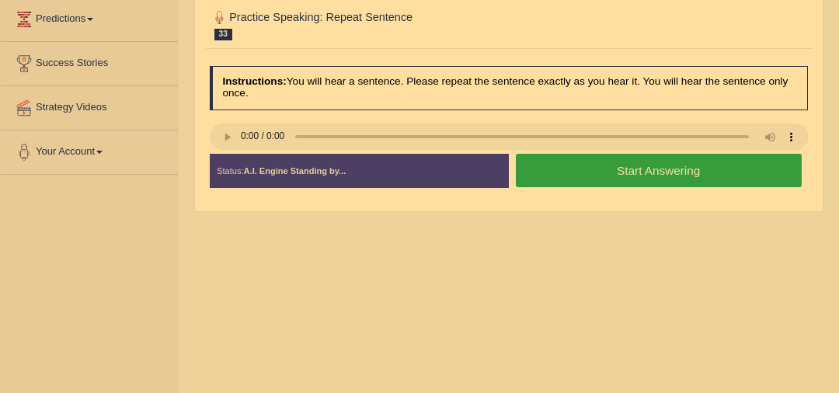
click at [220, 153] on div "Created with Highcharts 7.1.2 Too low Too high Time Pitch meter: 0 2.5 5 7.5 10" at bounding box center [356, 153] width 306 height 1
click at [225, 153] on div "Created with Highcharts 7.1.2 Too low Too high Time Pitch meter: 0 2.5 5 7.5 10" at bounding box center [356, 153] width 306 height 1
click at [559, 176] on button "Start Answering" at bounding box center [659, 170] width 286 height 33
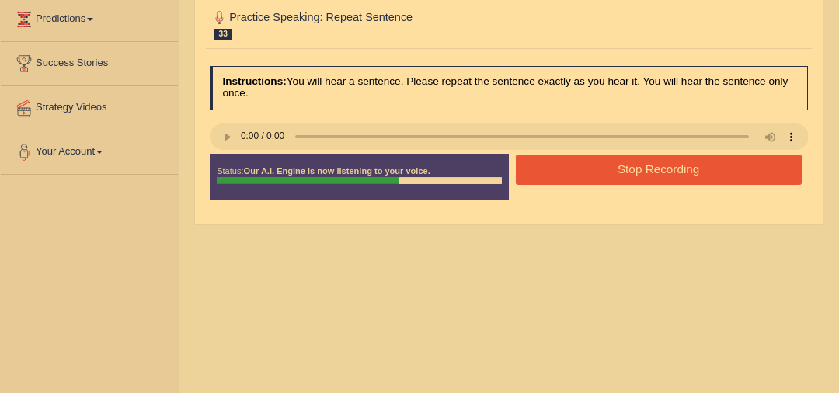
click at [567, 175] on button "Stop Recording" at bounding box center [659, 170] width 286 height 30
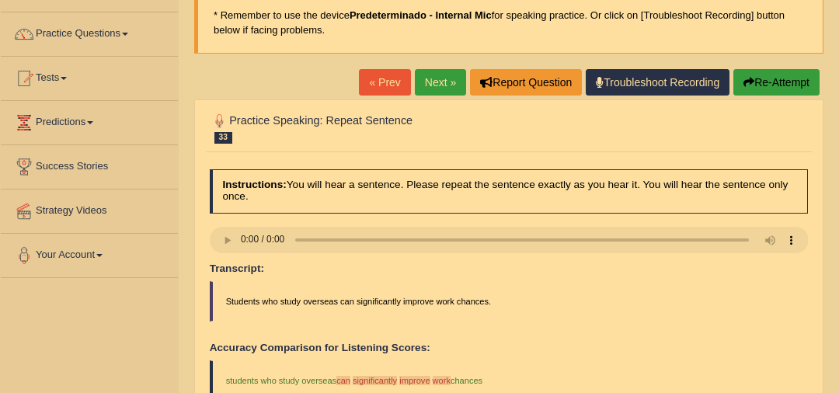
scroll to position [107, 0]
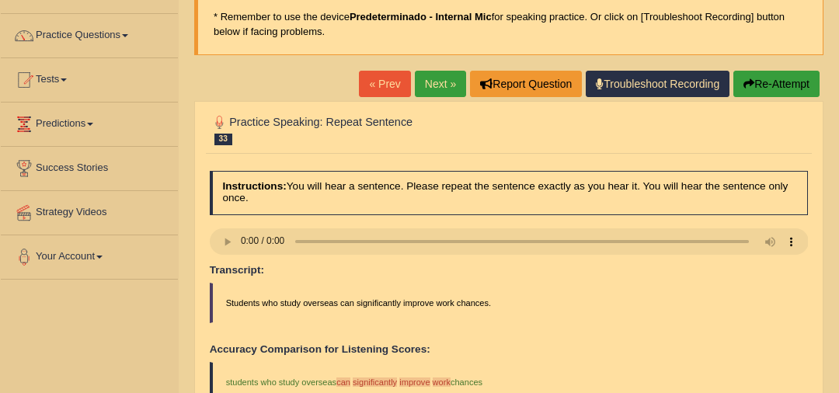
click at [440, 81] on link "Next »" at bounding box center [440, 84] width 51 height 26
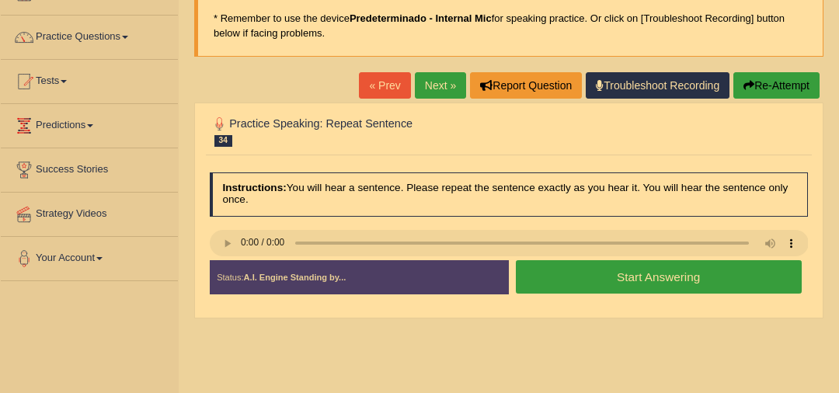
scroll to position [109, 0]
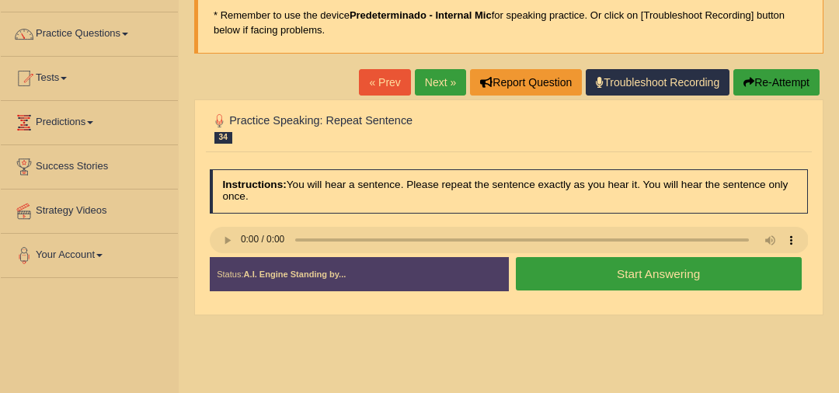
click at [561, 281] on button "Start Answering" at bounding box center [659, 273] width 286 height 33
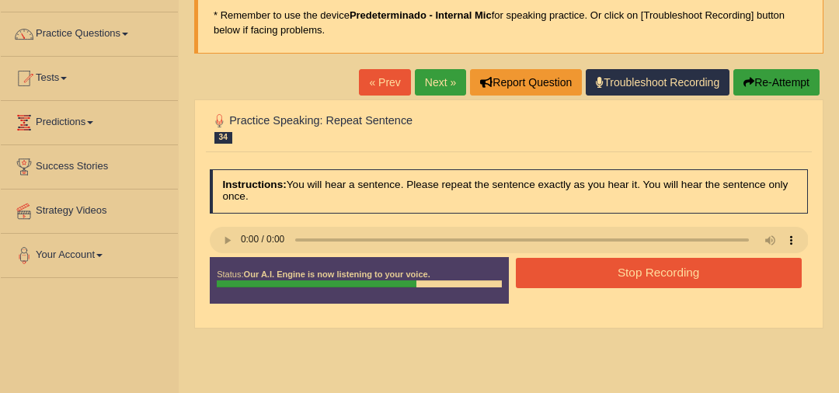
click at [578, 281] on button "Stop Recording" at bounding box center [659, 273] width 286 height 30
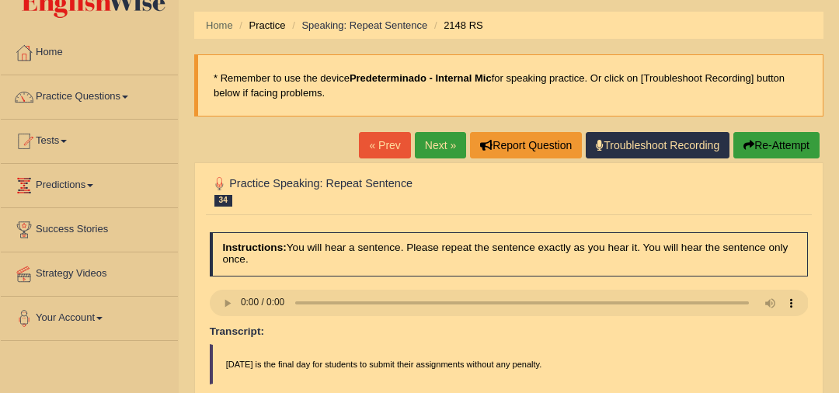
scroll to position [44, 0]
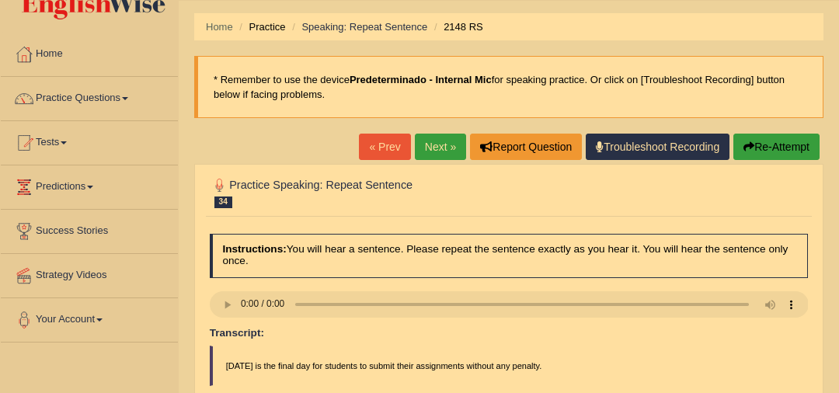
click at [434, 155] on link "Next »" at bounding box center [440, 147] width 51 height 26
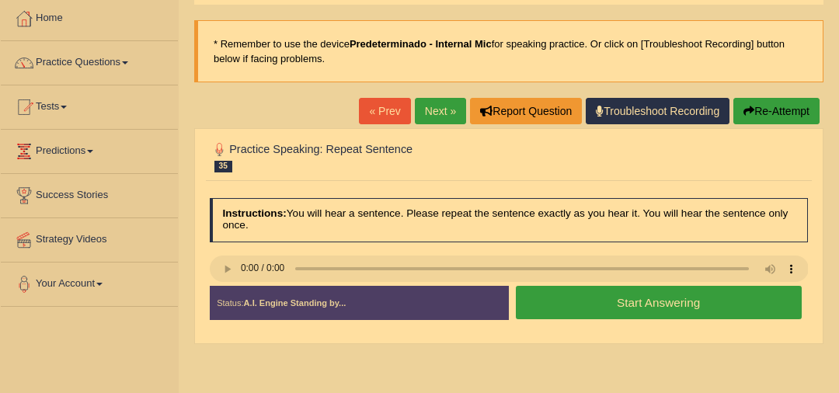
scroll to position [89, 0]
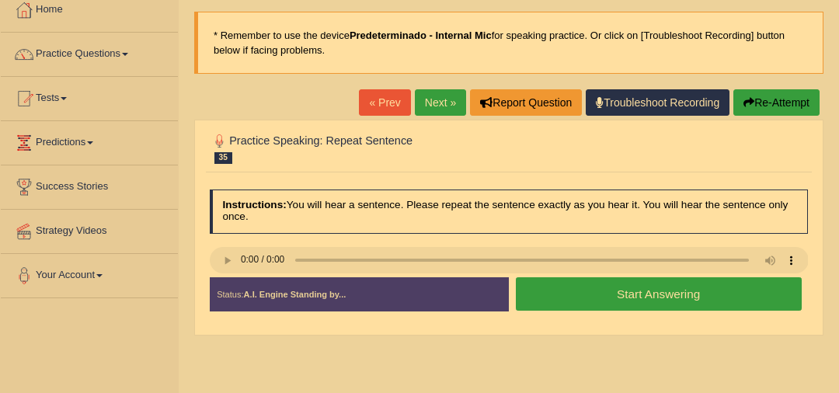
click at [571, 287] on button "Start Answering" at bounding box center [659, 293] width 286 height 33
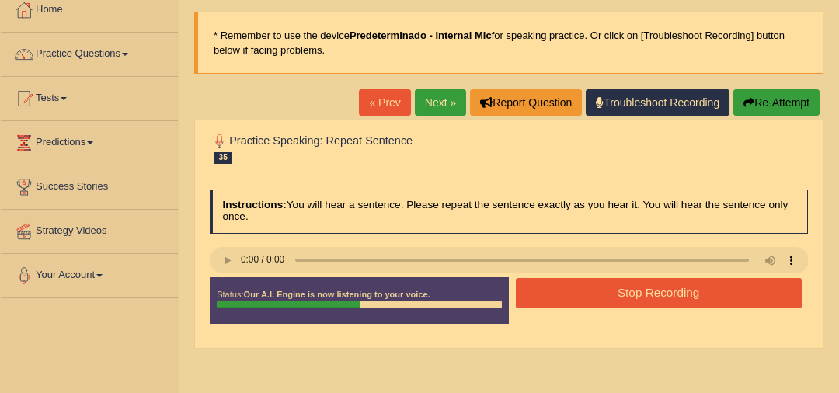
click at [573, 287] on button "Stop Recording" at bounding box center [659, 293] width 286 height 30
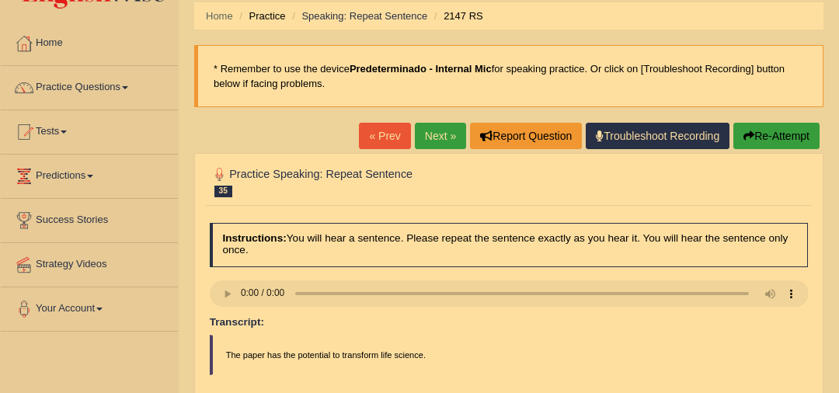
scroll to position [0, 0]
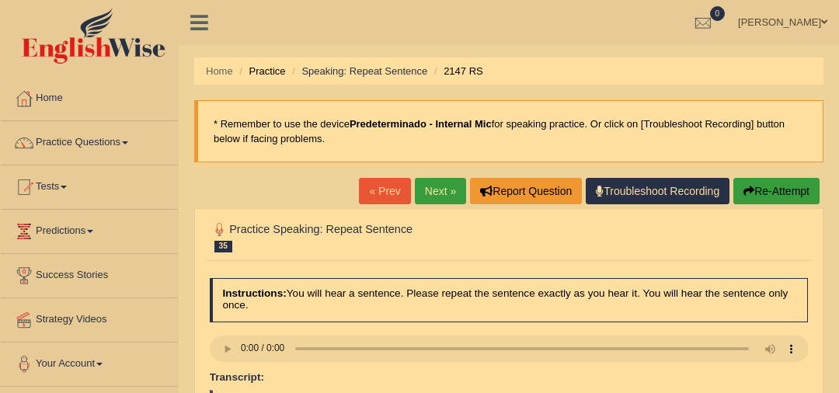
click at [431, 196] on link "Next »" at bounding box center [440, 191] width 51 height 26
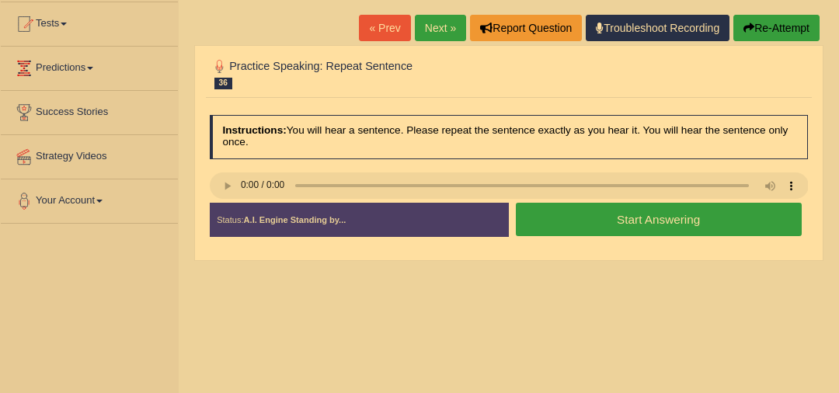
scroll to position [198, 0]
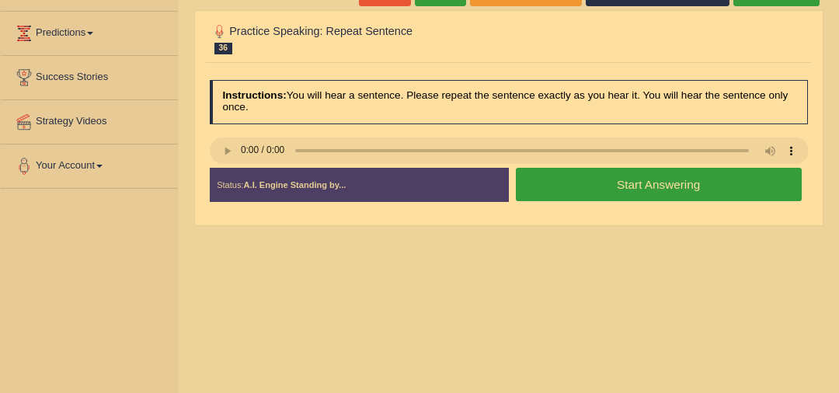
click at [568, 178] on button "Start Answering" at bounding box center [659, 184] width 286 height 33
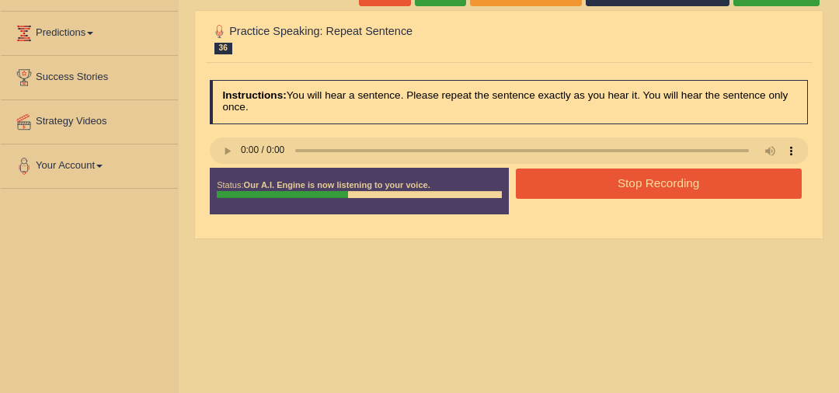
click at [564, 180] on button "Stop Recording" at bounding box center [659, 184] width 286 height 30
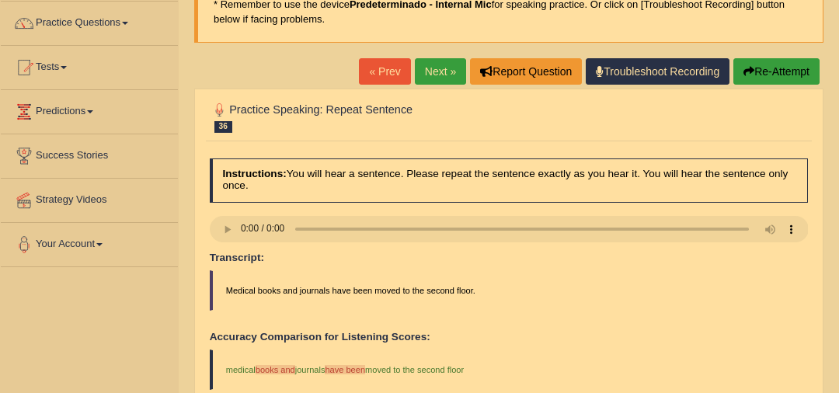
scroll to position [115, 0]
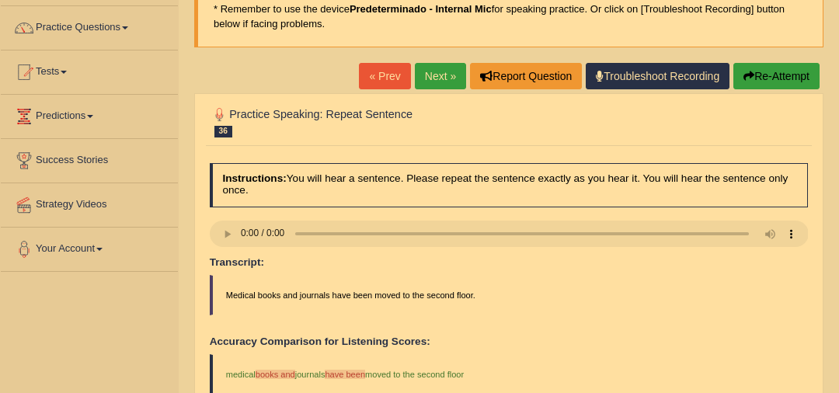
click at [442, 72] on link "Next »" at bounding box center [440, 76] width 51 height 26
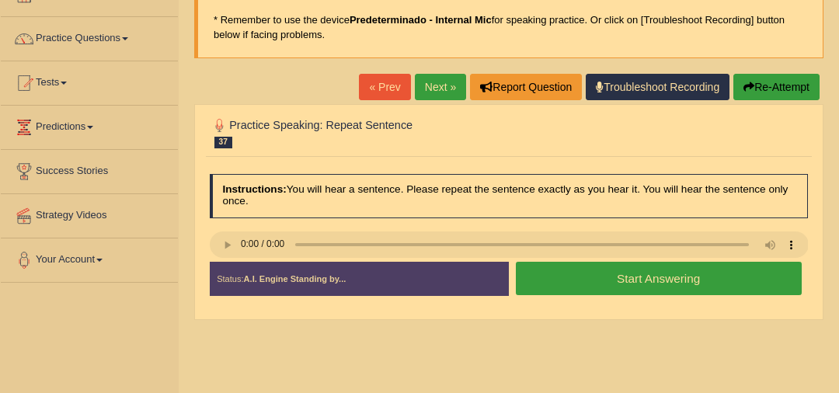
click at [591, 284] on button "Start Answering" at bounding box center [659, 278] width 286 height 33
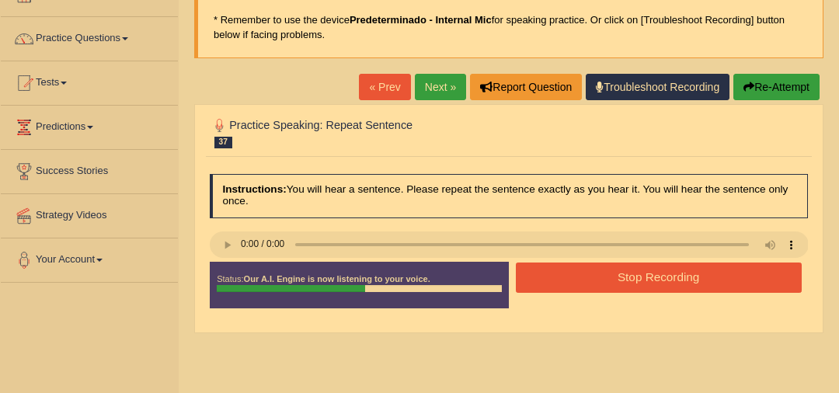
click at [578, 279] on button "Stop Recording" at bounding box center [659, 278] width 286 height 30
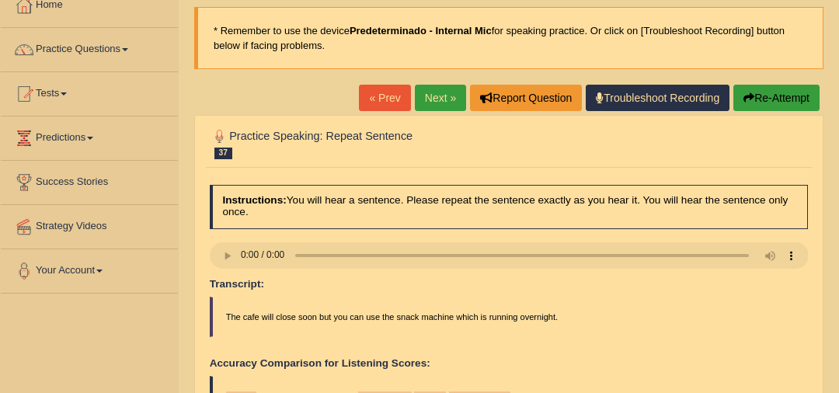
scroll to position [84, 0]
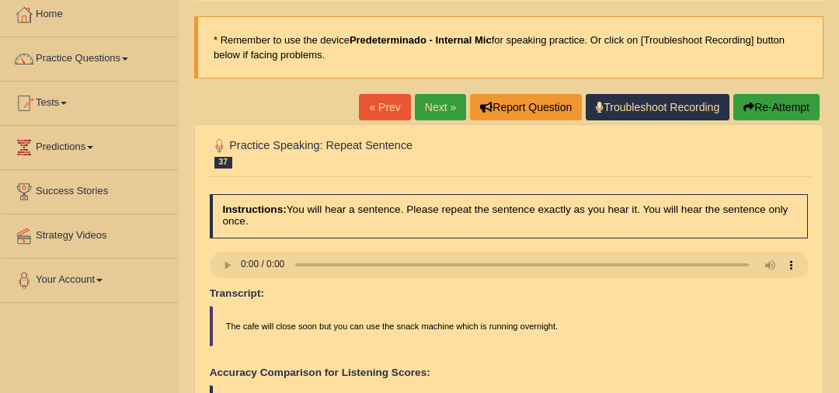
click at [451, 100] on link "Next »" at bounding box center [440, 107] width 51 height 26
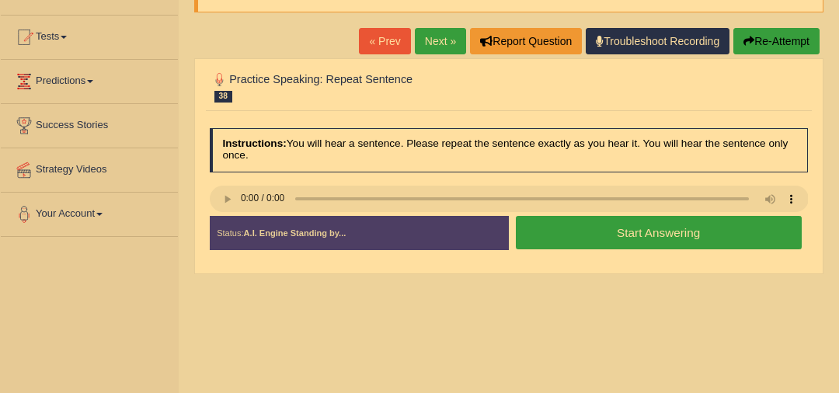
click at [563, 240] on button "Start Answering" at bounding box center [659, 232] width 286 height 33
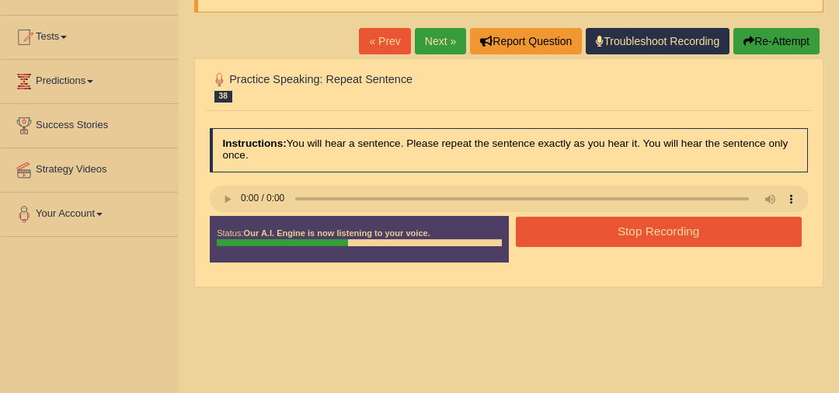
click at [593, 226] on button "Stop Recording" at bounding box center [659, 232] width 286 height 30
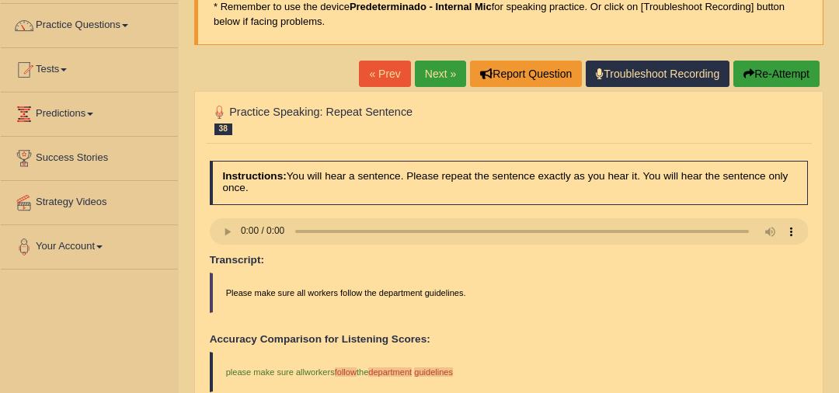
scroll to position [114, 0]
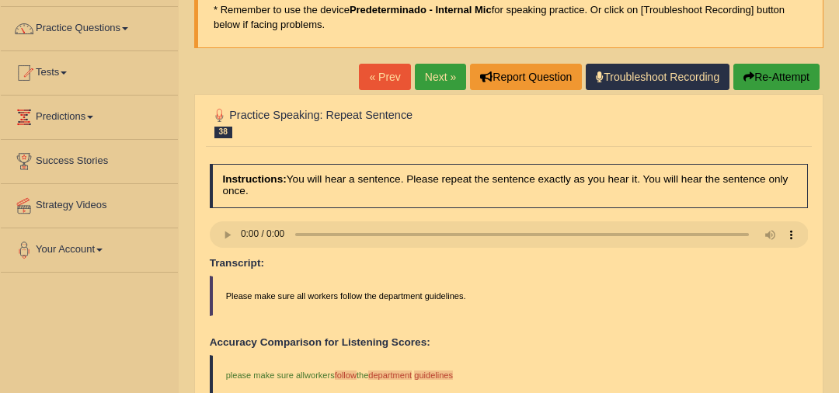
click at [446, 75] on link "Next »" at bounding box center [440, 77] width 51 height 26
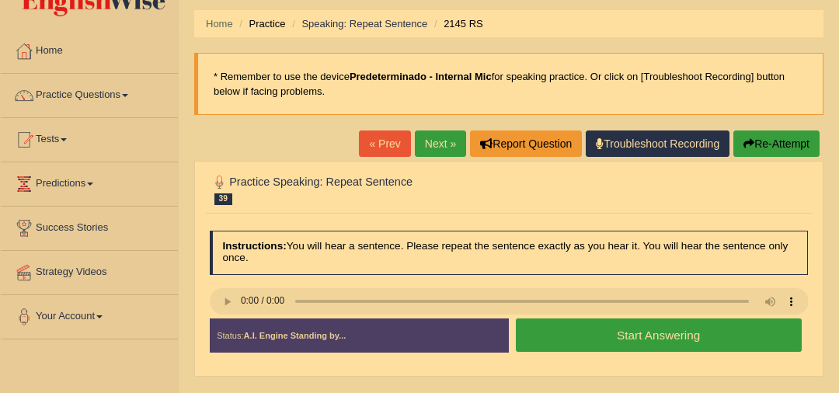
scroll to position [46, 0]
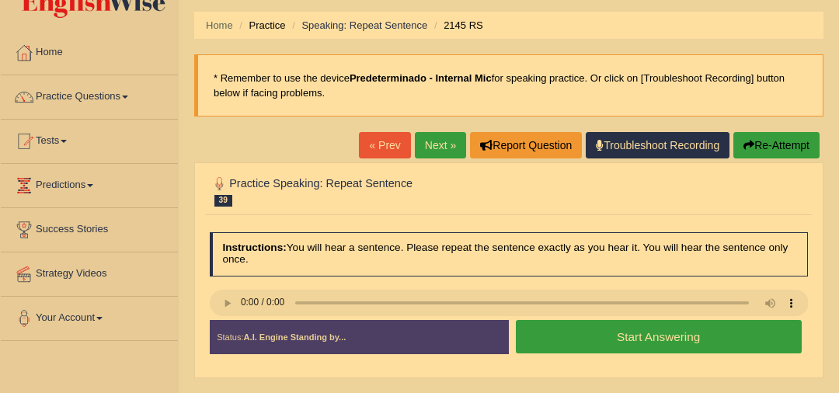
click at [580, 342] on button "Start Answering" at bounding box center [659, 336] width 286 height 33
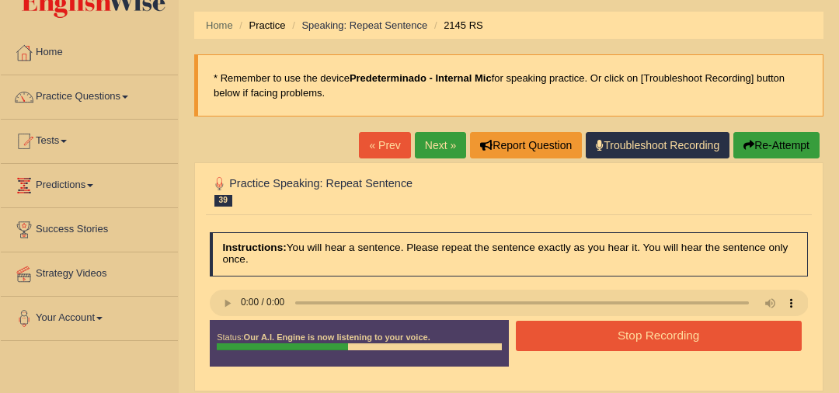
click at [560, 334] on button "Stop Recording" at bounding box center [659, 336] width 286 height 30
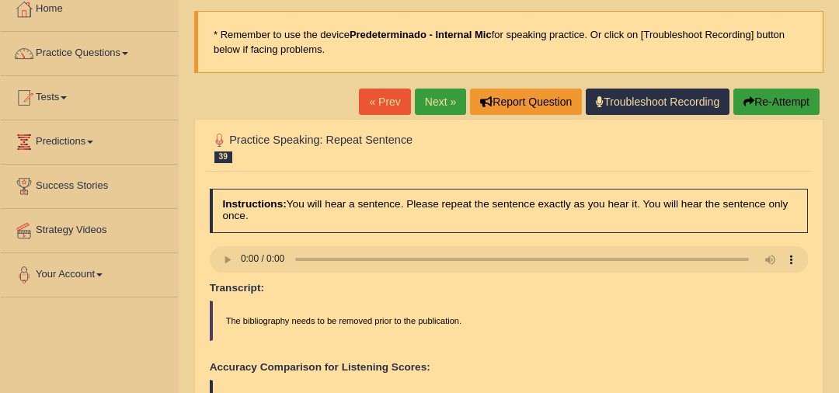
scroll to position [0, 0]
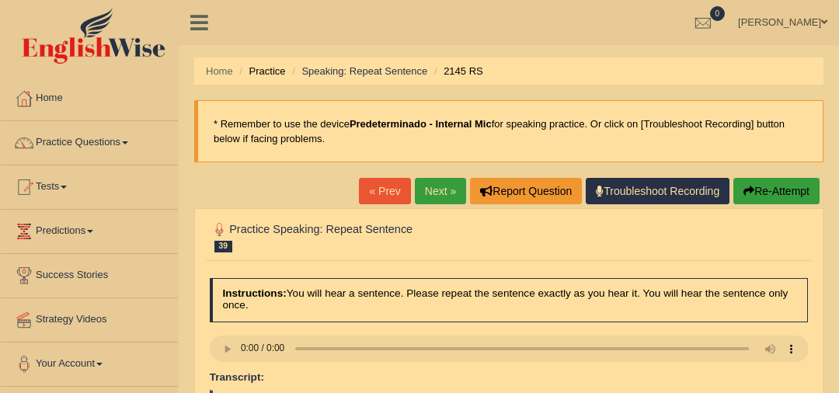
click at [429, 195] on link "Next »" at bounding box center [440, 191] width 51 height 26
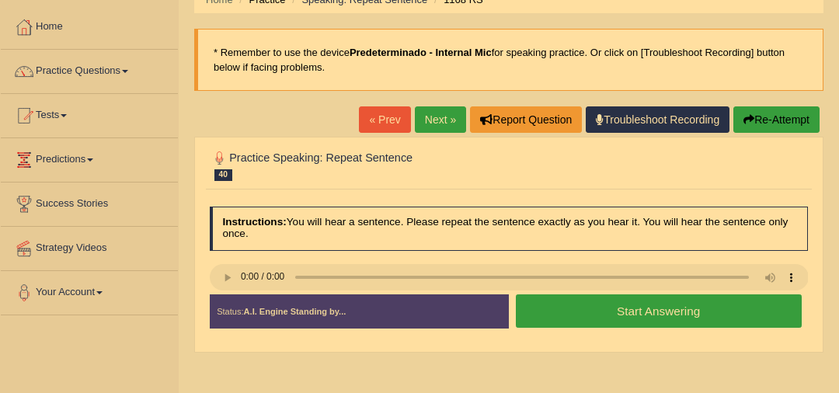
click at [581, 306] on button "Start Answering" at bounding box center [659, 311] width 286 height 33
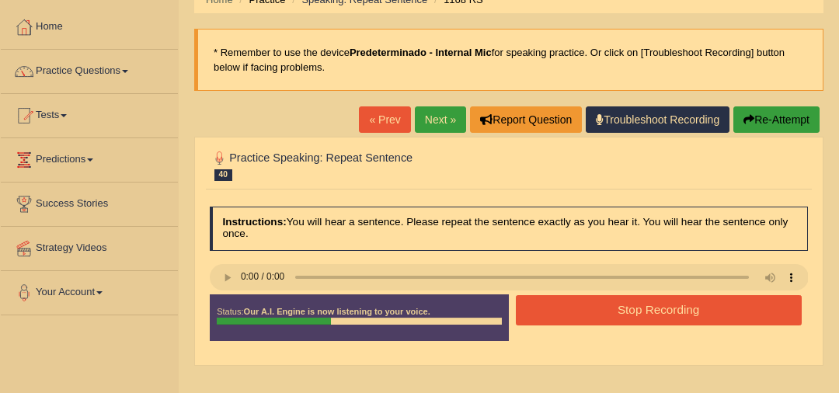
click at [579, 314] on button "Stop Recording" at bounding box center [659, 310] width 286 height 30
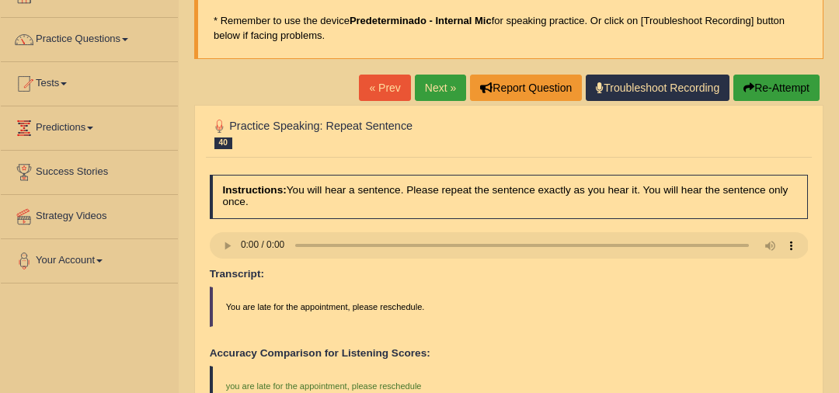
scroll to position [103, 0]
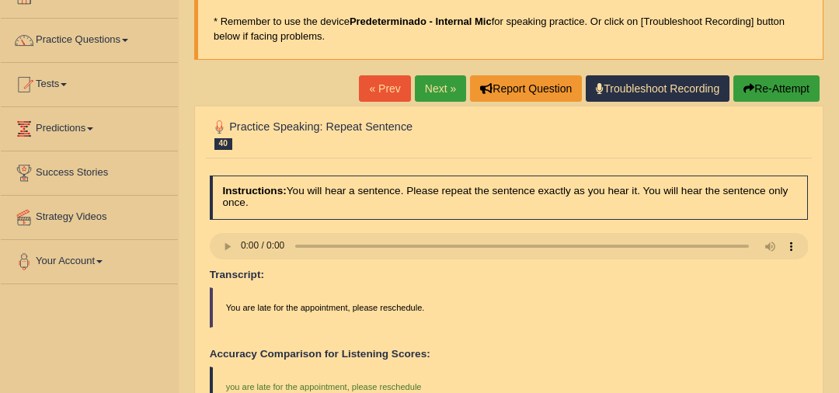
click at [441, 92] on link "Next »" at bounding box center [440, 88] width 51 height 26
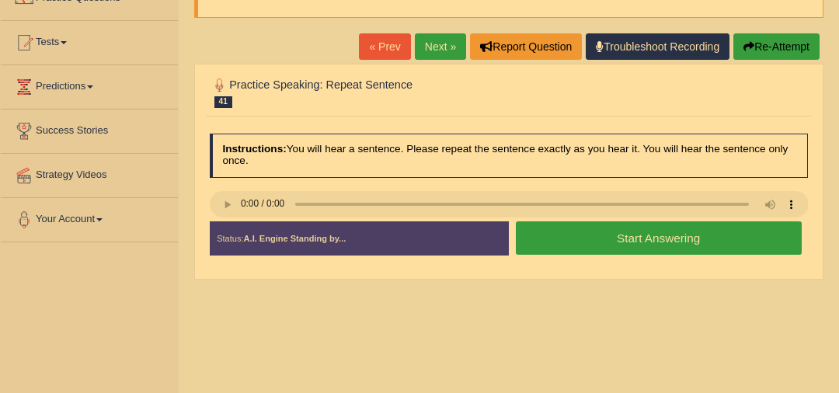
scroll to position [147, 0]
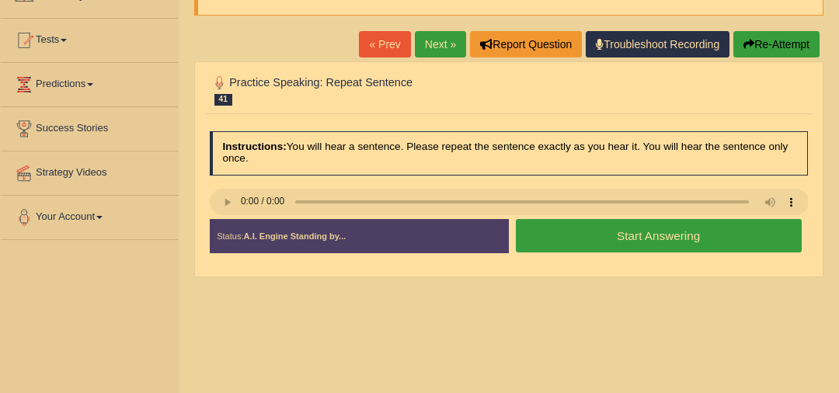
click at [593, 242] on button "Start Answering" at bounding box center [659, 235] width 286 height 33
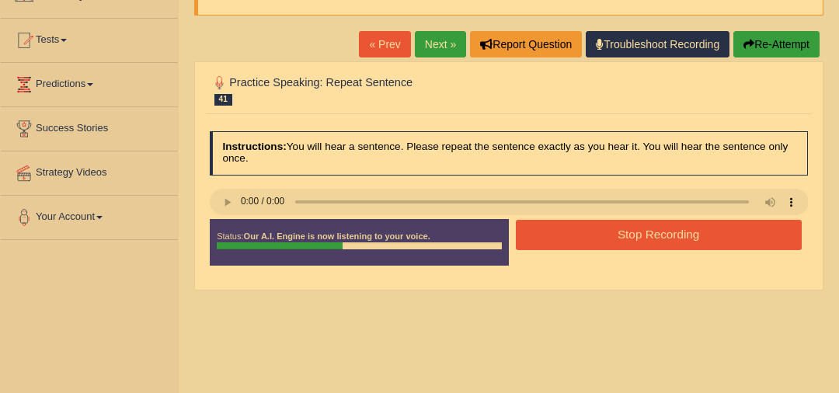
click at [573, 220] on button "Stop Recording" at bounding box center [659, 235] width 286 height 30
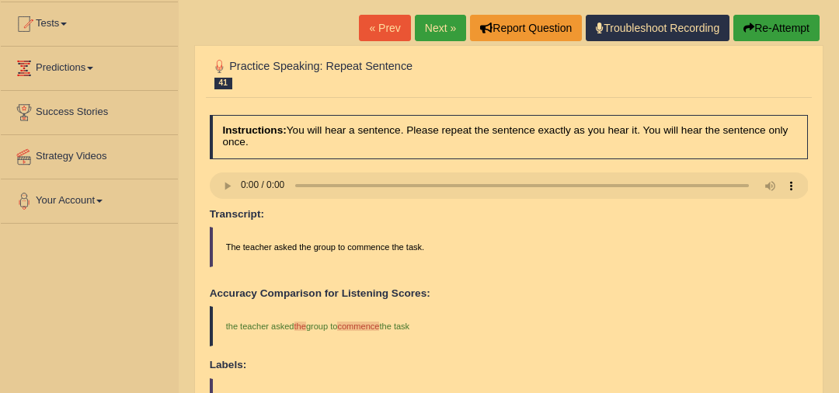
scroll to position [166, 0]
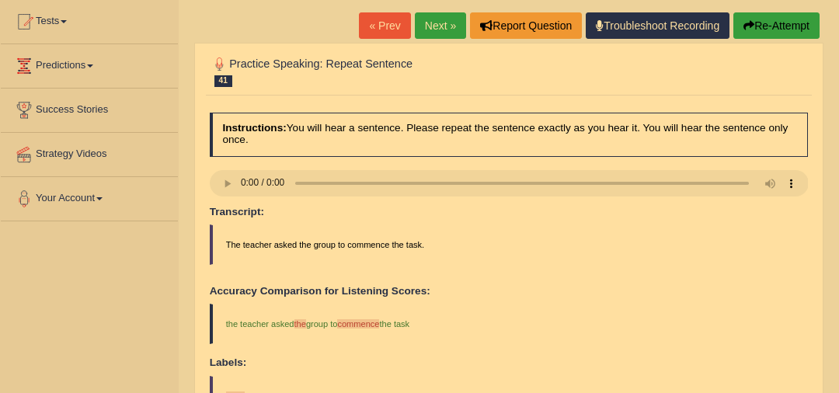
click at [457, 33] on link "Next »" at bounding box center [440, 25] width 51 height 26
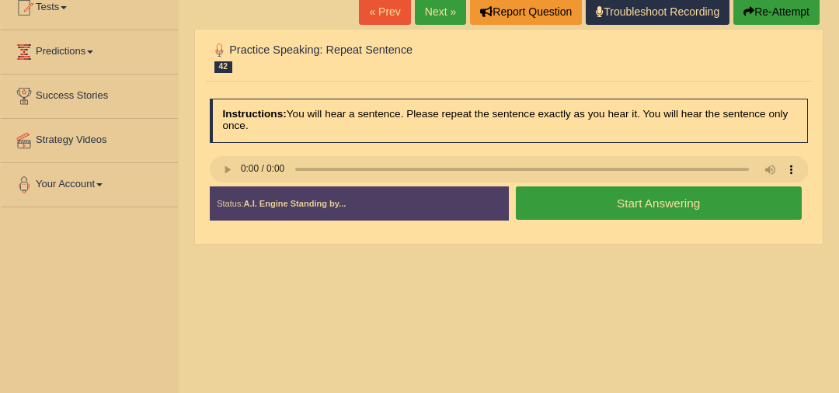
scroll to position [184, 0]
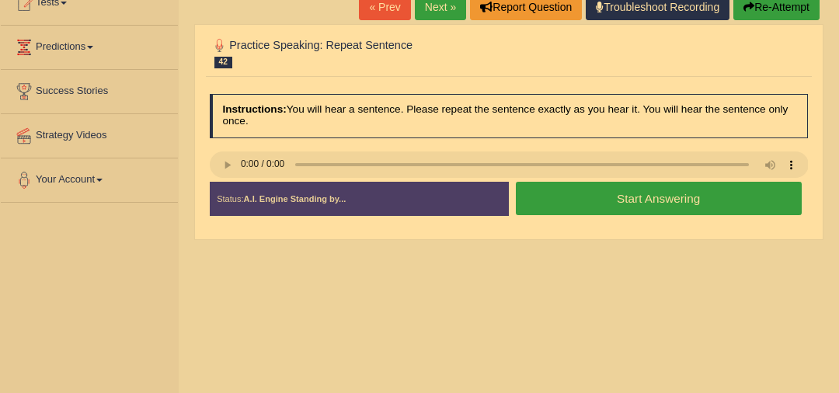
click at [614, 196] on button "Start Answering" at bounding box center [659, 198] width 286 height 33
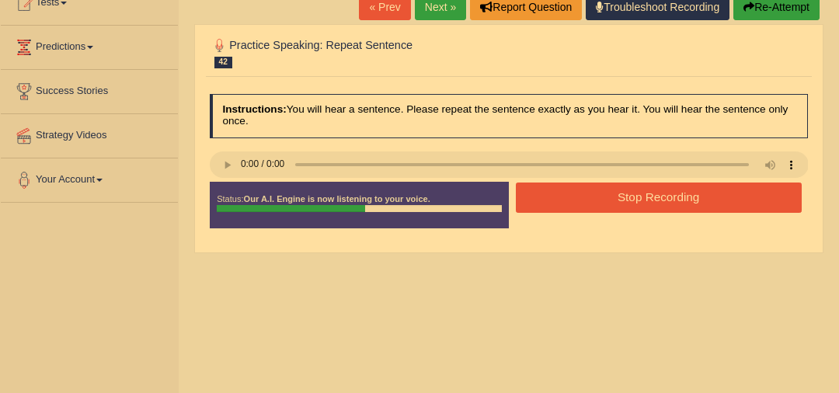
click at [577, 181] on div "Created with Highcharts 7.1.2 Great Too slow Too fast Time Speech pace meter: 0…" at bounding box center [662, 181] width 306 height 1
click at [551, 204] on button "Stop Recording" at bounding box center [659, 198] width 286 height 30
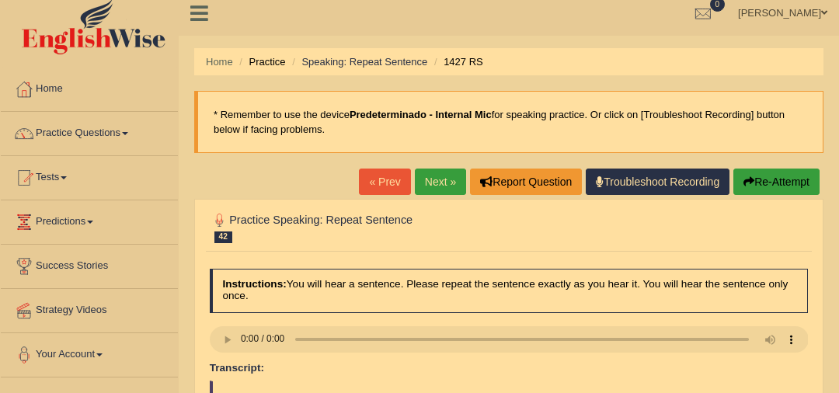
scroll to position [0, 0]
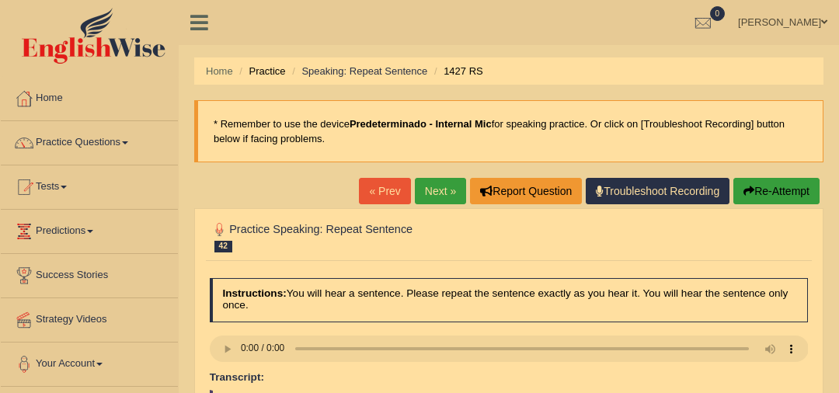
click at [435, 200] on link "Next »" at bounding box center [440, 191] width 51 height 26
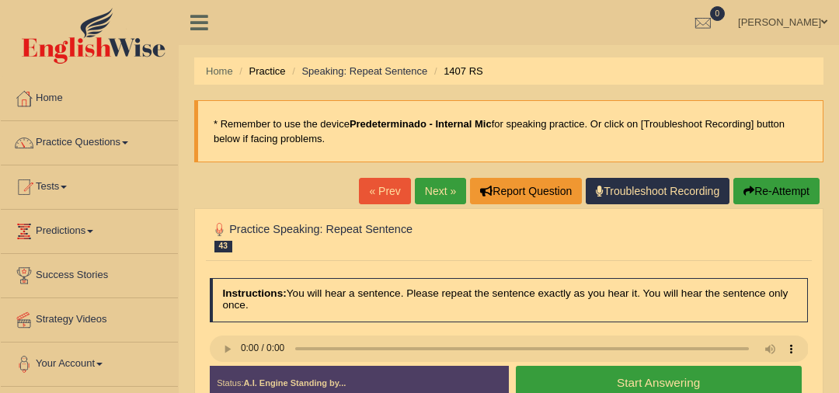
click at [119, 145] on link "Practice Questions" at bounding box center [89, 140] width 177 height 39
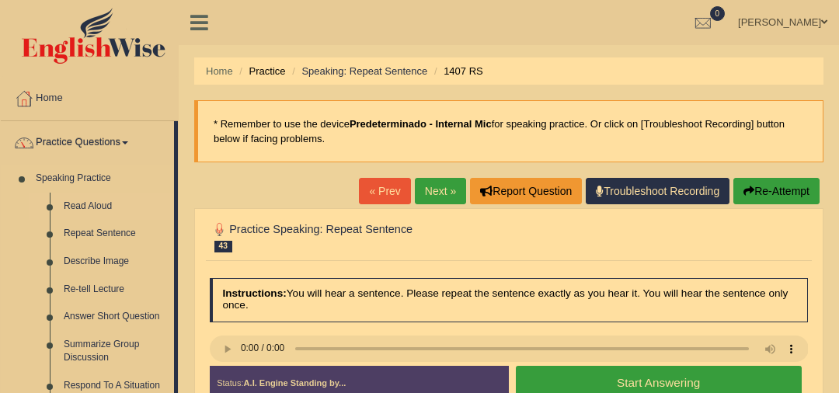
click at [103, 205] on link "Read Aloud" at bounding box center [115, 207] width 117 height 28
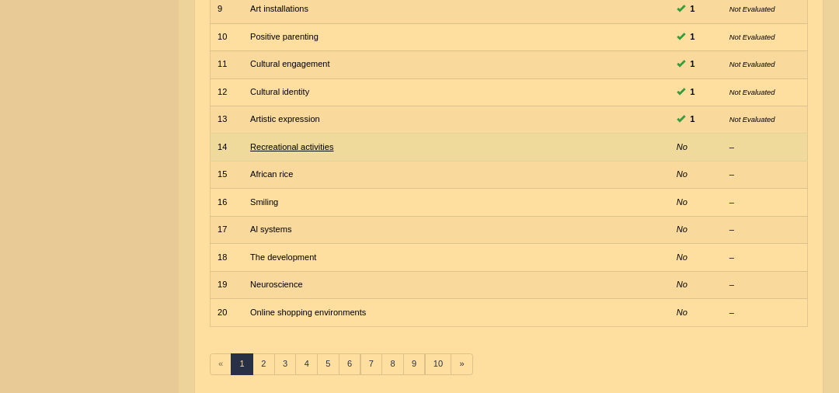
click at [296, 145] on link "Recreational activities" at bounding box center [291, 146] width 83 height 9
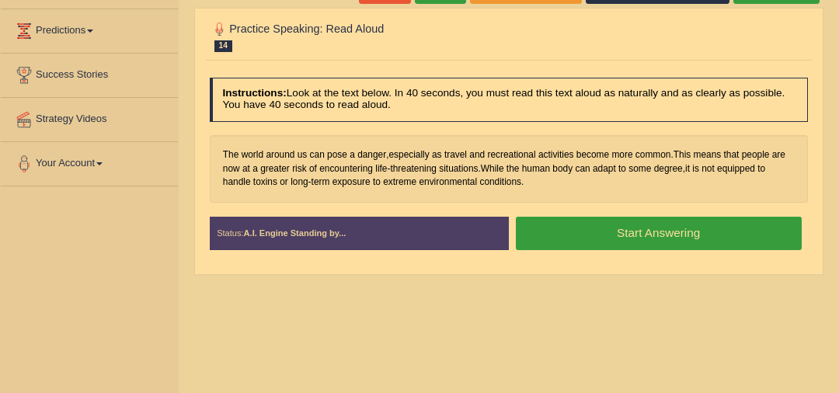
click at [703, 234] on button "Start Answering" at bounding box center [659, 233] width 286 height 33
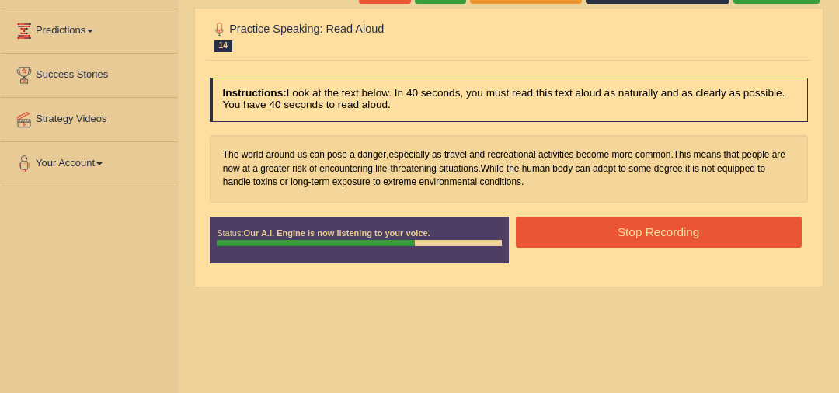
click at [680, 228] on button "Stop Recording" at bounding box center [659, 232] width 286 height 30
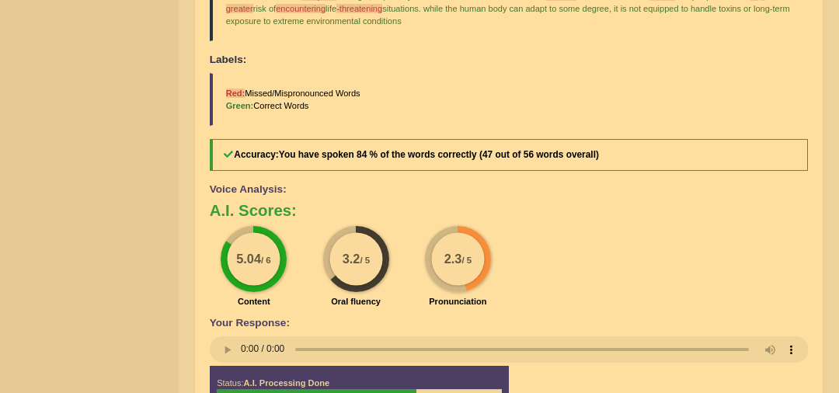
scroll to position [159, 0]
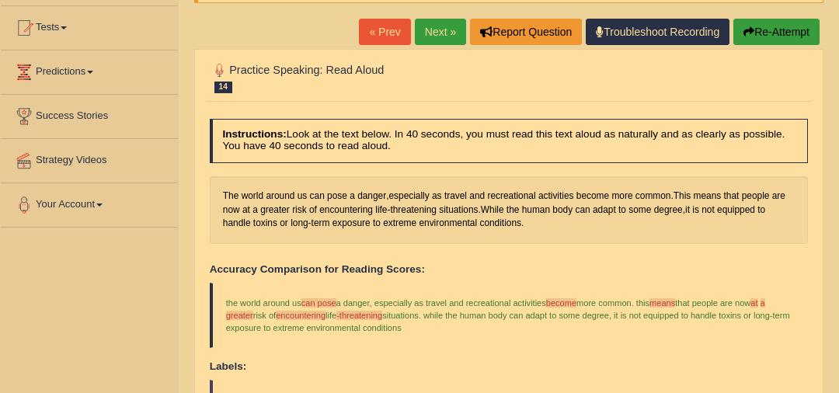
click at [437, 25] on link "Next »" at bounding box center [440, 32] width 51 height 26
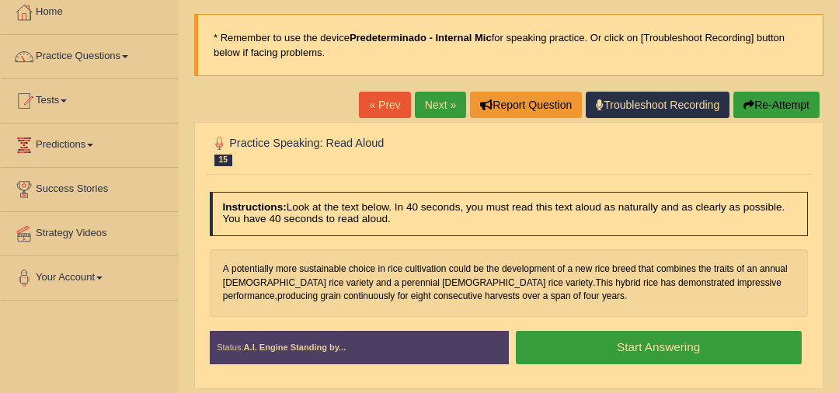
click at [377, 113] on link "« Prev" at bounding box center [384, 105] width 51 height 26
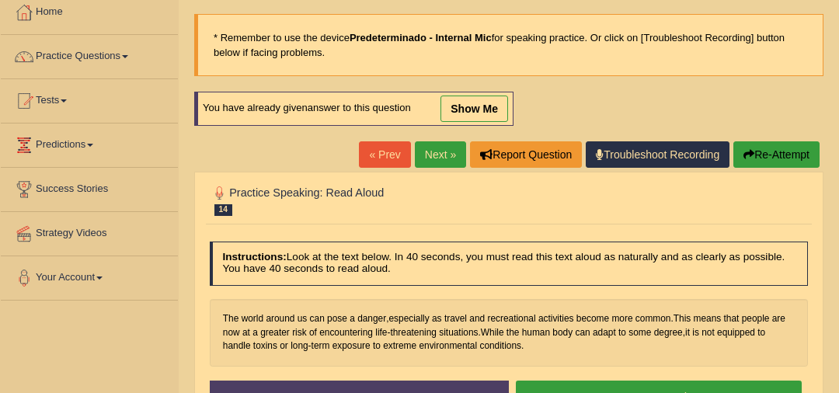
scroll to position [77, 0]
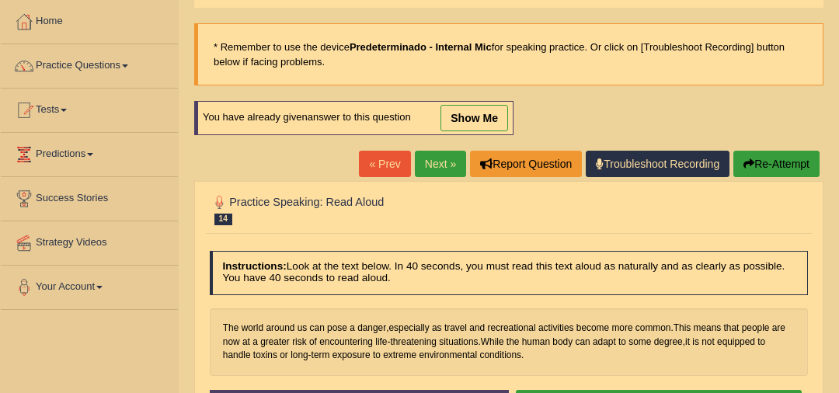
click at [426, 167] on link "Next »" at bounding box center [440, 164] width 51 height 26
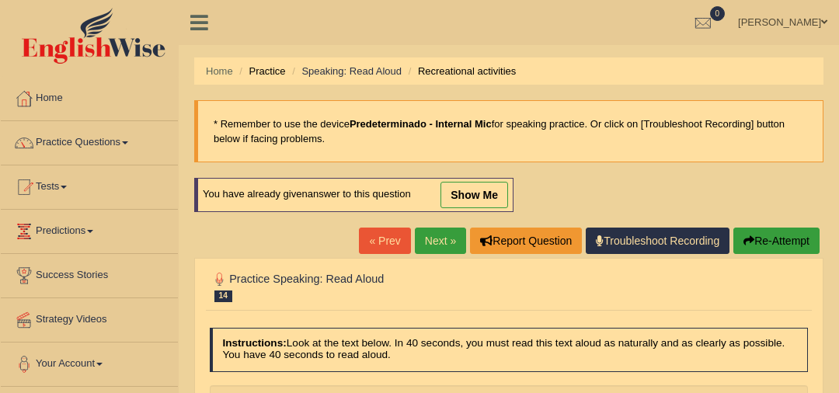
drag, startPoint x: 476, startPoint y: 194, endPoint x: 505, endPoint y: 271, distance: 82.4
click at [476, 195] on link "show me" at bounding box center [475, 195] width 68 height 26
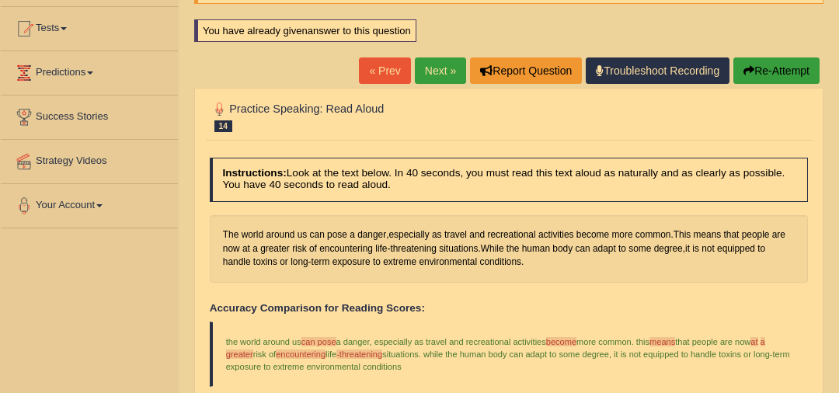
scroll to position [158, 0]
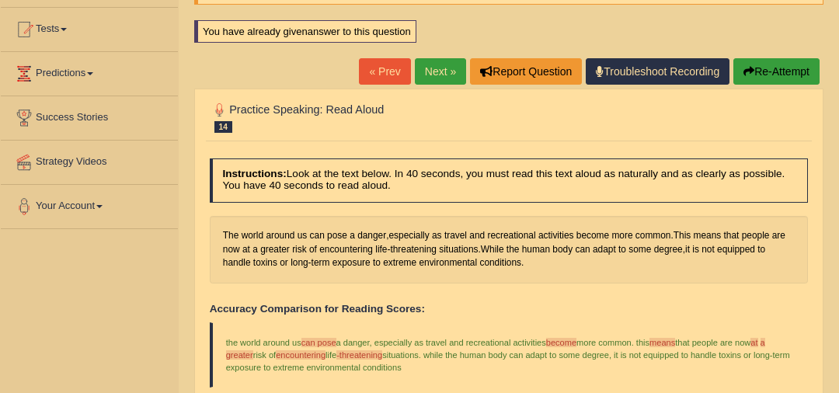
click at [373, 73] on link "« Prev" at bounding box center [384, 71] width 51 height 26
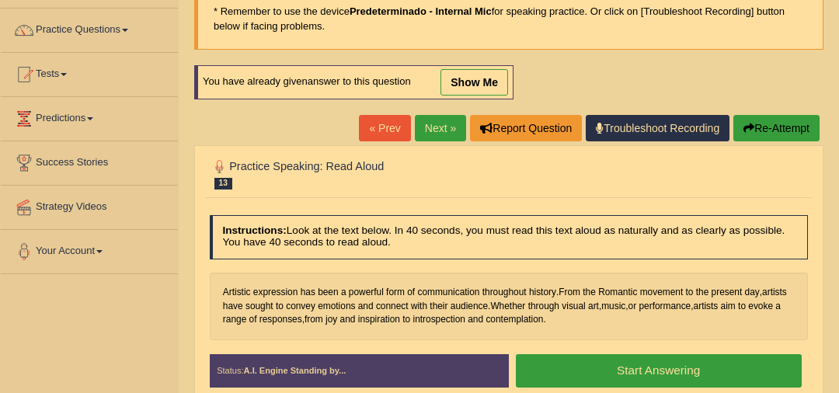
drag, startPoint x: 497, startPoint y: 87, endPoint x: 636, endPoint y: 222, distance: 194.0
click at [496, 87] on link "show me" at bounding box center [475, 82] width 68 height 26
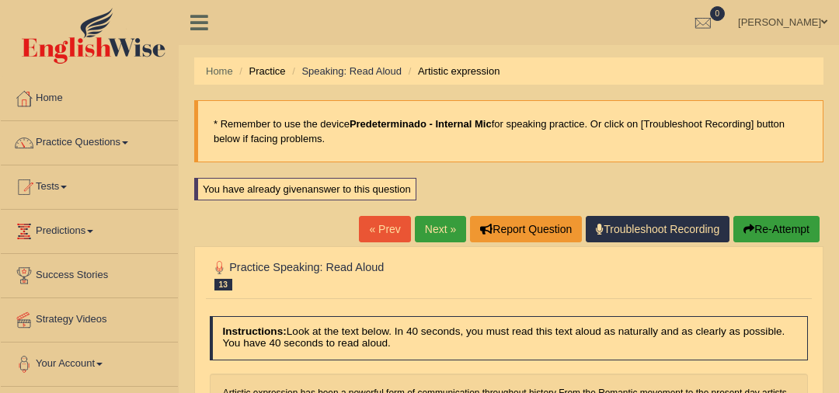
click at [397, 232] on link "« Prev" at bounding box center [384, 229] width 51 height 26
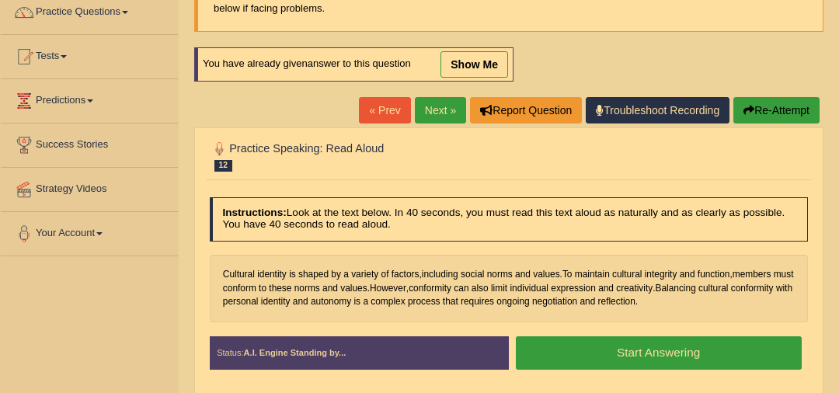
click at [469, 70] on link "show me" at bounding box center [475, 64] width 68 height 26
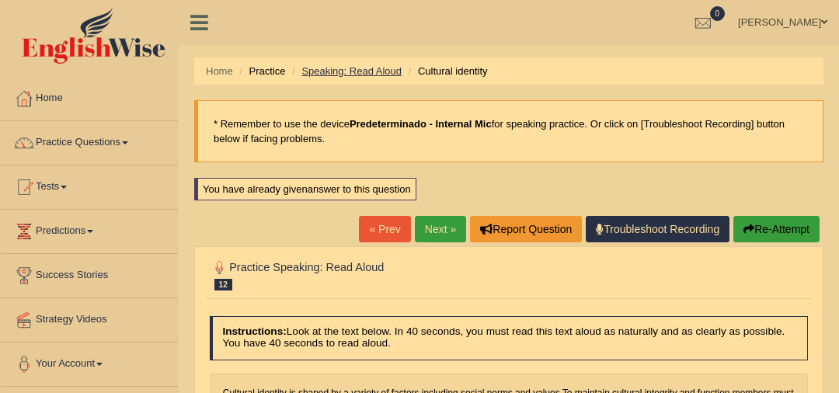
click at [362, 65] on link "Speaking: Read Aloud" at bounding box center [351, 71] width 100 height 12
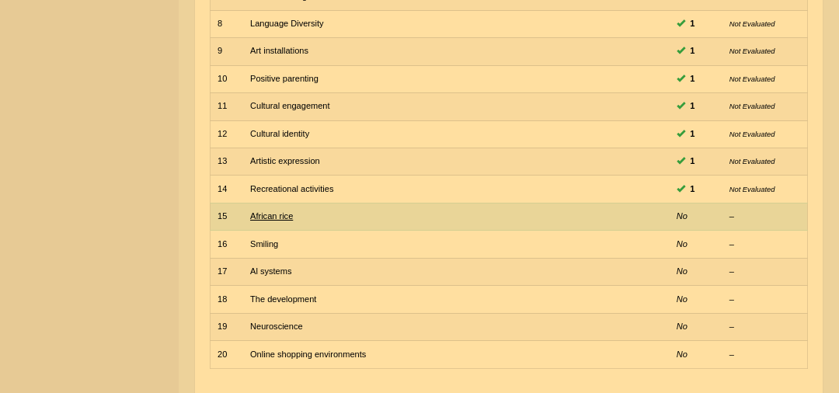
click at [278, 211] on link "African rice" at bounding box center [271, 215] width 43 height 9
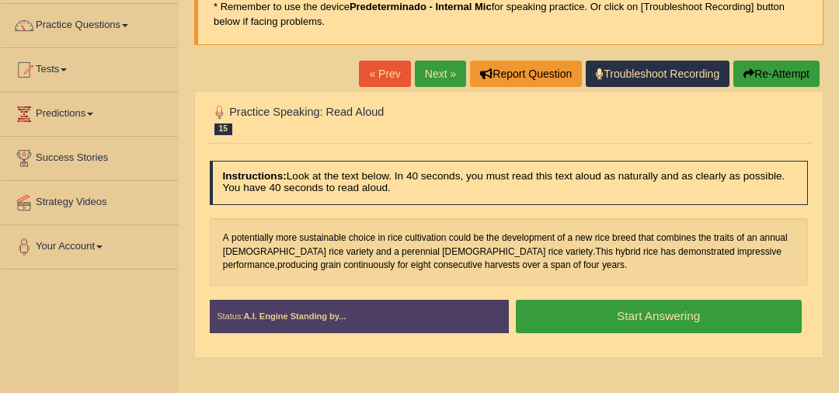
scroll to position [116, 0]
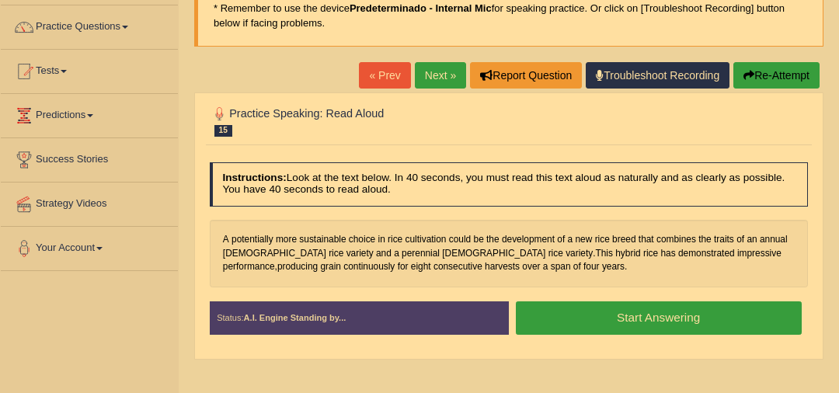
click at [440, 68] on link "Next »" at bounding box center [440, 75] width 51 height 26
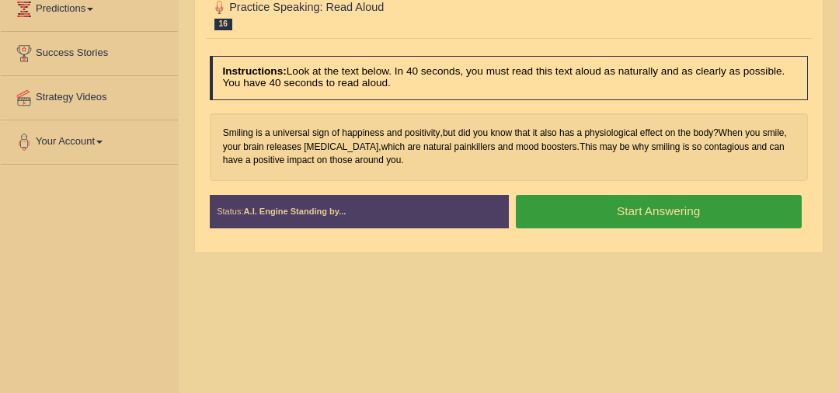
scroll to position [226, 0]
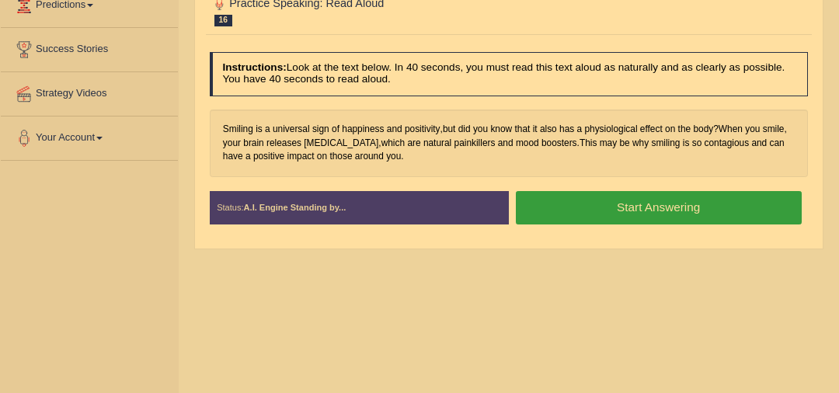
click at [688, 206] on button "Start Answering" at bounding box center [659, 207] width 286 height 33
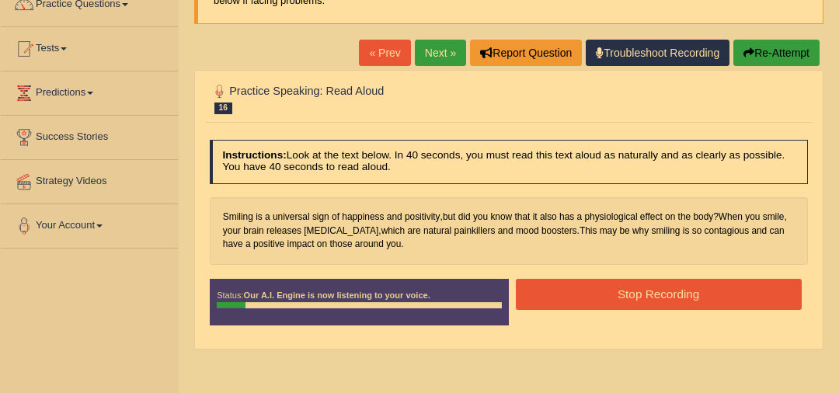
scroll to position [117, 0]
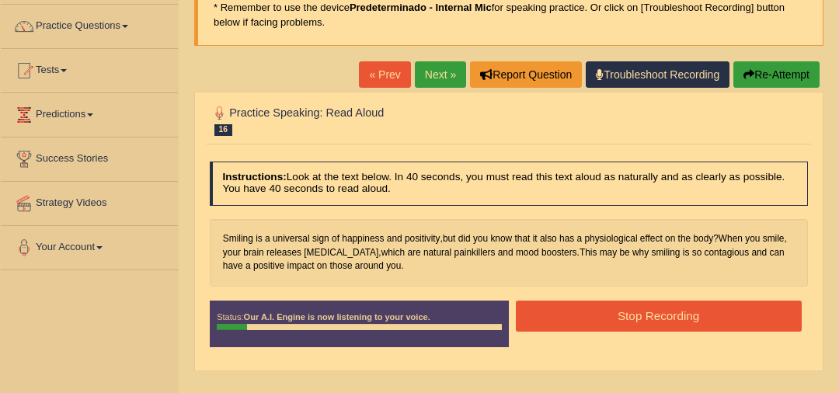
click at [774, 70] on button "Re-Attempt" at bounding box center [777, 74] width 86 height 26
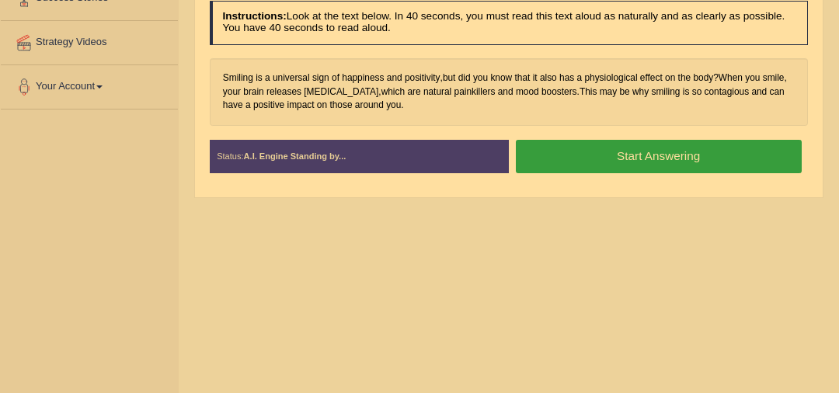
click at [692, 158] on button "Start Answering" at bounding box center [659, 156] width 286 height 33
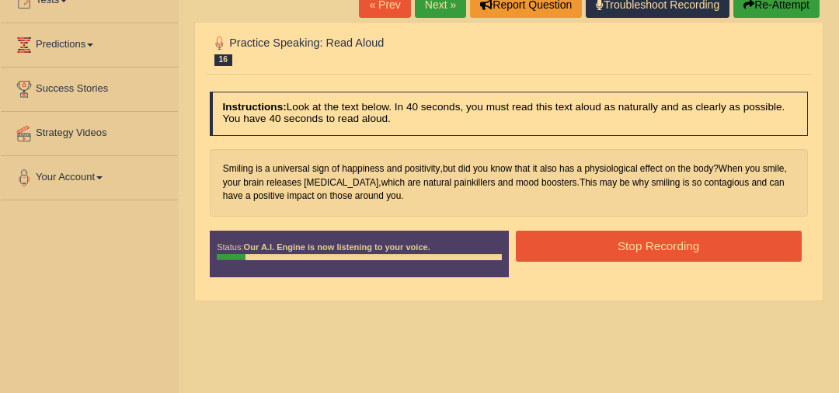
scroll to position [174, 0]
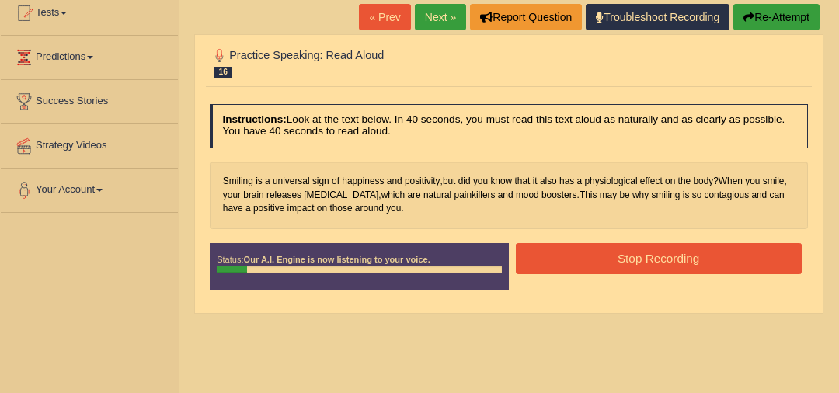
click at [772, 26] on button "Re-Attempt" at bounding box center [777, 17] width 86 height 26
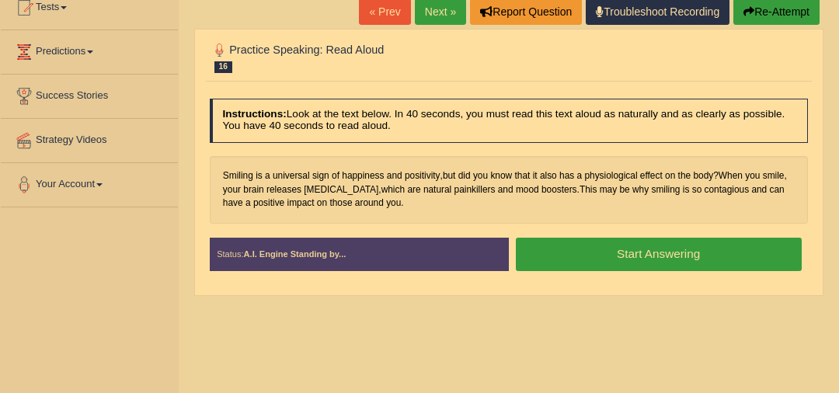
click at [631, 258] on button "Start Answering" at bounding box center [659, 254] width 286 height 33
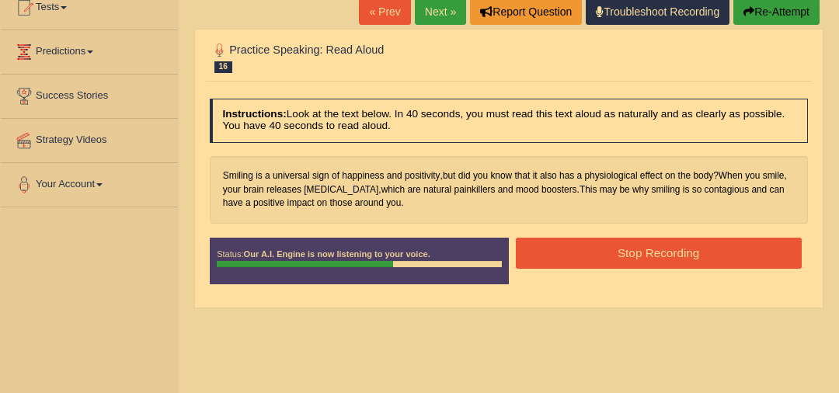
click at [699, 253] on button "Stop Recording" at bounding box center [659, 253] width 286 height 30
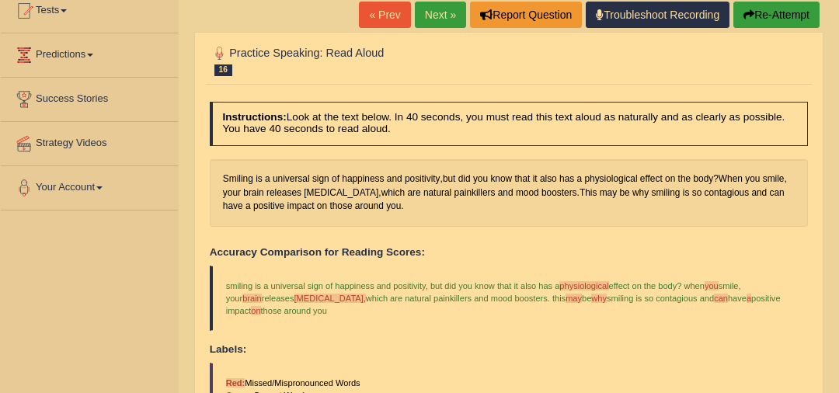
scroll to position [148, 0]
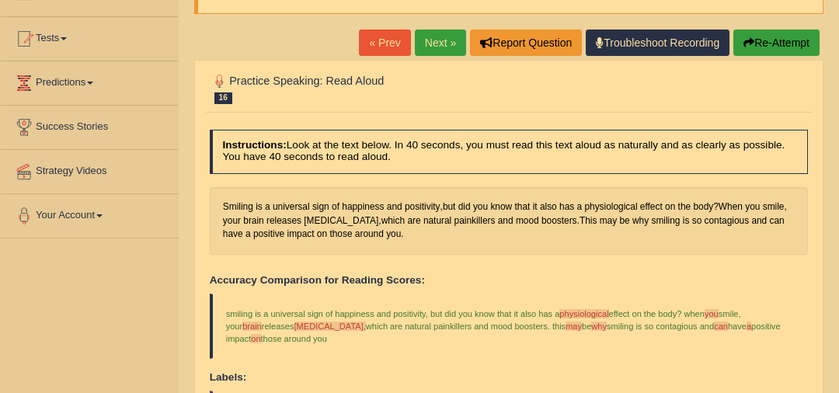
click at [431, 30] on link "Next »" at bounding box center [440, 43] width 51 height 26
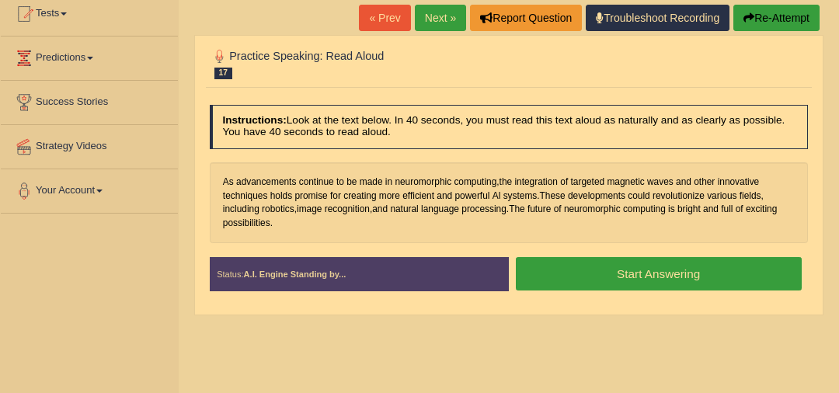
click at [628, 276] on button "Start Answering" at bounding box center [659, 273] width 286 height 33
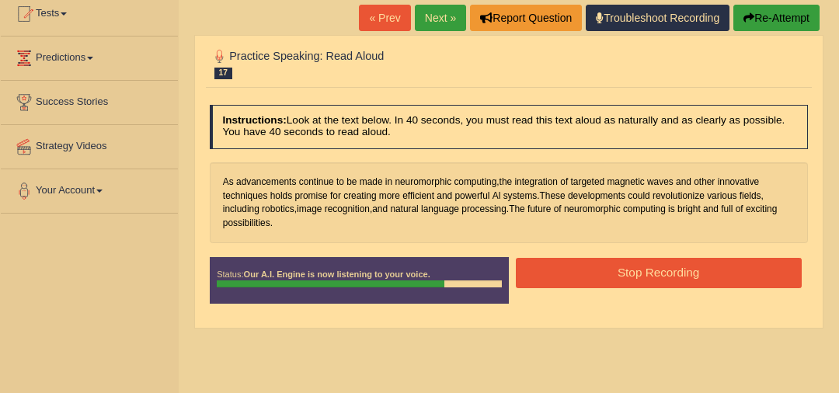
click at [686, 274] on button "Stop Recording" at bounding box center [659, 273] width 286 height 30
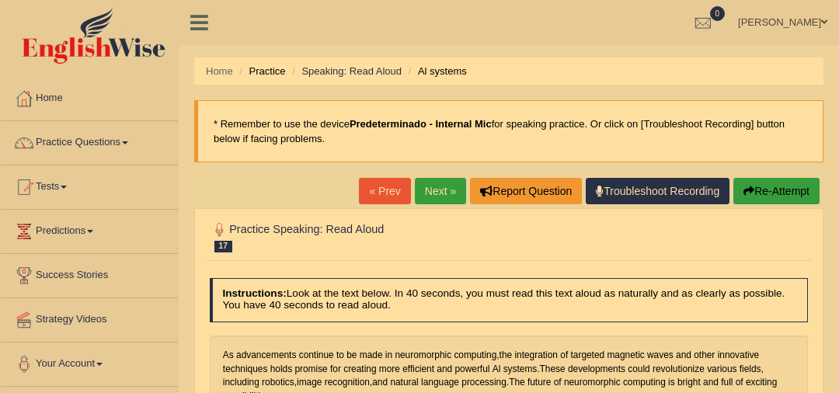
click at [449, 189] on link "Next »" at bounding box center [440, 191] width 51 height 26
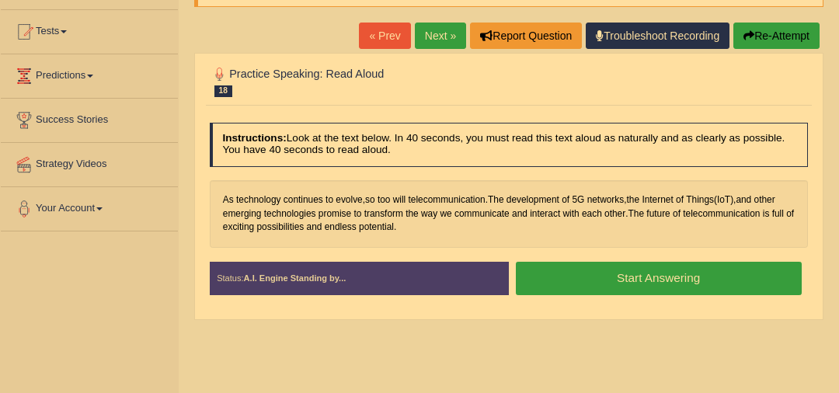
click at [721, 280] on button "Start Answering" at bounding box center [659, 278] width 286 height 33
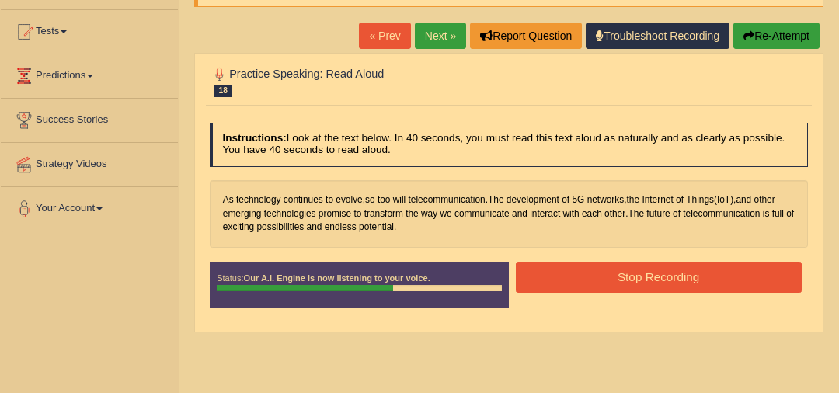
click at [721, 280] on button "Stop Recording" at bounding box center [659, 277] width 286 height 30
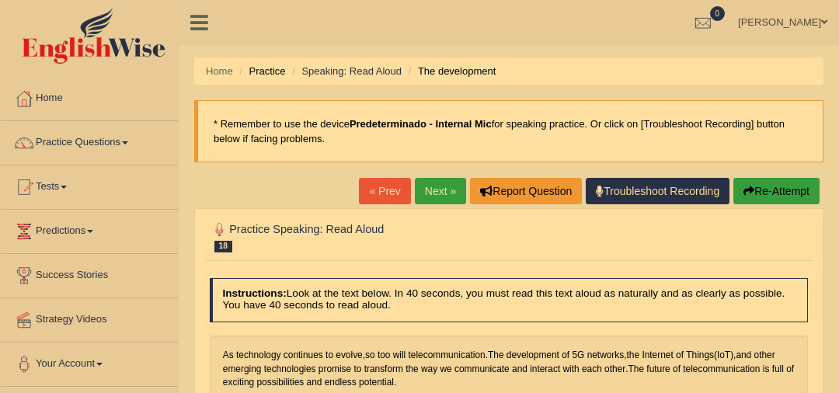
click at [445, 193] on link "Next »" at bounding box center [440, 191] width 51 height 26
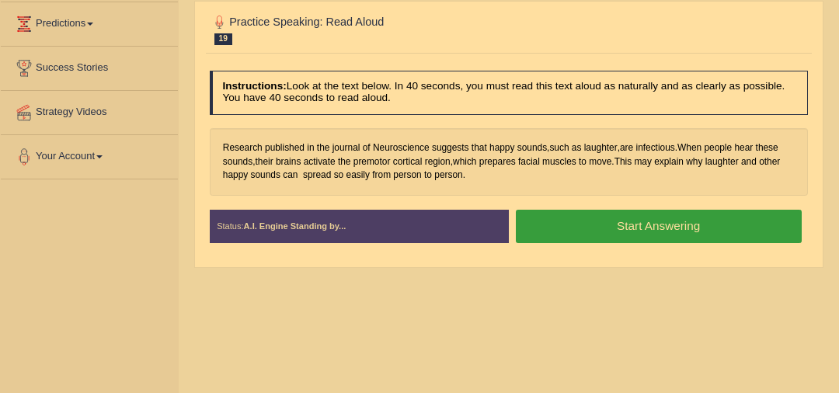
click at [650, 222] on button "Start Answering" at bounding box center [659, 226] width 286 height 33
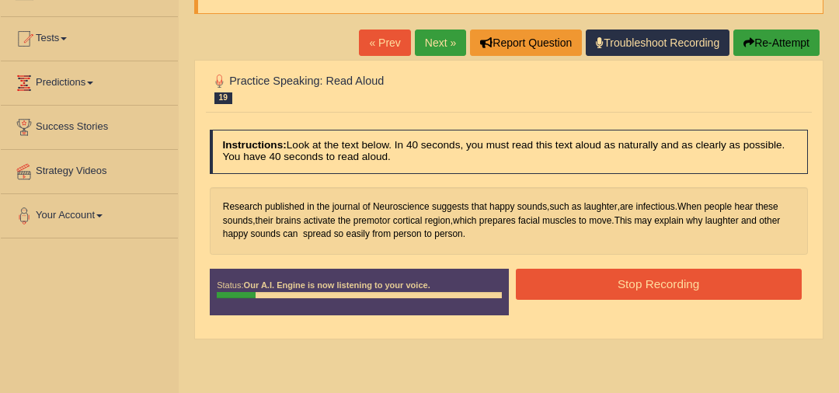
scroll to position [113, 0]
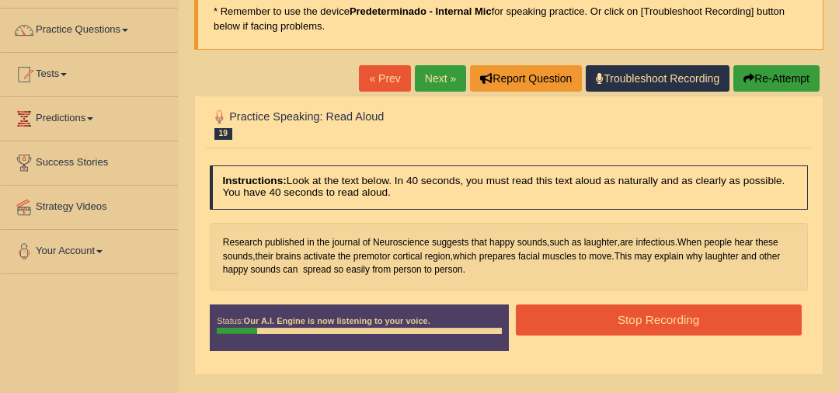
click at [765, 78] on button "Re-Attempt" at bounding box center [777, 78] width 86 height 26
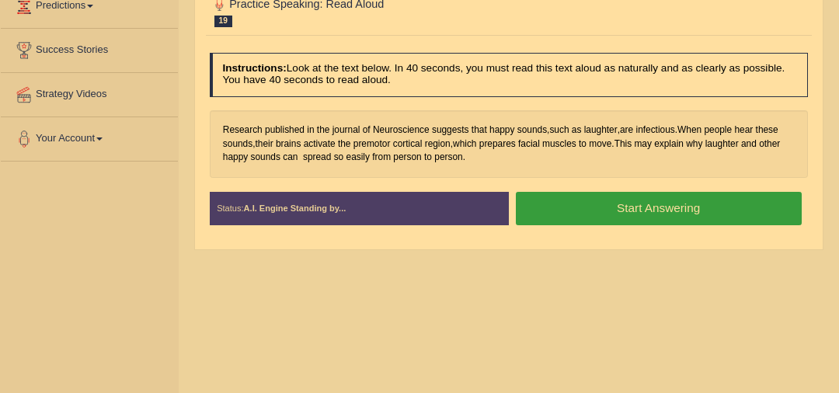
click at [724, 205] on button "Start Answering" at bounding box center [659, 208] width 286 height 33
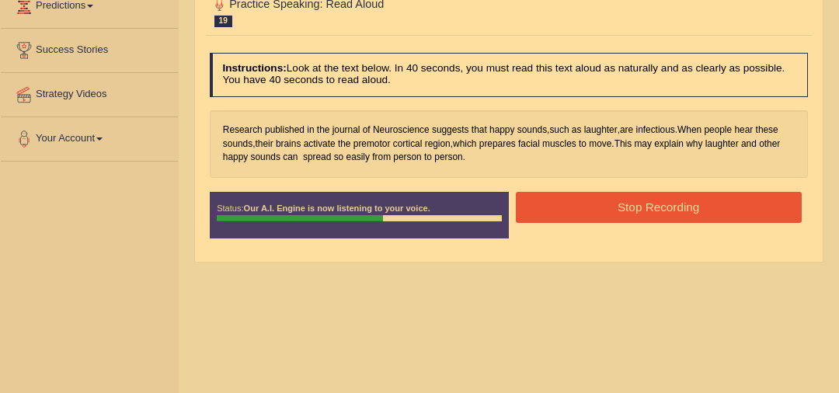
click at [726, 209] on button "Stop Recording" at bounding box center [659, 207] width 286 height 30
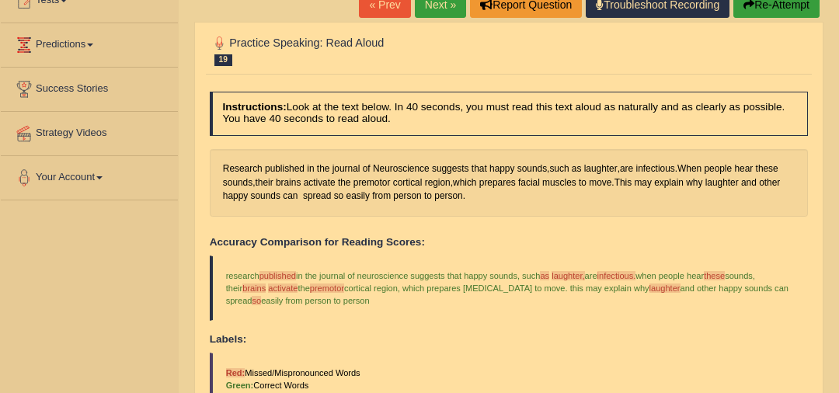
scroll to position [0, 0]
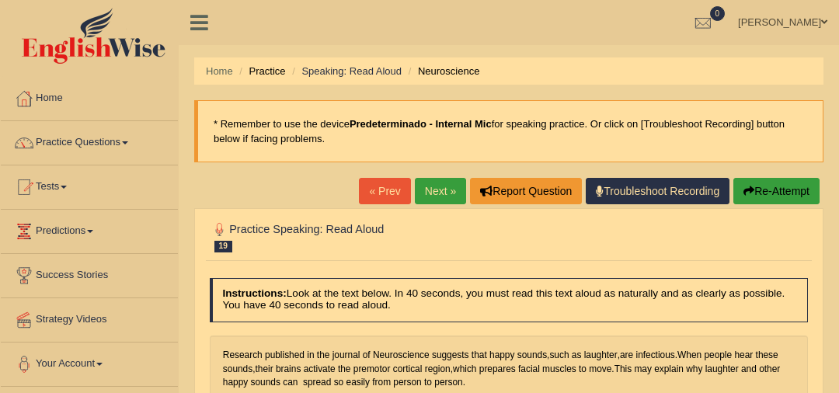
click at [423, 186] on link "Next »" at bounding box center [440, 191] width 51 height 26
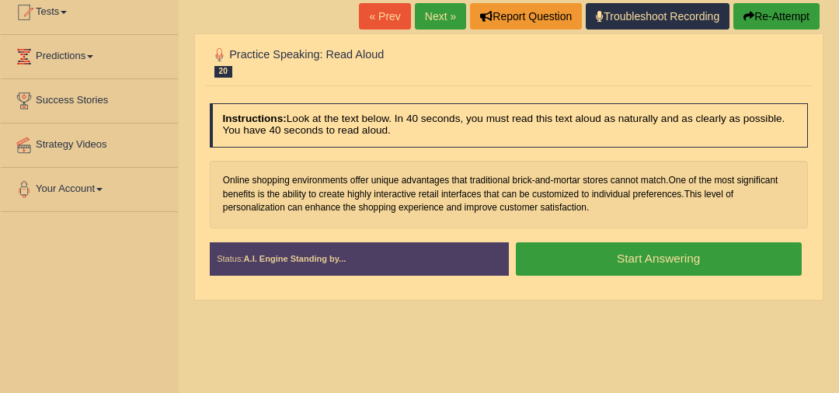
click at [699, 256] on button "Start Answering" at bounding box center [659, 258] width 286 height 33
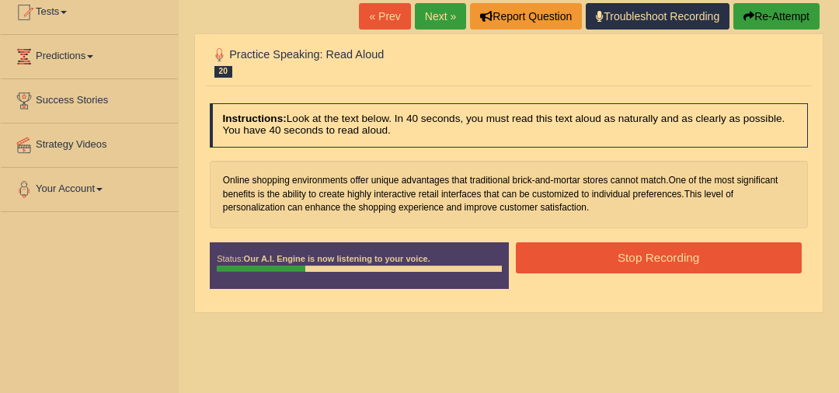
click at [764, 23] on button "Re-Attempt" at bounding box center [777, 16] width 86 height 26
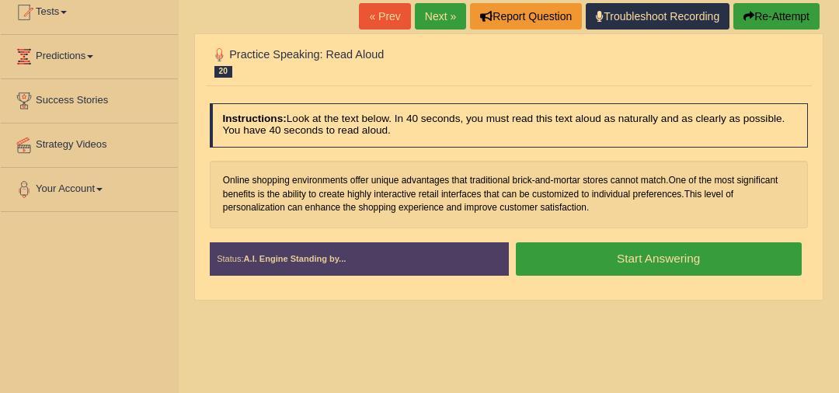
scroll to position [175, 0]
click at [762, 253] on button "Start Answering" at bounding box center [659, 258] width 286 height 33
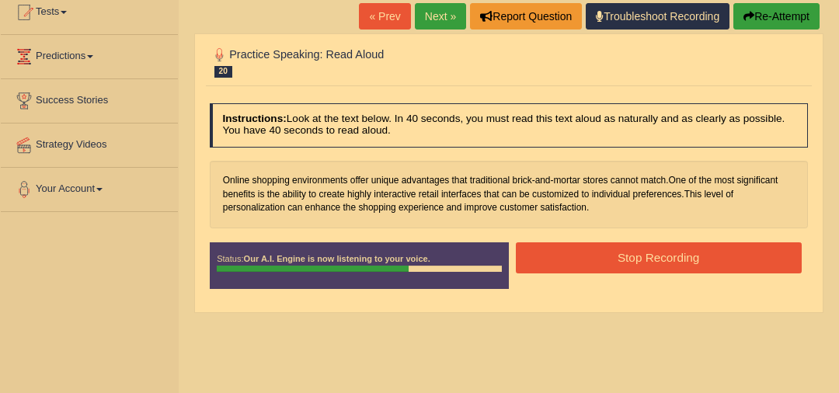
click at [713, 260] on button "Stop Recording" at bounding box center [659, 257] width 286 height 30
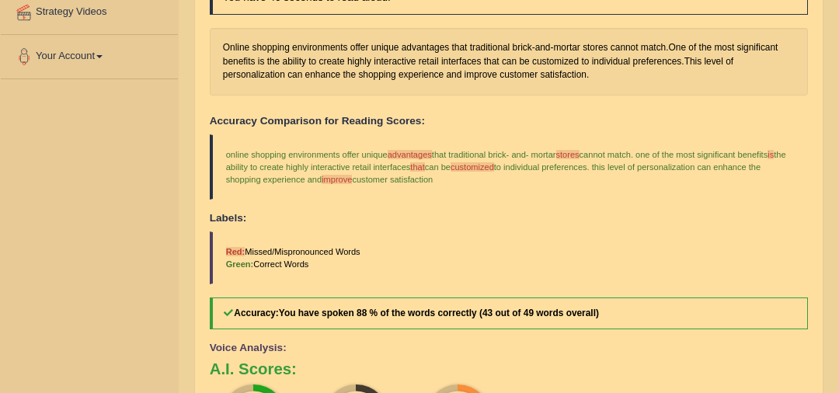
scroll to position [186, 0]
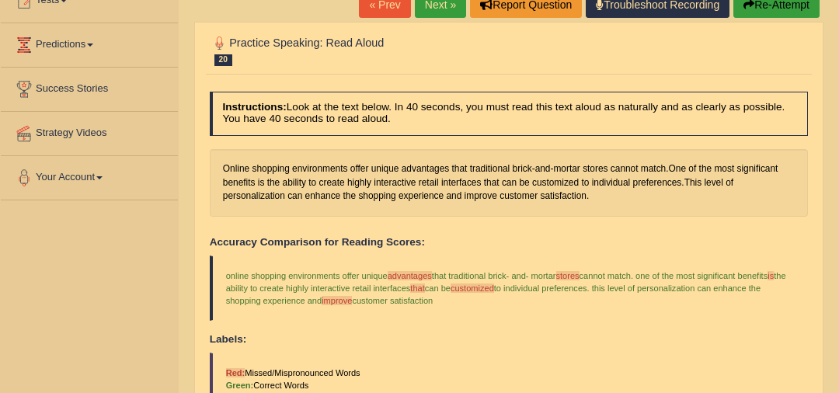
click at [446, 13] on link "Next »" at bounding box center [440, 4] width 51 height 26
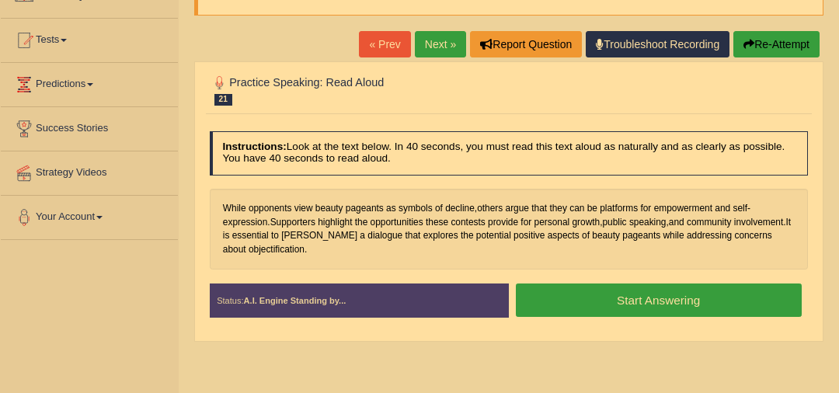
scroll to position [123, 0]
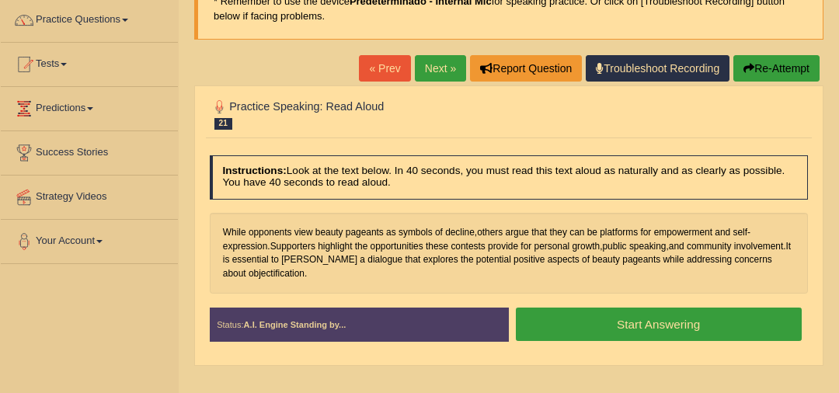
click at [432, 69] on link "Next »" at bounding box center [440, 68] width 51 height 26
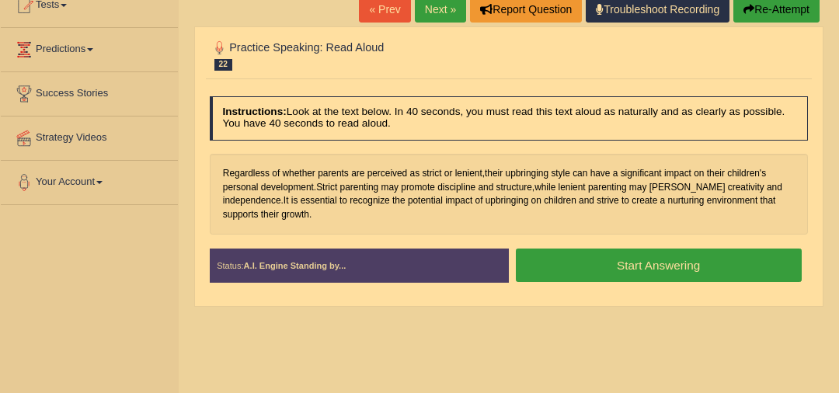
click at [619, 269] on button "Start Answering" at bounding box center [659, 265] width 286 height 33
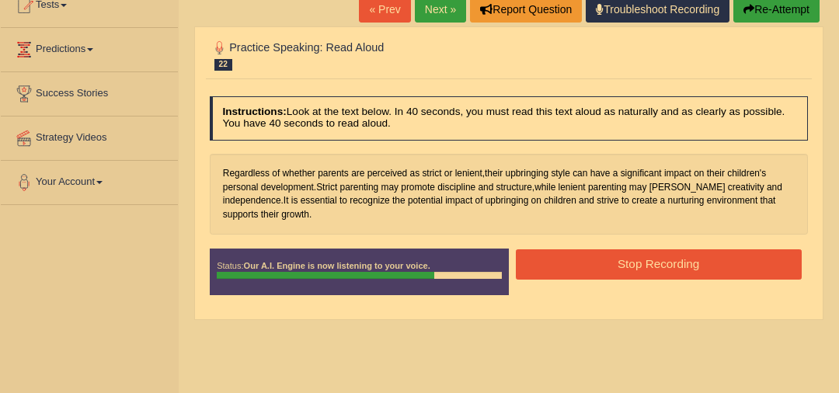
click at [619, 269] on button "Stop Recording" at bounding box center [659, 264] width 286 height 30
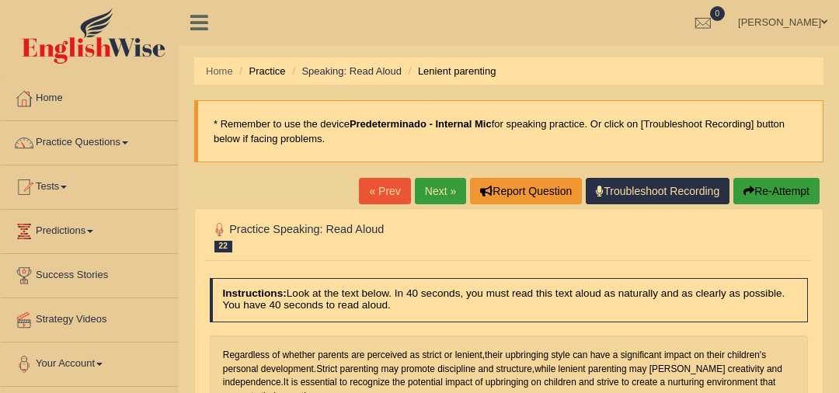
click at [439, 194] on link "Next »" at bounding box center [440, 191] width 51 height 26
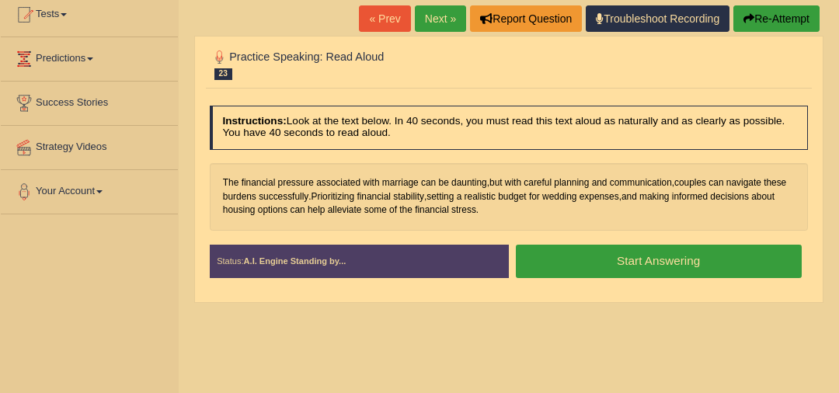
click at [706, 260] on button "Start Answering" at bounding box center [659, 261] width 286 height 33
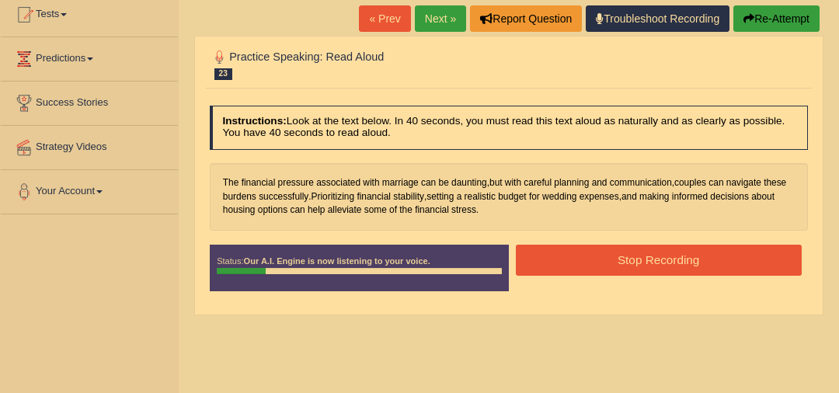
click at [777, 19] on button "Re-Attempt" at bounding box center [777, 18] width 86 height 26
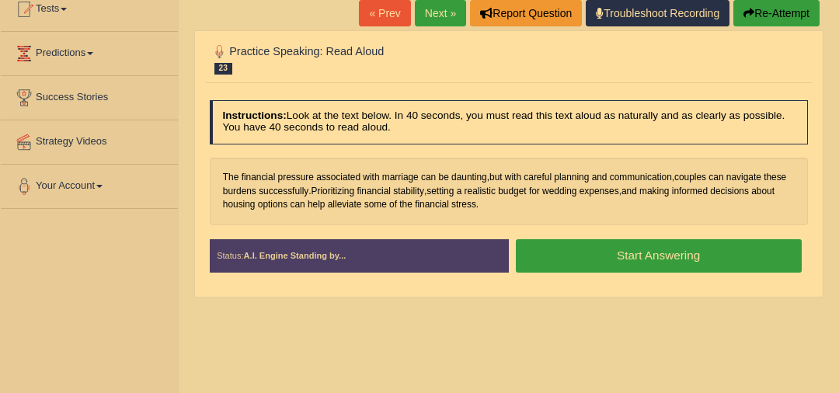
click at [724, 263] on button "Start Answering" at bounding box center [659, 255] width 286 height 33
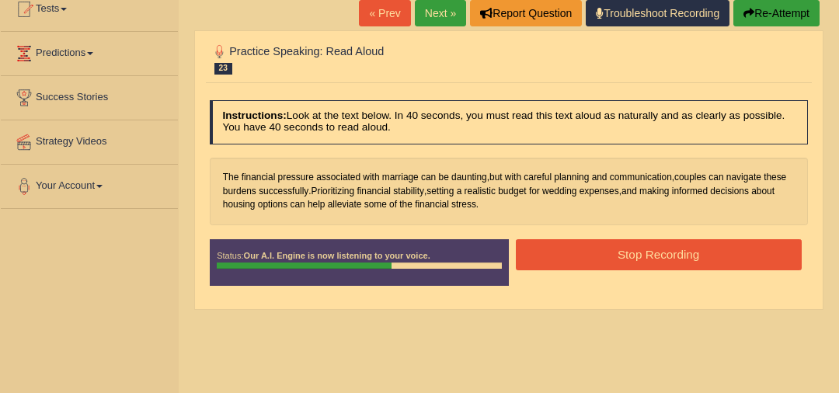
click at [724, 263] on button "Stop Recording" at bounding box center [659, 254] width 286 height 30
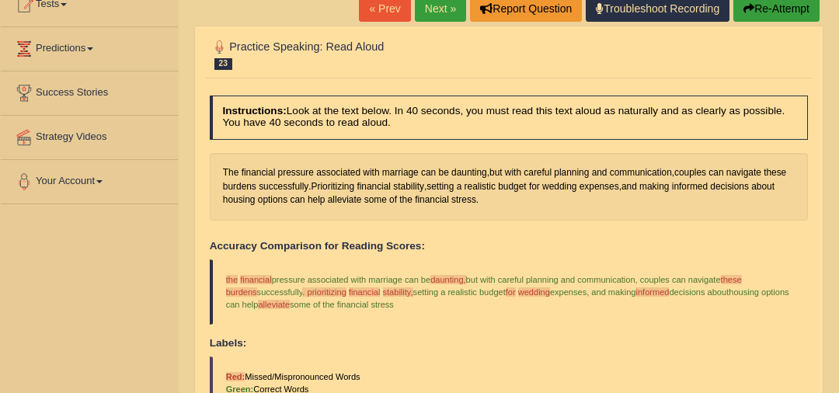
scroll to position [182, 0]
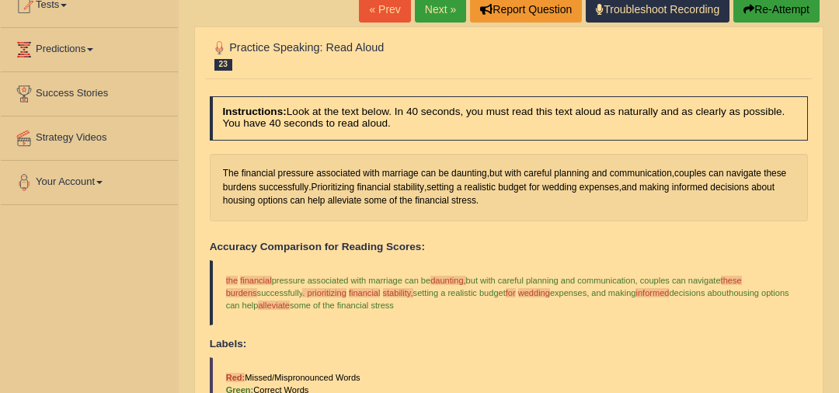
click at [437, 15] on link "Next »" at bounding box center [440, 9] width 51 height 26
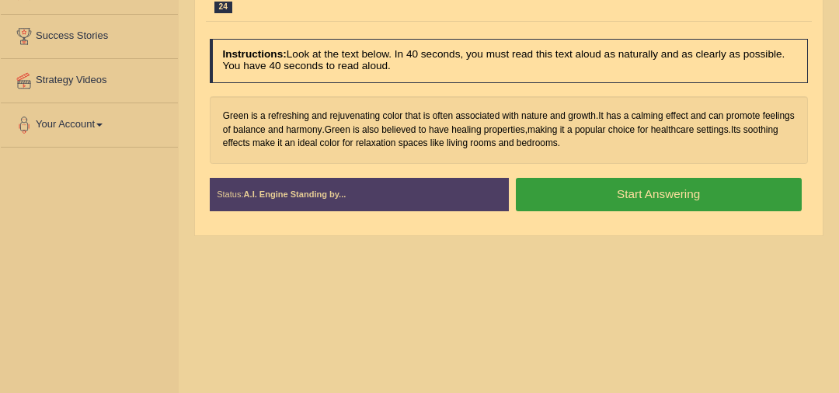
click at [751, 201] on button "Start Answering" at bounding box center [659, 194] width 286 height 33
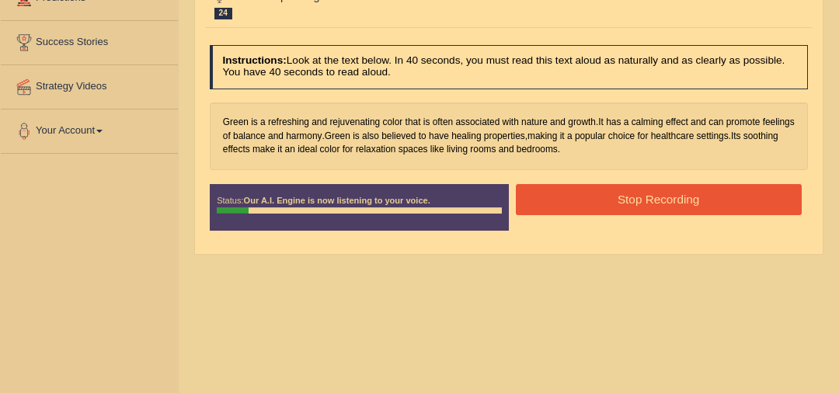
scroll to position [232, 0]
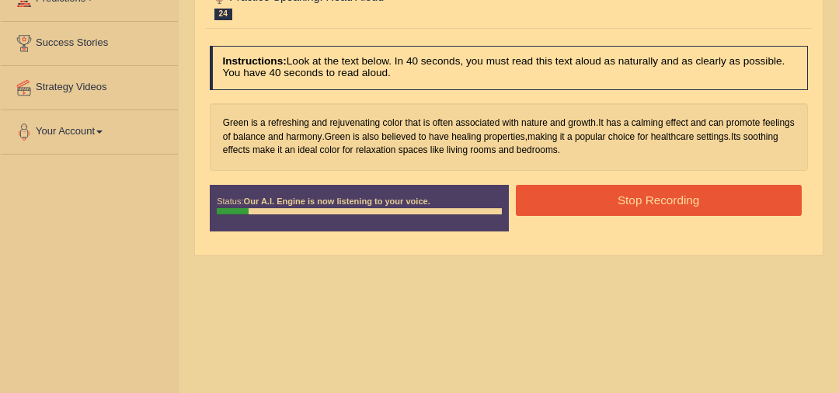
click at [748, 198] on button "Stop Recording" at bounding box center [659, 200] width 286 height 30
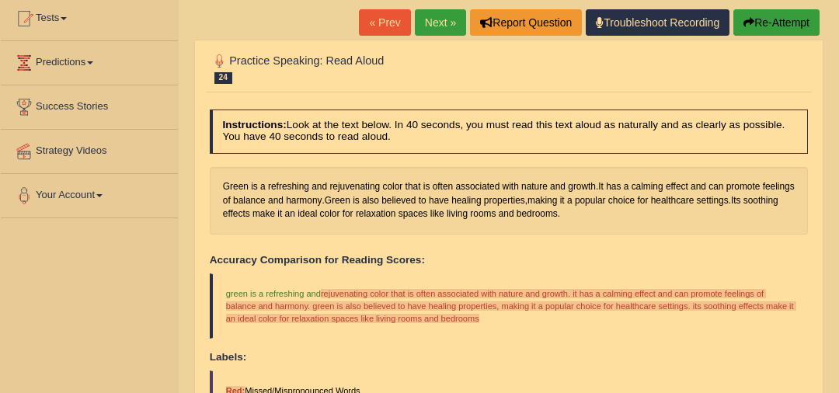
scroll to position [133, 0]
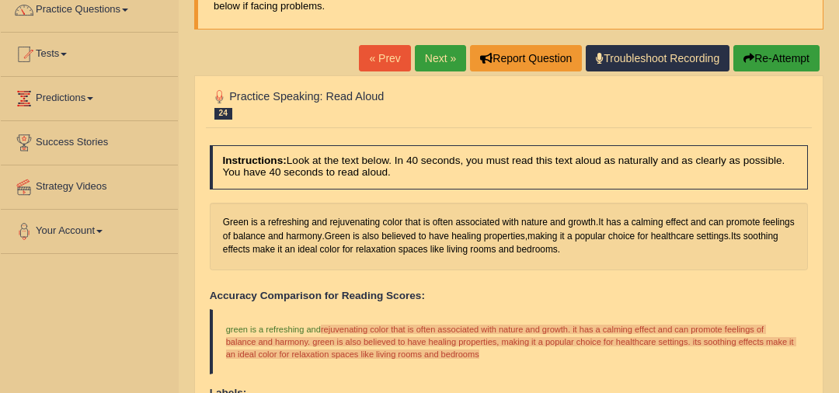
click at [778, 58] on button "Re-Attempt" at bounding box center [777, 58] width 86 height 26
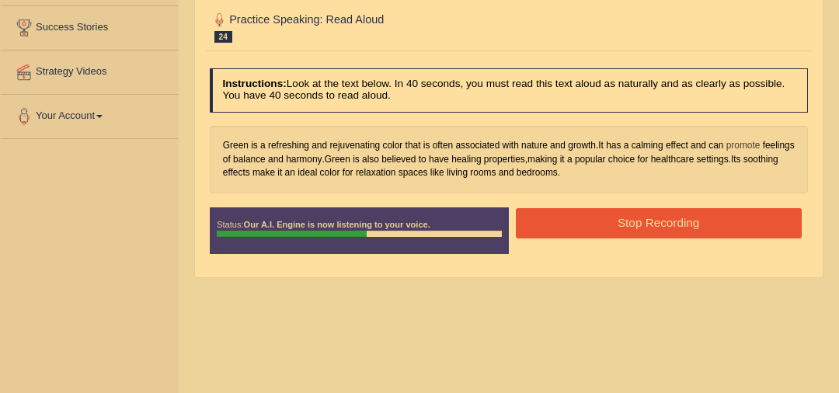
scroll to position [148, 0]
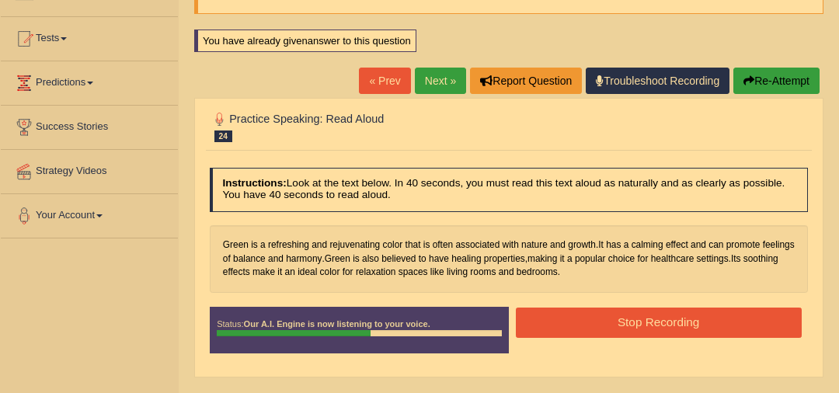
click at [776, 69] on button "Re-Attempt" at bounding box center [777, 81] width 86 height 26
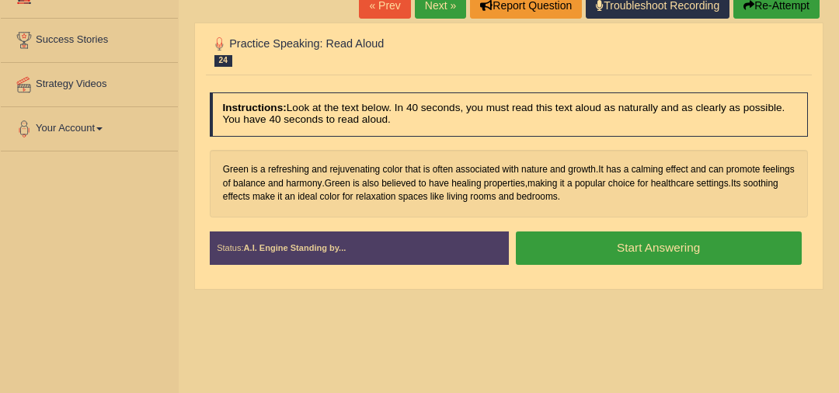
scroll to position [256, 0]
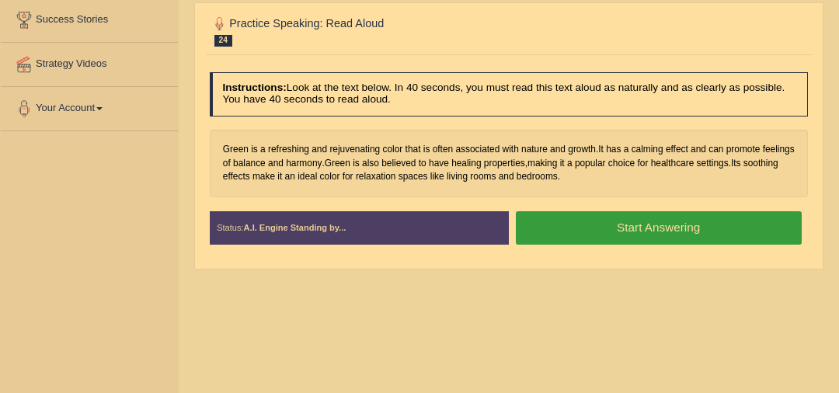
click at [722, 223] on button "Start Answering" at bounding box center [659, 227] width 286 height 33
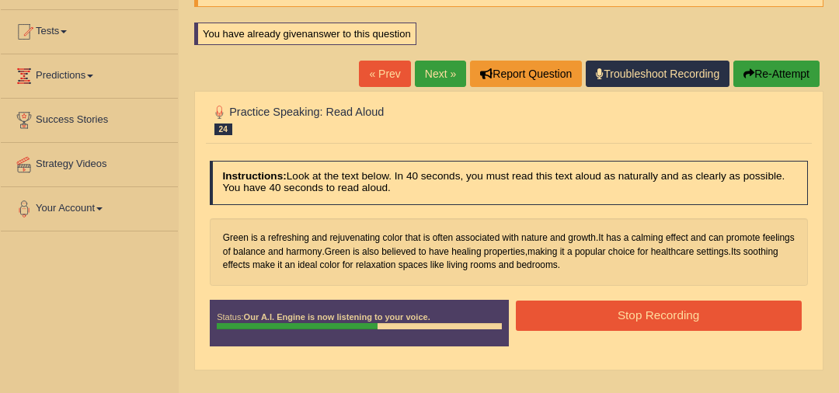
scroll to position [154, 0]
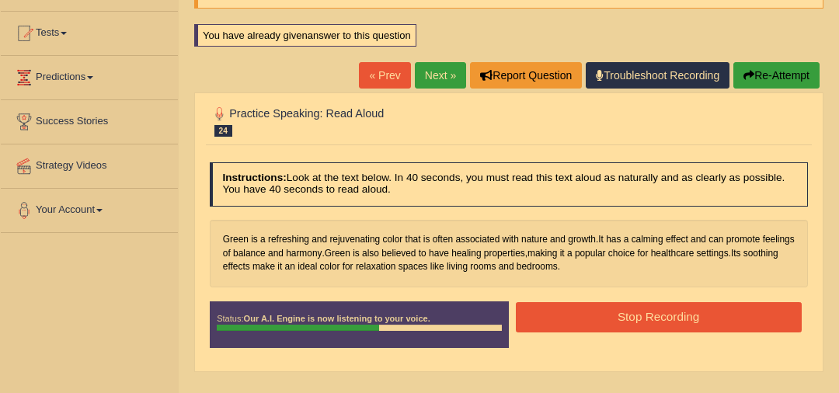
click at [794, 86] on button "Re-Attempt" at bounding box center [777, 75] width 86 height 26
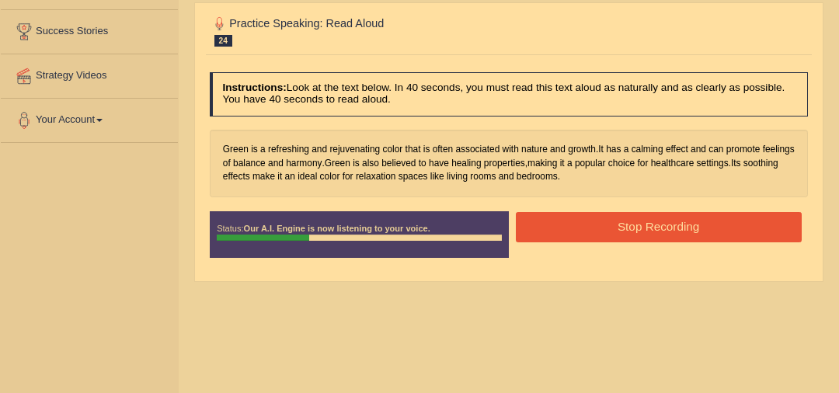
scroll to position [99, 0]
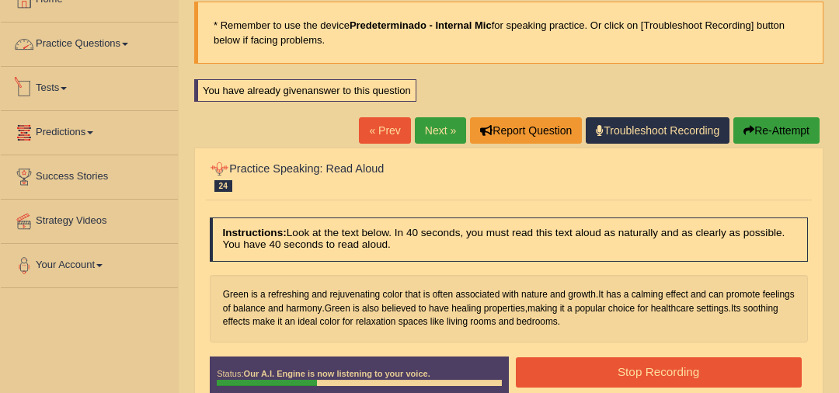
click at [85, 38] on link "Practice Questions" at bounding box center [89, 42] width 177 height 39
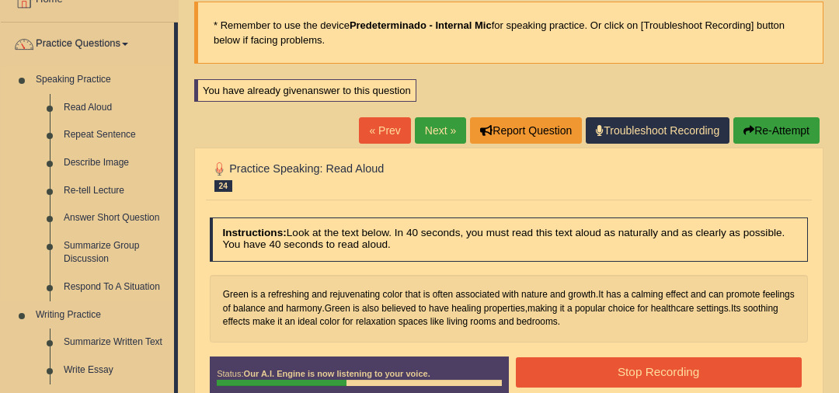
click at [124, 134] on link "Repeat Sentence" at bounding box center [115, 135] width 117 height 28
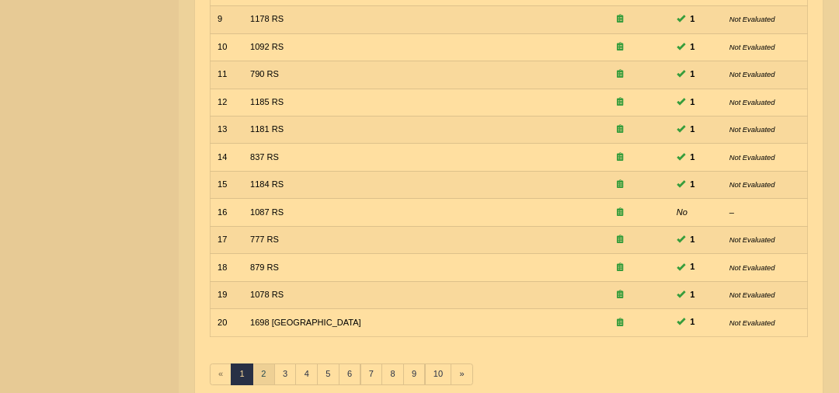
click at [262, 364] on link "2" at bounding box center [264, 375] width 23 height 22
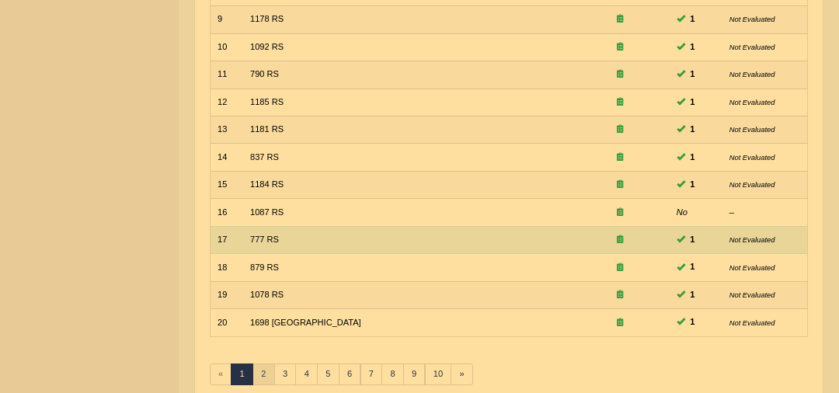
scroll to position [435, 0]
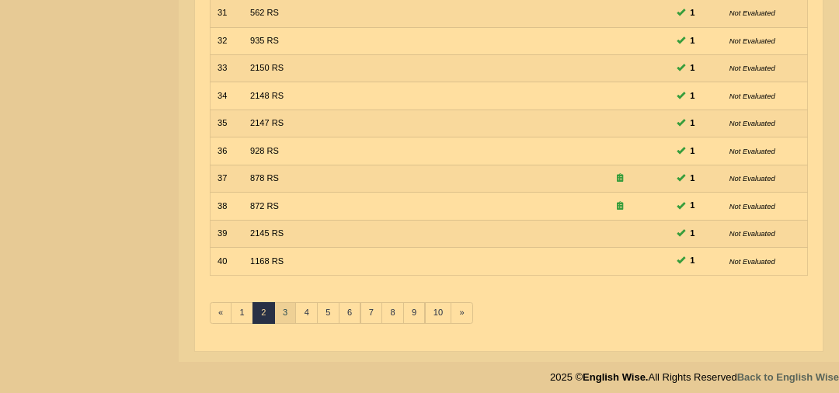
click at [284, 302] on link "3" at bounding box center [285, 313] width 23 height 22
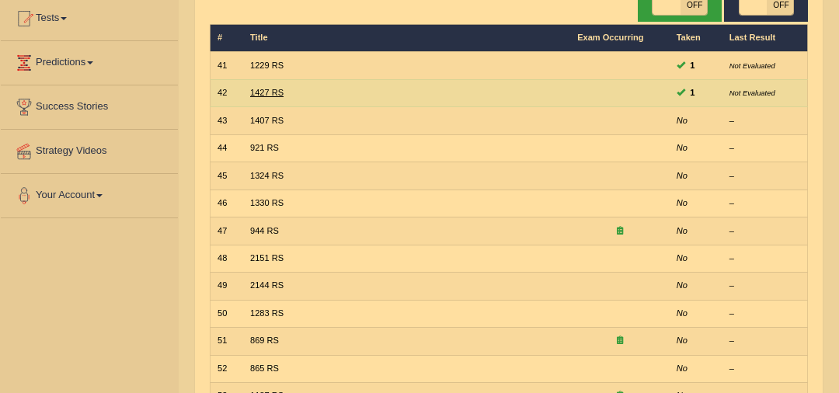
click at [258, 92] on link "1427 RS" at bounding box center [266, 92] width 33 height 9
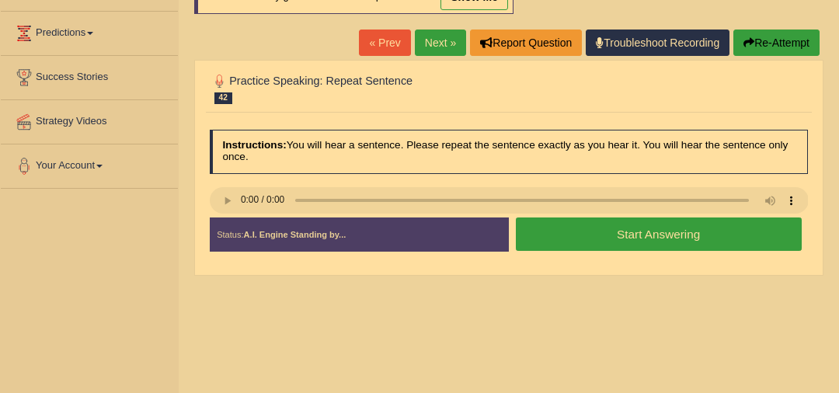
click at [438, 46] on link "Next »" at bounding box center [440, 43] width 51 height 26
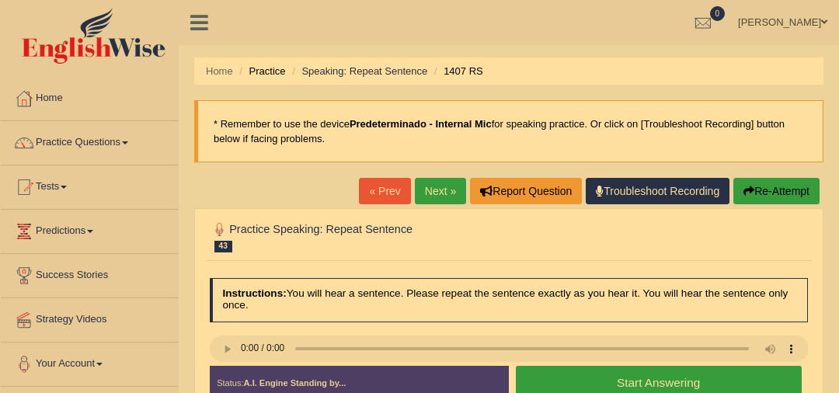
click at [214, 365] on div "Created with Highcharts 7.1.2 Too low Too high Time Pitch meter: 0 2.5 5 7.5 10" at bounding box center [356, 365] width 306 height 1
click at [223, 365] on div "Created with Highcharts 7.1.2 Too low Too high Time Pitch meter: 0 2.5 5 7.5 10" at bounding box center [356, 365] width 306 height 1
click at [231, 365] on div "Created with Highcharts 7.1.2 Too low Too high Time Pitch meter: 0 2.5 5 7.5 10" at bounding box center [356, 365] width 306 height 1
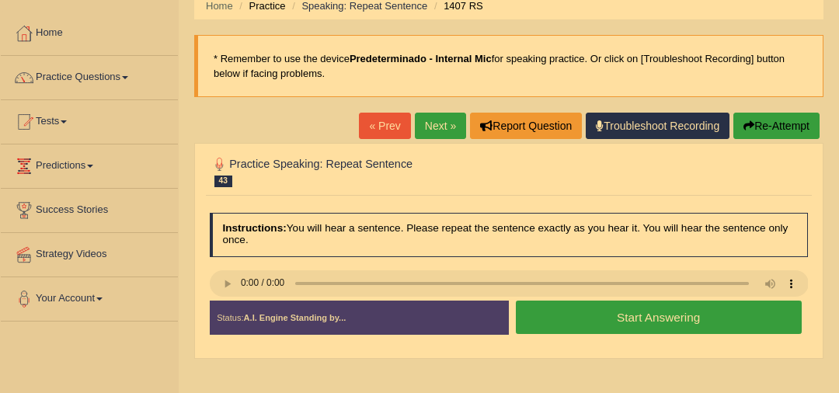
scroll to position [92, 0]
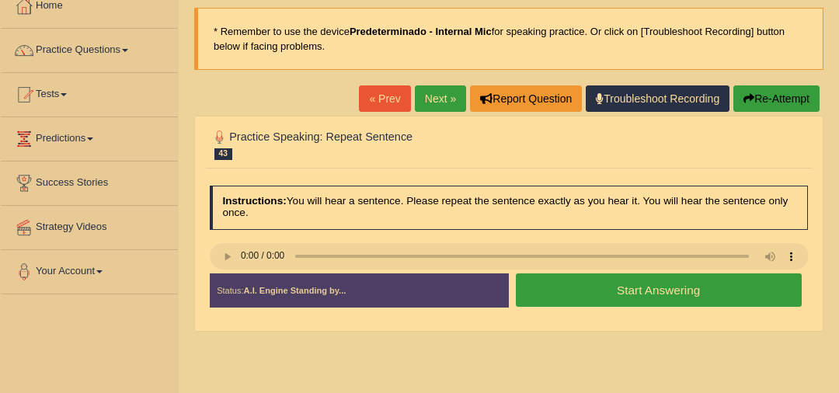
click at [681, 288] on button "Start Answering" at bounding box center [659, 290] width 286 height 33
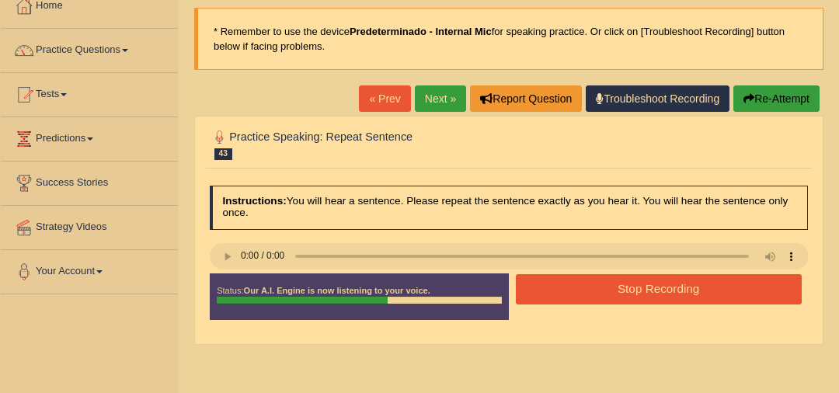
click at [681, 288] on button "Stop Recording" at bounding box center [659, 289] width 286 height 30
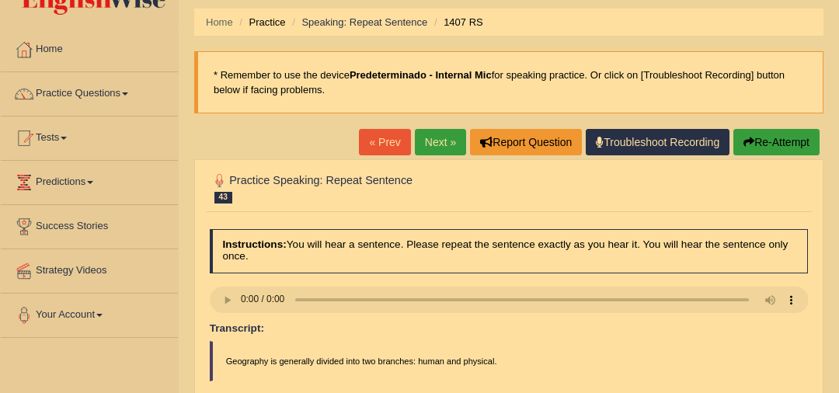
scroll to position [26, 0]
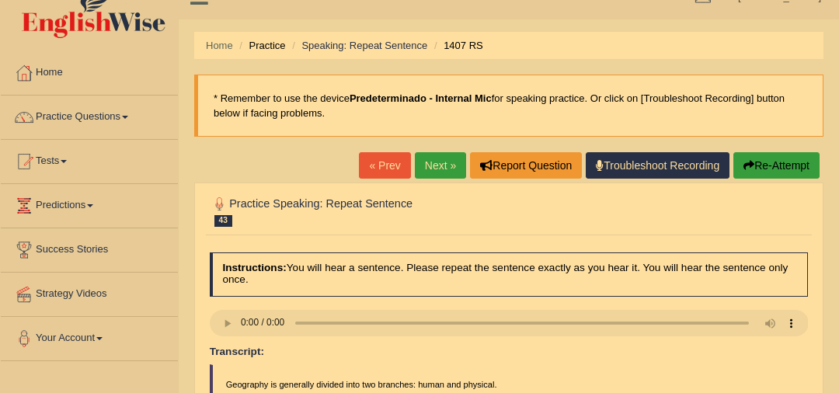
click at [446, 170] on link "Next »" at bounding box center [440, 165] width 51 height 26
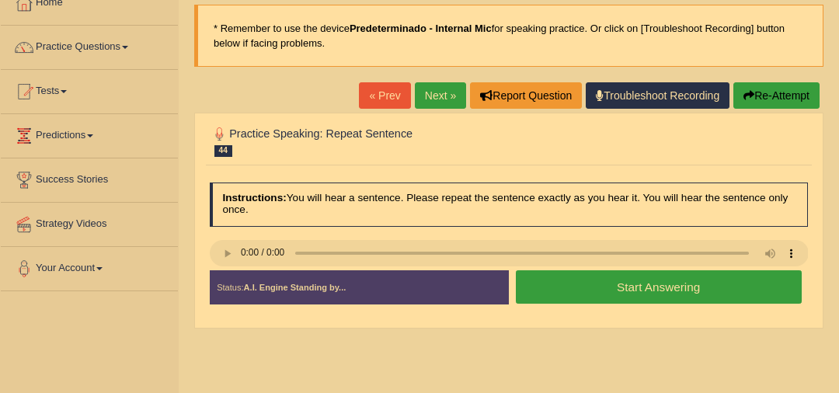
click at [708, 287] on button "Start Answering" at bounding box center [659, 286] width 286 height 33
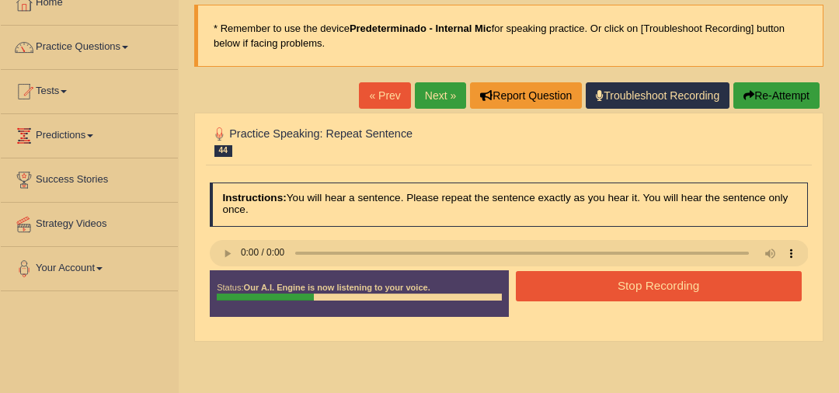
click at [568, 288] on button "Stop Recording" at bounding box center [659, 286] width 286 height 30
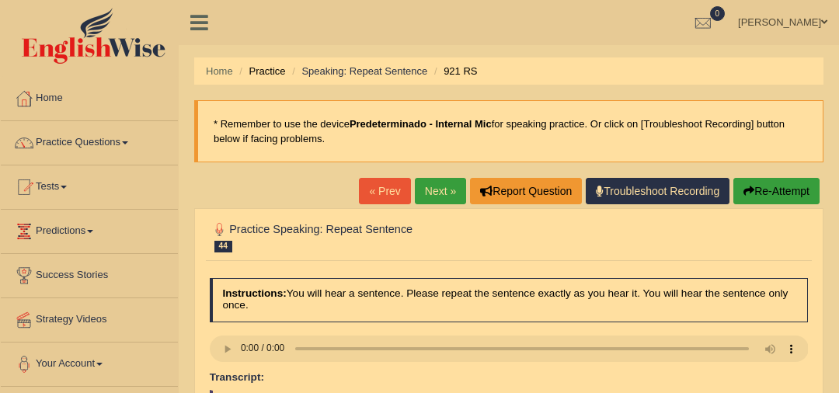
click at [430, 193] on link "Next »" at bounding box center [440, 191] width 51 height 26
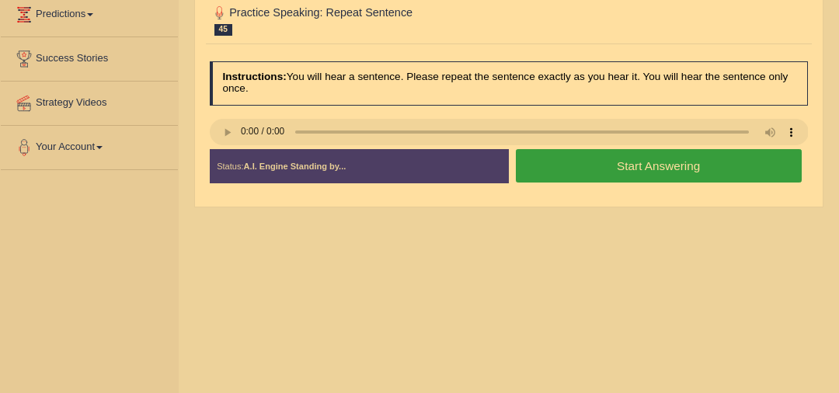
click at [570, 168] on button "Start Answering" at bounding box center [659, 165] width 286 height 33
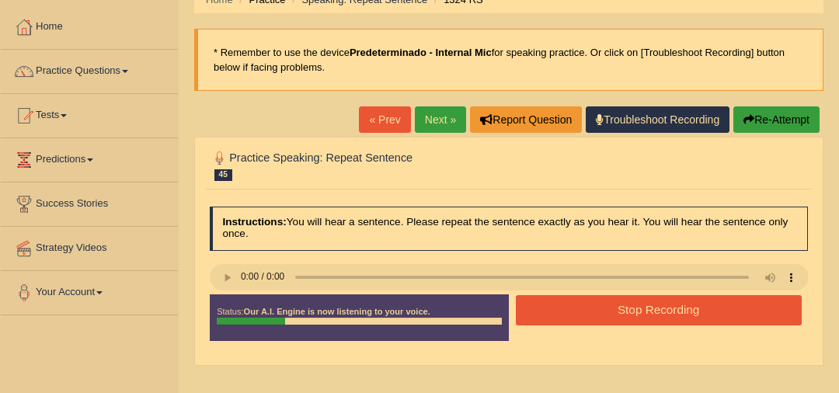
scroll to position [62, 0]
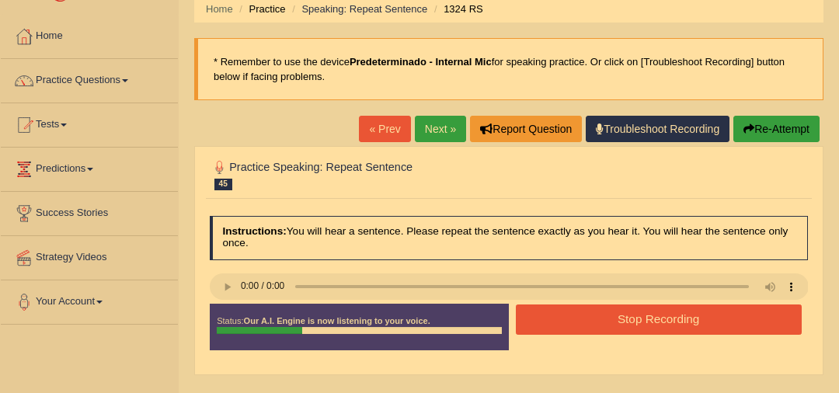
click at [766, 131] on button "Re-Attempt" at bounding box center [777, 129] width 86 height 26
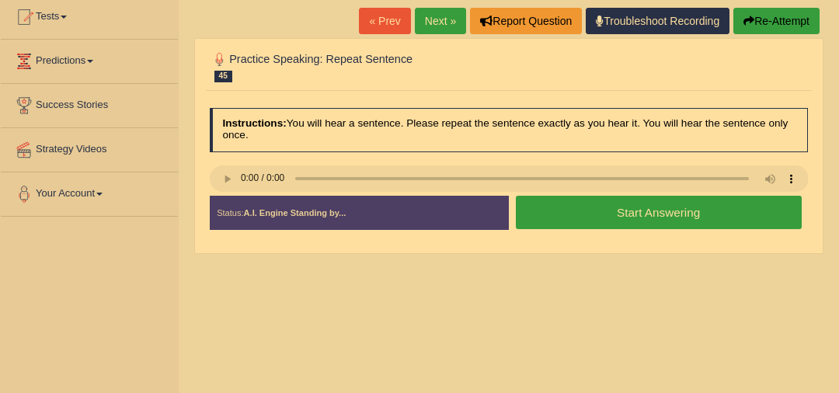
click at [572, 222] on button "Start Answering" at bounding box center [659, 212] width 286 height 33
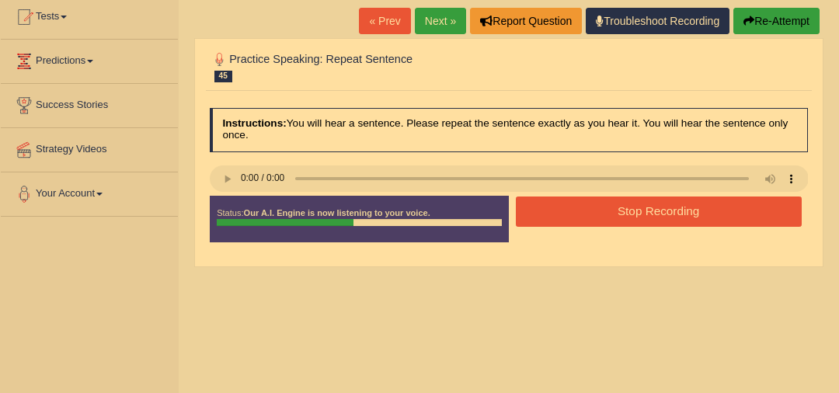
click at [554, 211] on button "Stop Recording" at bounding box center [659, 212] width 286 height 30
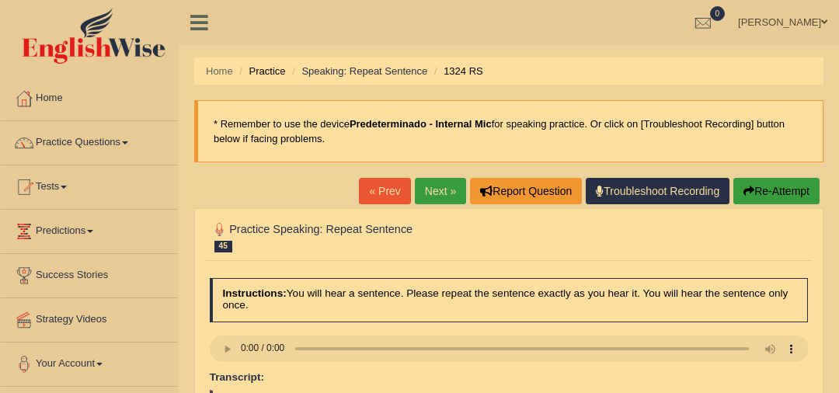
click at [98, 136] on link "Practice Questions" at bounding box center [89, 140] width 177 height 39
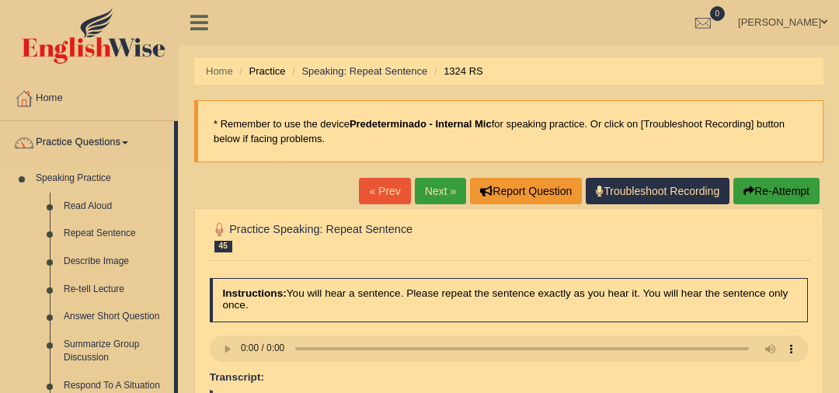
click at [88, 239] on link "Repeat Sentence" at bounding box center [115, 234] width 117 height 28
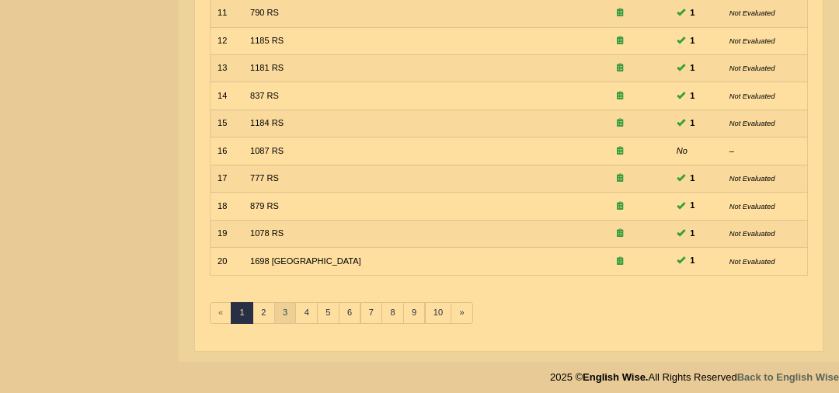
click at [285, 312] on link "3" at bounding box center [285, 313] width 23 height 22
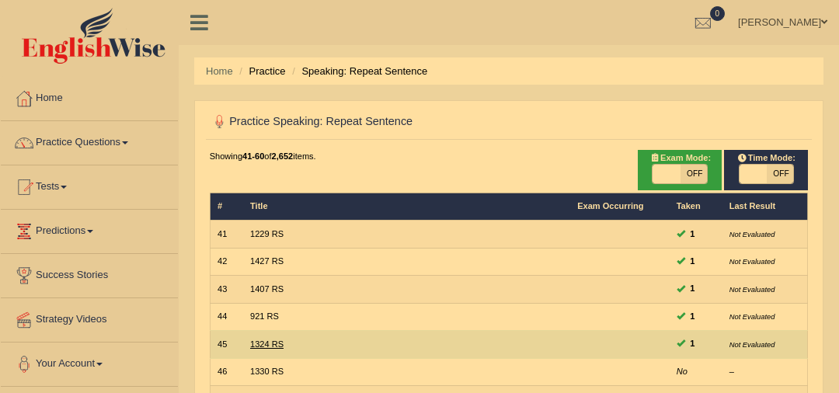
click at [267, 340] on link "1324 RS" at bounding box center [266, 344] width 33 height 9
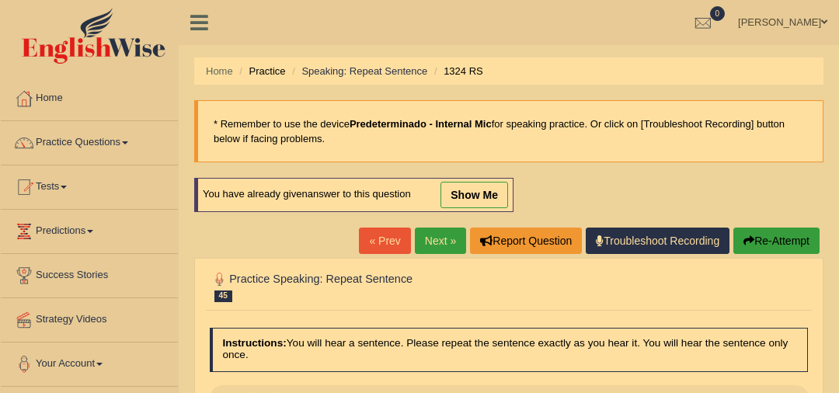
click at [81, 138] on link "Practice Questions" at bounding box center [89, 140] width 177 height 39
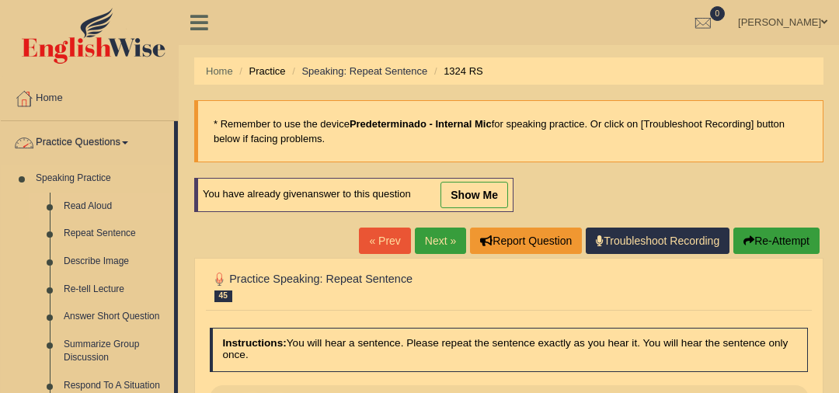
click at [85, 215] on link "Read Aloud" at bounding box center [115, 207] width 117 height 28
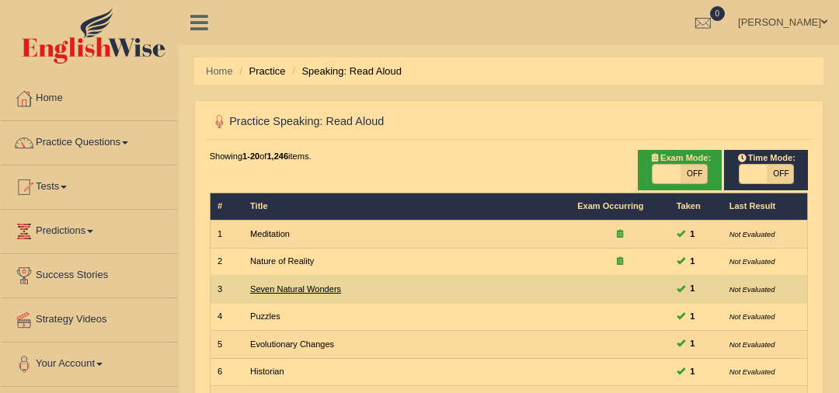
click at [288, 284] on link "Seven Natural Wonders" at bounding box center [295, 288] width 91 height 9
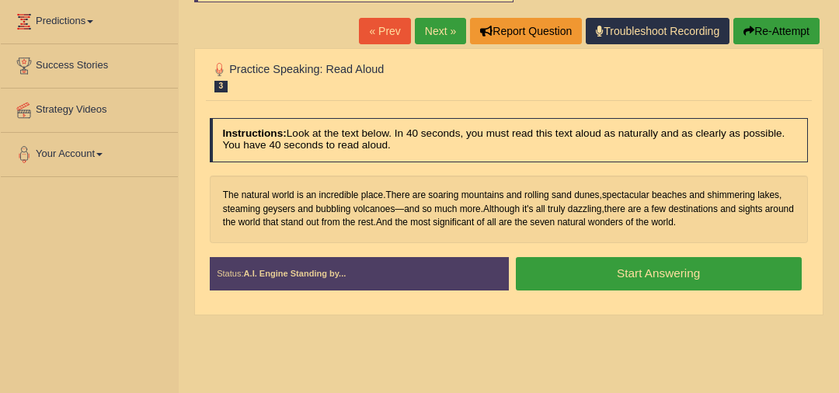
click at [448, 19] on link "Next »" at bounding box center [440, 31] width 51 height 26
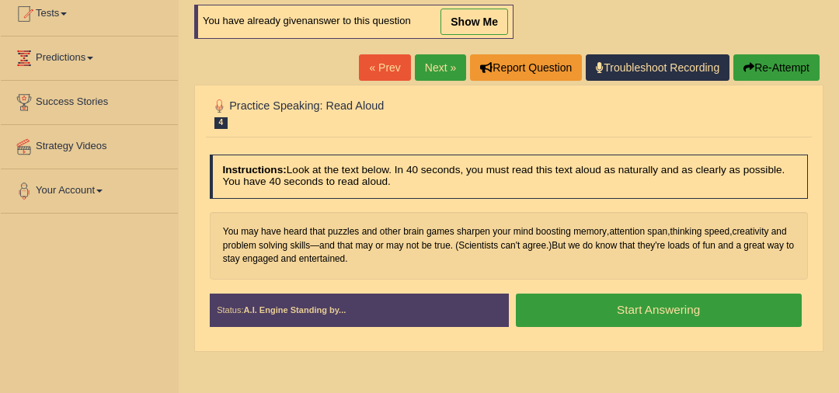
scroll to position [175, 0]
